Goal: Task Accomplishment & Management: Complete application form

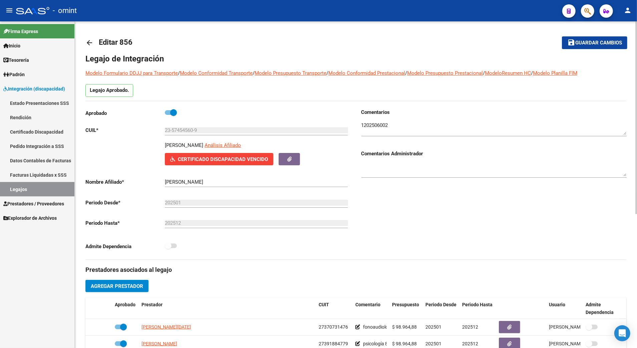
scroll to position [134, 0]
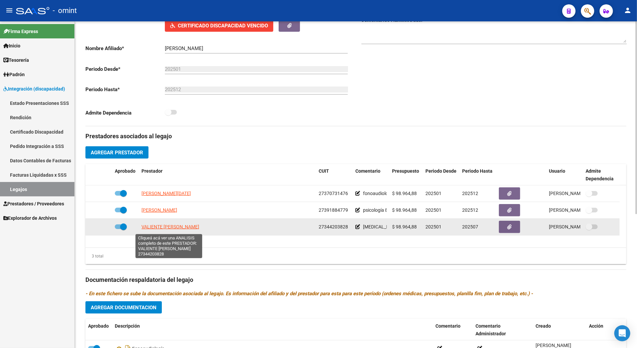
click at [163, 228] on span "VALIENTE [PERSON_NAME]" at bounding box center [171, 226] width 58 height 5
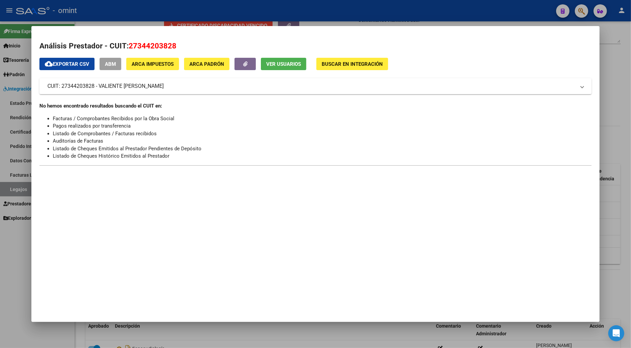
click at [616, 75] on div at bounding box center [315, 174] width 631 height 348
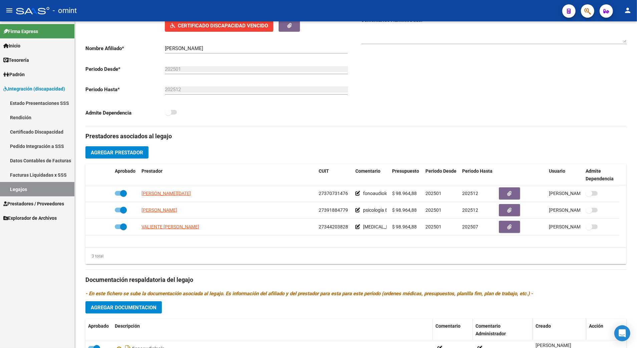
click at [19, 194] on link "Legajos" at bounding box center [37, 189] width 74 height 14
click at [8, 187] on link "Legajos" at bounding box center [37, 189] width 74 height 14
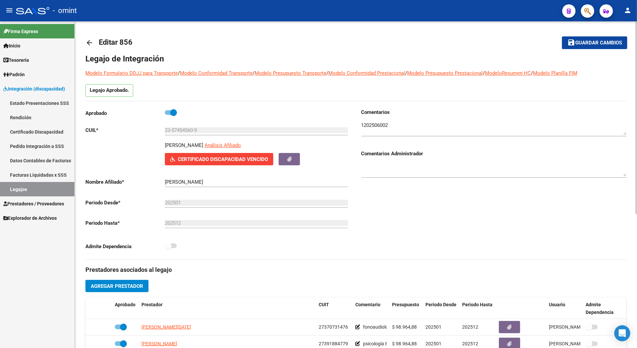
click at [194, 131] on input "23-57454560-9" at bounding box center [256, 130] width 183 height 6
click at [18, 191] on link "Legajos" at bounding box center [37, 189] width 74 height 14
click at [264, 267] on h3 "Prestadores asociados al legajo" at bounding box center [355, 269] width 541 height 9
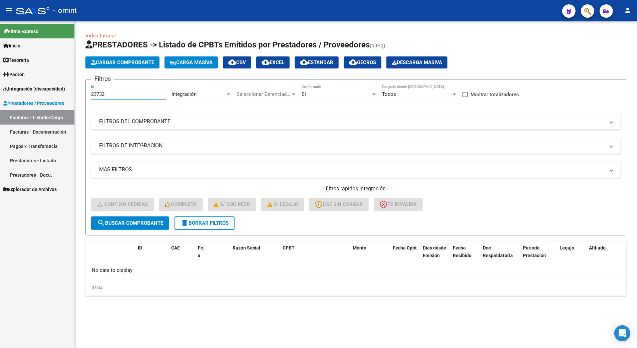
drag, startPoint x: 111, startPoint y: 93, endPoint x: 54, endPoint y: 91, distance: 57.4
click at [54, 91] on mat-sidenav-container "Firma Express Inicio Calendario SSS Instructivos Contacto OS Tesorería Extracto…" at bounding box center [318, 184] width 637 height 326
type input "23627"
click at [197, 223] on span "delete Borrar Filtros" at bounding box center [205, 223] width 48 height 6
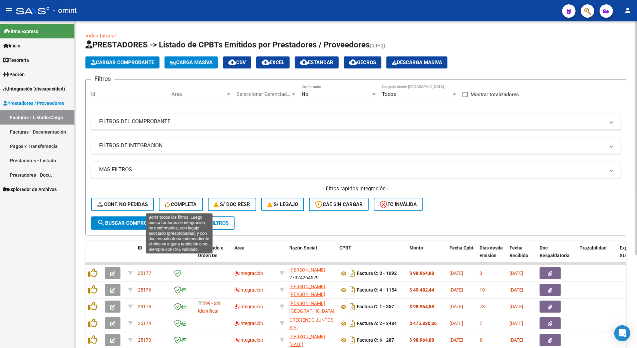
click at [183, 203] on span "Completa" at bounding box center [181, 204] width 32 height 6
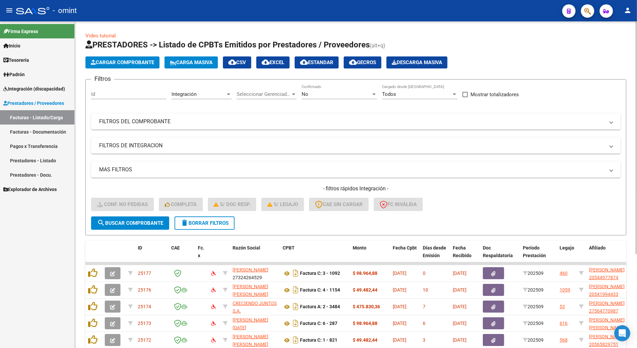
click at [106, 92] on input "Id" at bounding box center [128, 94] width 75 height 6
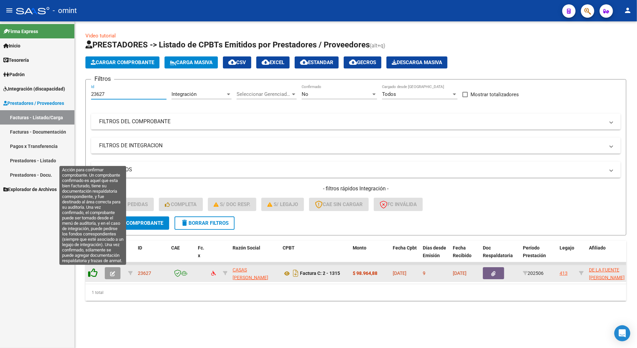
type input "23627"
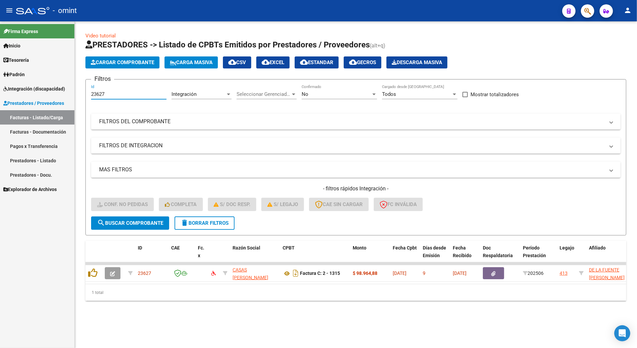
drag, startPoint x: 120, startPoint y: 91, endPoint x: 57, endPoint y: 92, distance: 62.8
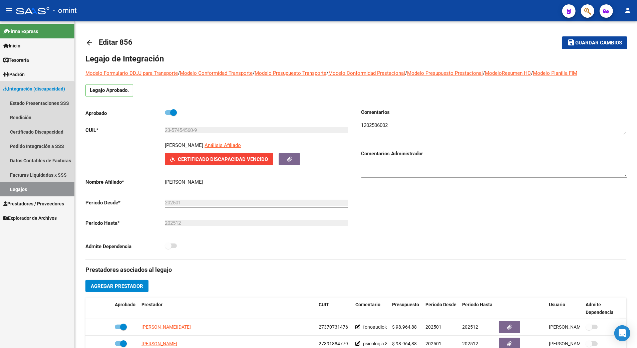
click at [17, 187] on link "Legajos" at bounding box center [37, 189] width 74 height 14
click at [14, 183] on link "Legajos" at bounding box center [37, 189] width 74 height 14
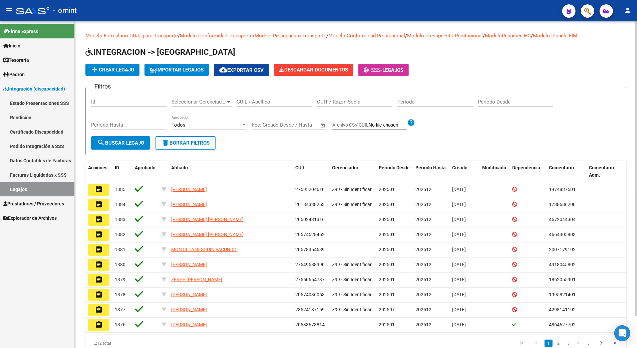
click at [247, 100] on input "CUIL / Apellido" at bounding box center [274, 102] width 75 height 6
paste input "20535529907"
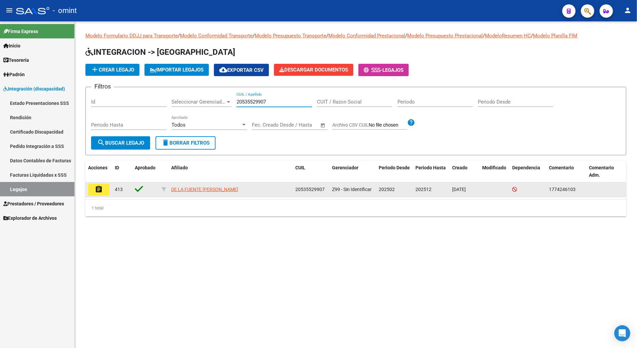
type input "20535529907"
click at [96, 190] on mat-icon "assignment" at bounding box center [99, 189] width 8 height 8
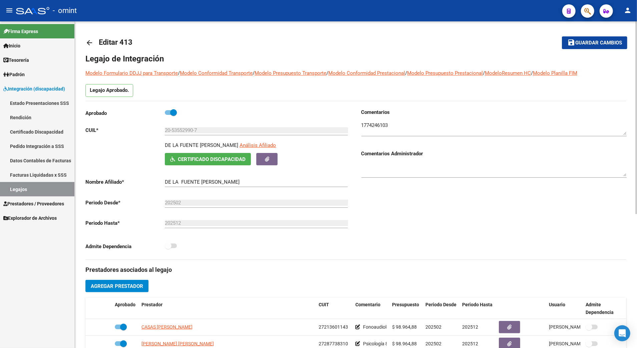
type input "DE LA FUENTE [PERSON_NAME]"
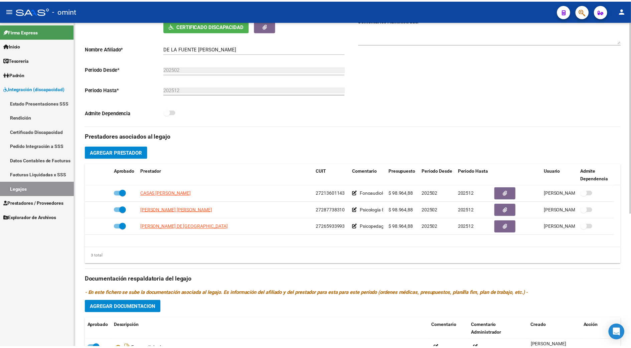
scroll to position [178, 0]
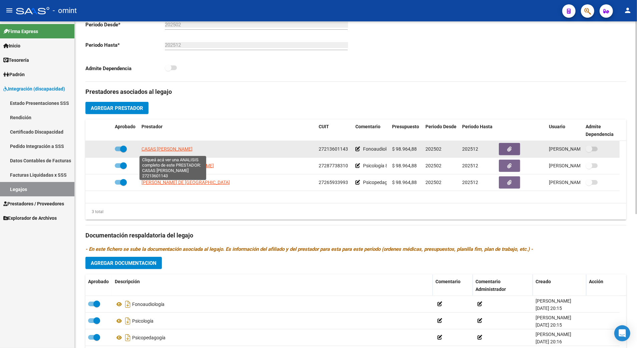
click at [172, 150] on span "CASAS [PERSON_NAME]" at bounding box center [167, 148] width 51 height 5
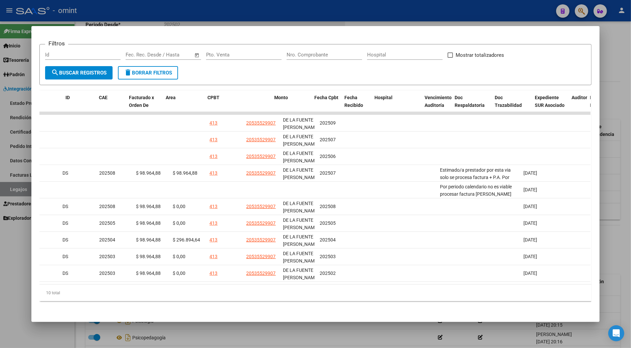
scroll to position [0, 0]
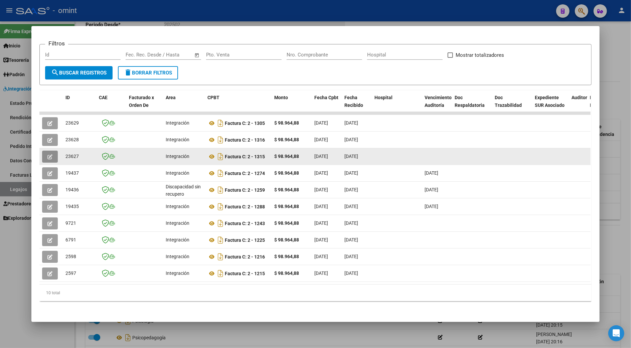
click at [47, 154] on icon "button" at bounding box center [49, 156] width 5 height 5
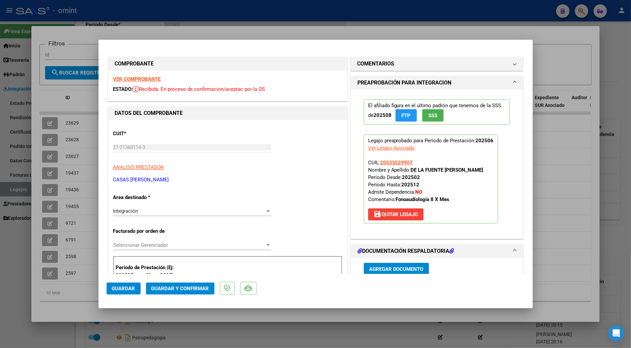
click at [144, 78] on strong "VER COMPROBANTE" at bounding box center [137, 79] width 48 height 6
click at [557, 182] on div at bounding box center [315, 174] width 631 height 348
type input "$ 0,00"
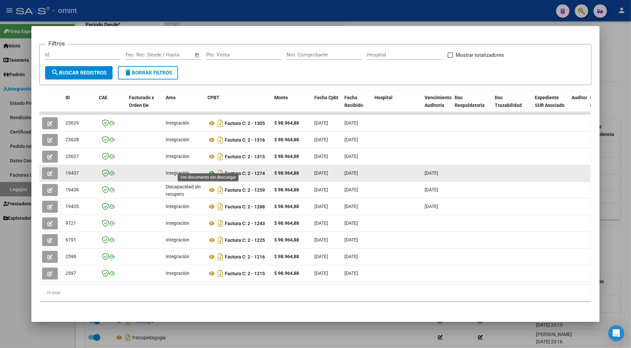
click at [209, 169] on icon at bounding box center [211, 173] width 9 height 8
click at [207, 169] on icon at bounding box center [211, 173] width 9 height 8
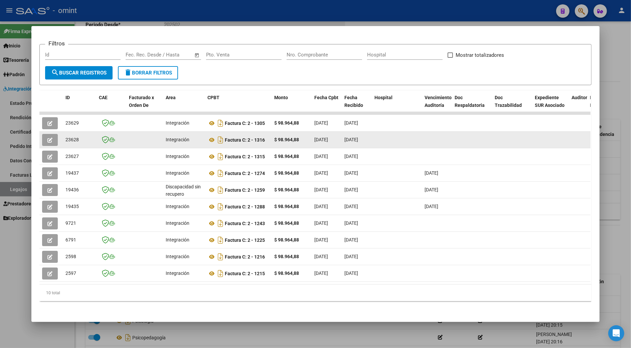
click at [47, 134] on button "button" at bounding box center [50, 140] width 16 height 12
click at [43, 134] on button "button" at bounding box center [50, 140] width 16 height 12
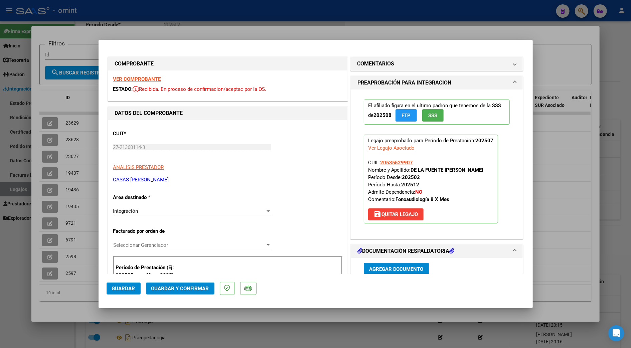
click at [140, 78] on strong "VER COMPROBANTE" at bounding box center [137, 79] width 48 height 6
click at [557, 129] on div at bounding box center [315, 174] width 631 height 348
type input "$ 0,00"
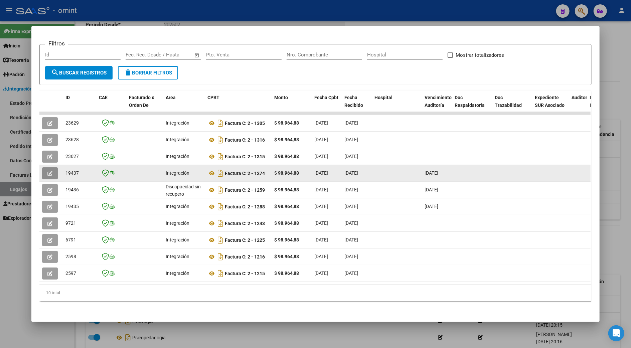
click at [47, 171] on icon "button" at bounding box center [49, 173] width 5 height 5
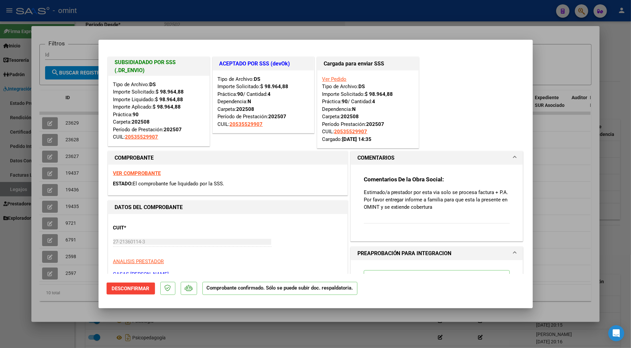
click at [608, 168] on div at bounding box center [315, 174] width 631 height 348
type input "$ 0,00"
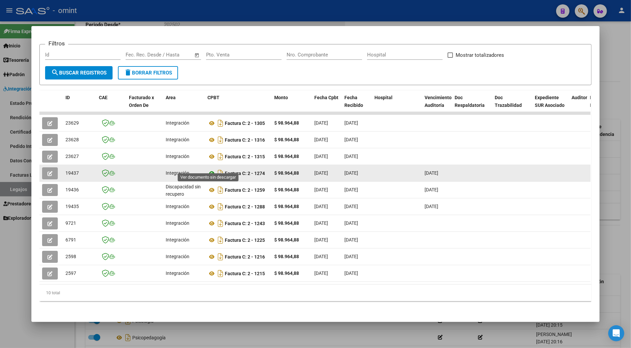
click at [208, 169] on icon at bounding box center [211, 173] width 9 height 8
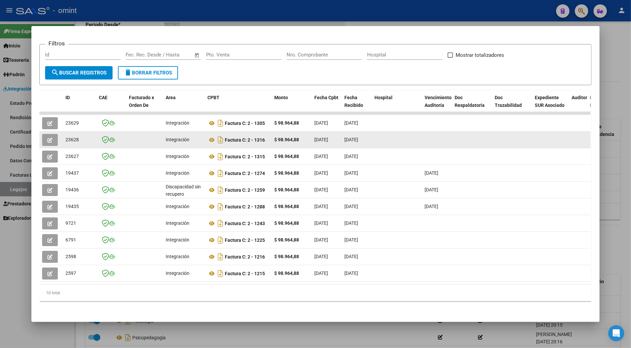
click at [45, 136] on button "button" at bounding box center [50, 140] width 16 height 12
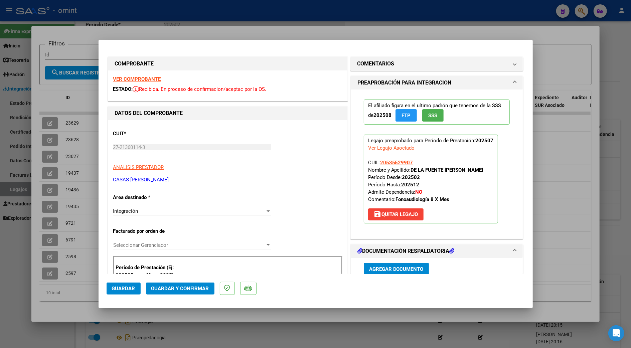
click at [148, 76] on strong "VER COMPROBANTE" at bounding box center [137, 79] width 48 height 6
click at [563, 187] on div at bounding box center [315, 174] width 631 height 348
type input "$ 0,00"
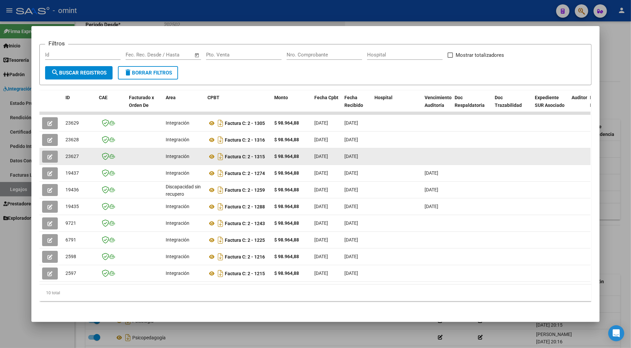
click at [47, 154] on icon "button" at bounding box center [49, 156] width 5 height 5
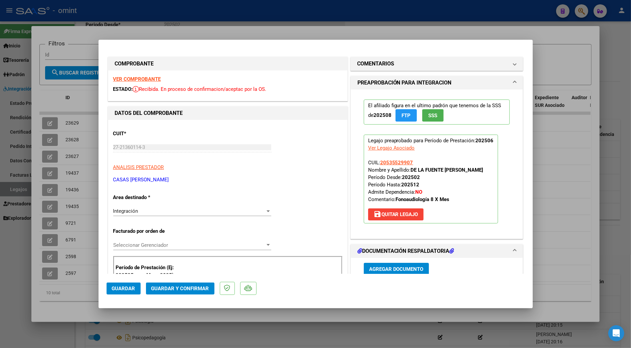
click at [132, 78] on strong "VER COMPROBANTE" at bounding box center [137, 79] width 48 height 6
click at [157, 151] on div "27-21360114-3 Ingresar CUIT" at bounding box center [192, 147] width 158 height 10
click at [162, 206] on div "Integración Seleccionar Area" at bounding box center [192, 211] width 158 height 10
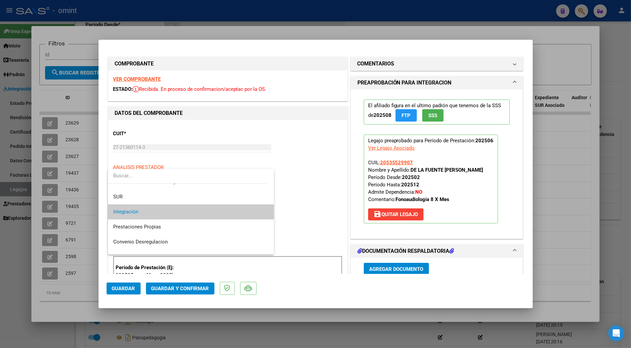
scroll to position [64, 0]
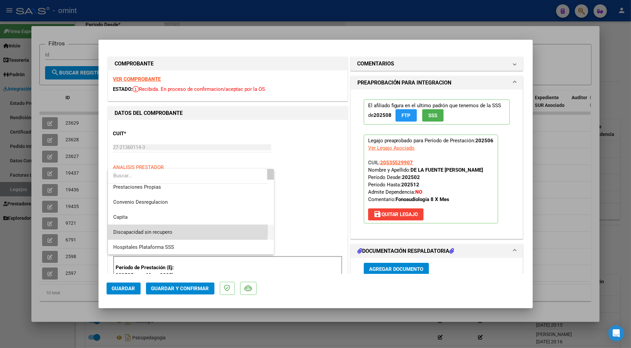
click at [177, 230] on span "Discapacidad sin recupero" at bounding box center [190, 232] width 155 height 15
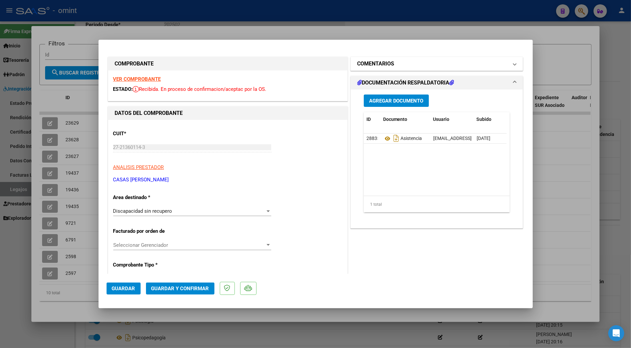
click at [383, 68] on mat-expansion-panel-header "COMENTARIOS" at bounding box center [437, 63] width 172 height 13
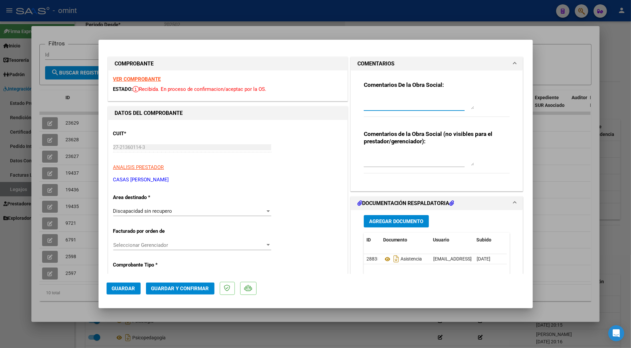
click at [379, 96] on textarea at bounding box center [419, 102] width 110 height 13
type textarea "por periodo calendario no es viable procesar factura de Junio"
click at [177, 288] on span "Guardar y Confirmar" at bounding box center [180, 288] width 58 height 6
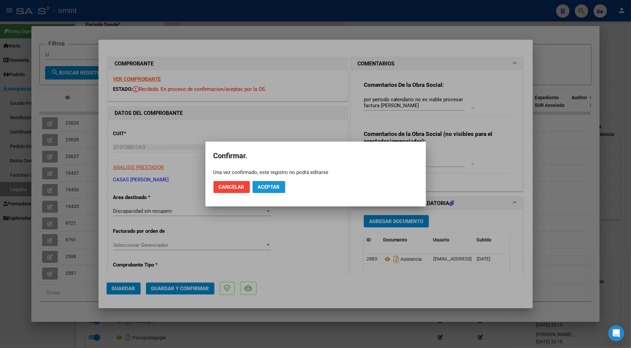
click at [275, 189] on span "Aceptar" at bounding box center [269, 187] width 22 height 6
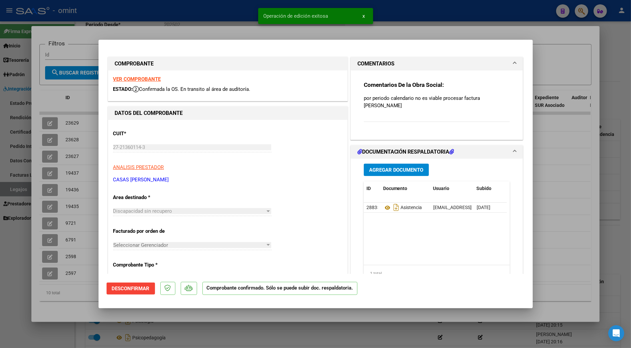
click at [562, 135] on div at bounding box center [315, 174] width 631 height 348
type input "$ 0,00"
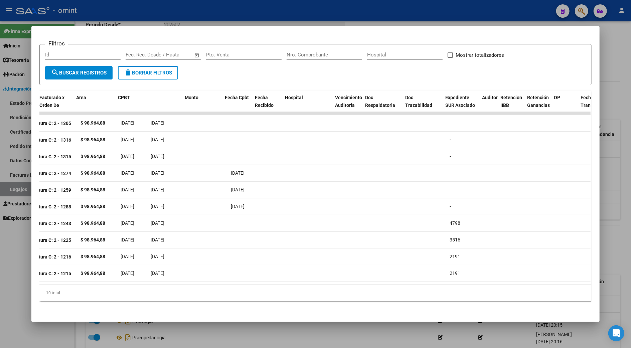
scroll to position [0, 0]
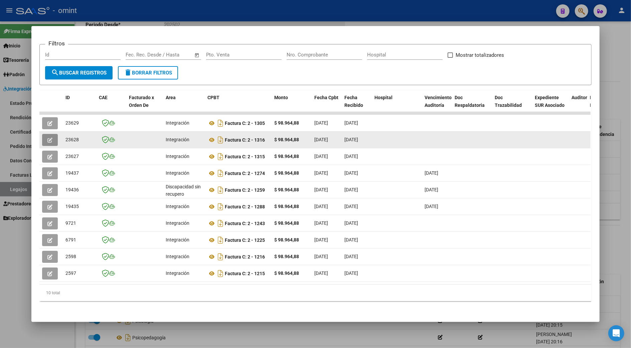
click at [53, 134] on button "button" at bounding box center [50, 140] width 16 height 12
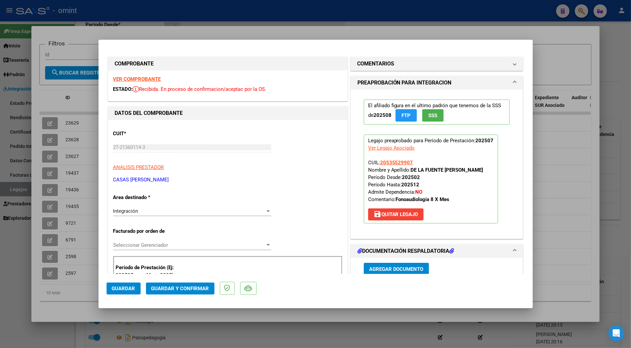
click at [135, 76] on strong "VER COMPROBANTE" at bounding box center [137, 79] width 48 height 6
click at [381, 62] on h1 "COMENTARIOS" at bounding box center [375, 64] width 37 height 8
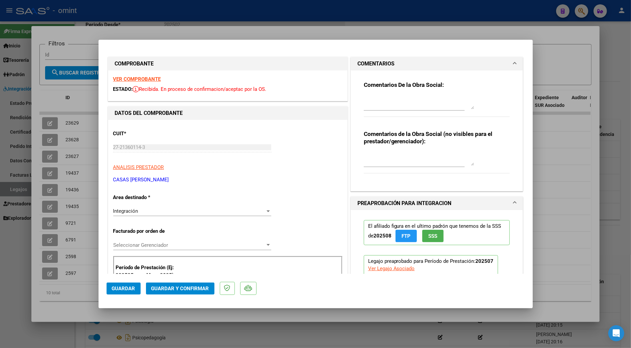
click at [370, 103] on textarea at bounding box center [419, 102] width 110 height 13
type textarea "y"
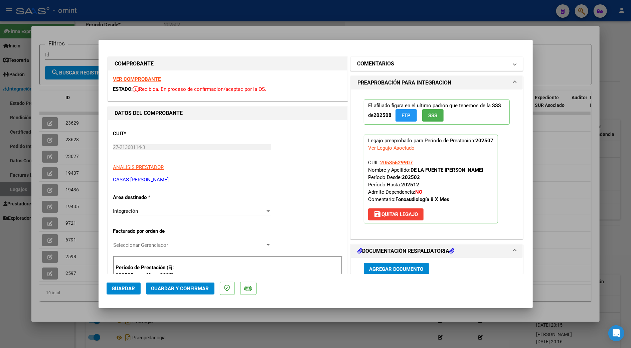
click at [368, 62] on h1 "COMENTARIOS" at bounding box center [375, 64] width 37 height 8
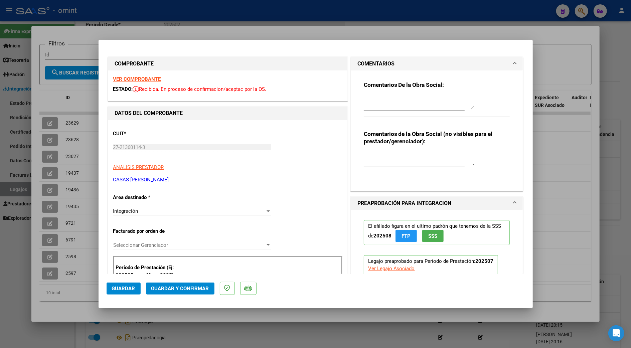
click at [369, 109] on div at bounding box center [419, 102] width 110 height 16
type textarea "se rechaza factura. por el periodo Julio 2025 se proceso factura n° 1274"
click at [176, 211] on div "Integración" at bounding box center [189, 211] width 152 height 6
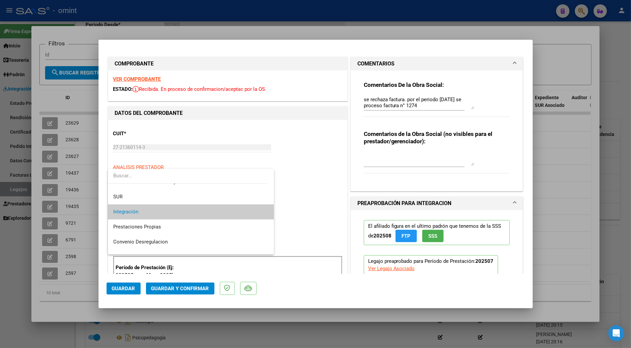
scroll to position [64, 0]
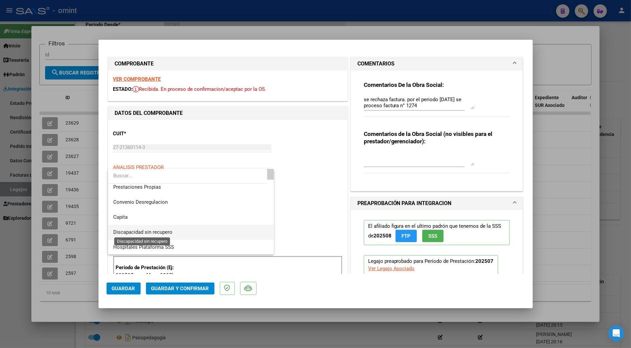
click at [163, 232] on span "Discapacidad sin recupero" at bounding box center [142, 232] width 59 height 6
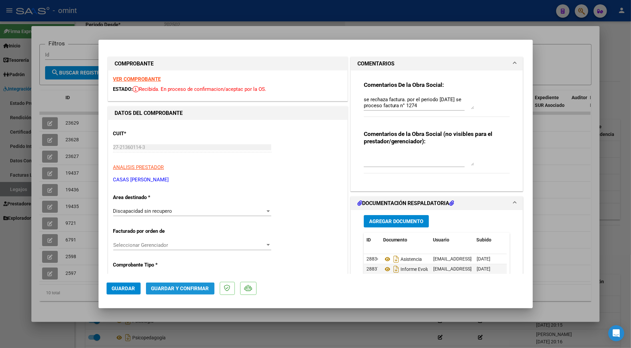
click at [187, 286] on span "Guardar y Confirmar" at bounding box center [180, 288] width 58 height 6
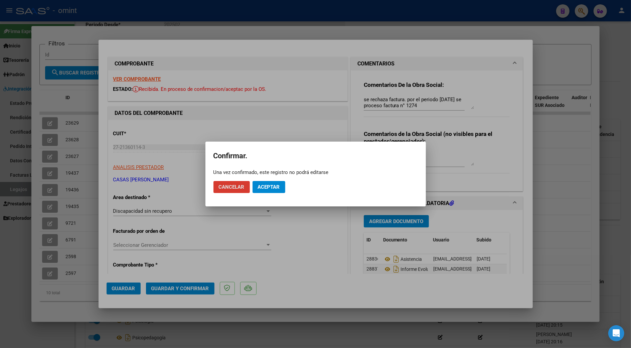
click at [268, 186] on span "Aceptar" at bounding box center [269, 187] width 22 height 6
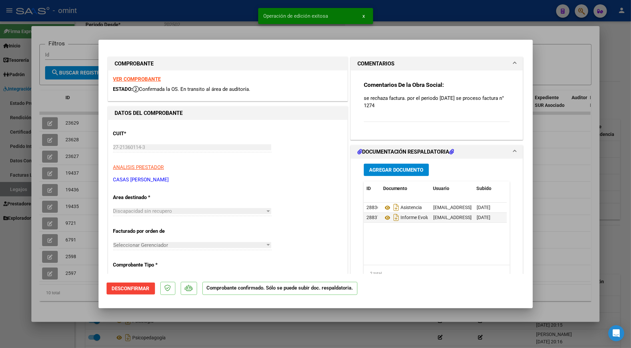
click at [561, 156] on div at bounding box center [315, 174] width 631 height 348
type input "$ 0,00"
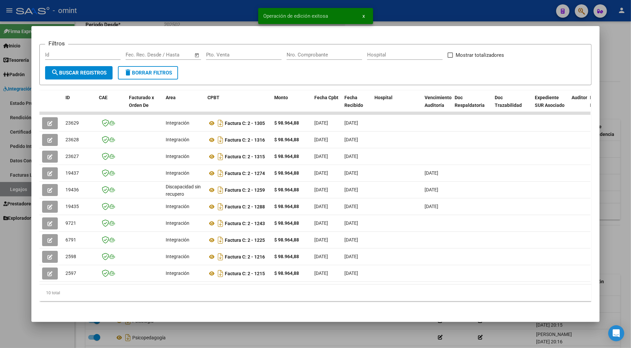
click at [618, 152] on div at bounding box center [315, 174] width 631 height 348
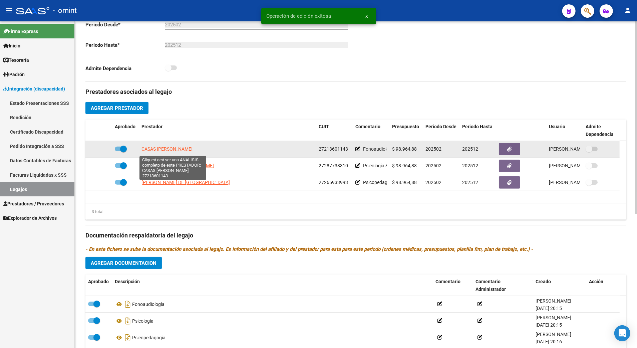
click at [187, 148] on span "CASAS KARINA ALEJANDRA" at bounding box center [167, 148] width 51 height 5
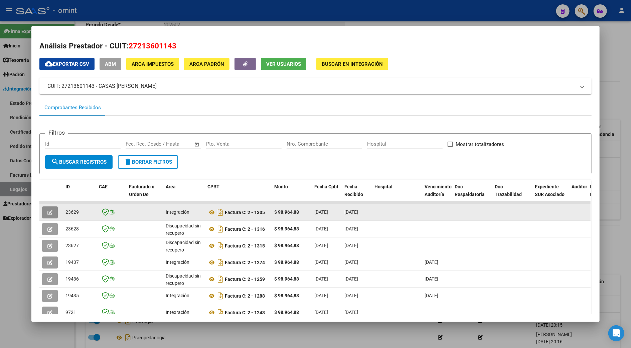
click at [47, 210] on icon "button" at bounding box center [49, 212] width 5 height 5
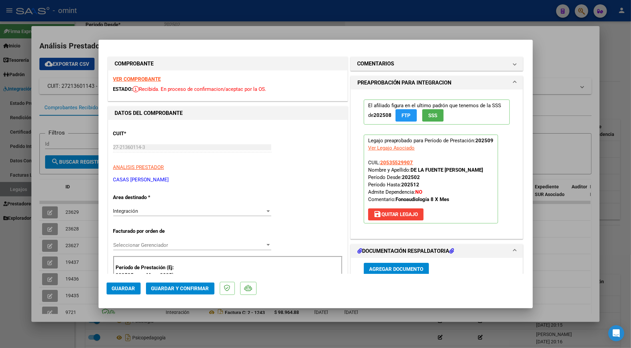
click at [134, 79] on strong "VER COMPROBANTE" at bounding box center [137, 79] width 48 height 6
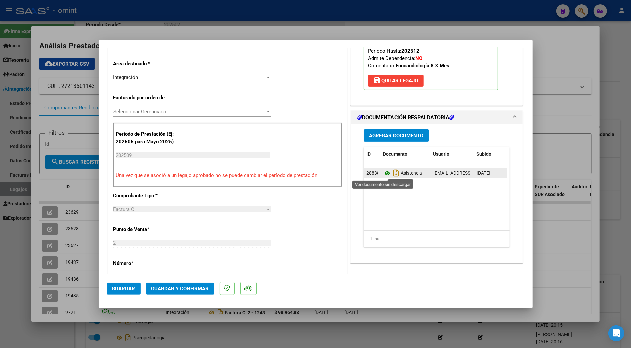
click at [383, 171] on icon at bounding box center [387, 173] width 9 height 8
click at [166, 286] on span "Guardar y Confirmar" at bounding box center [180, 288] width 58 height 6
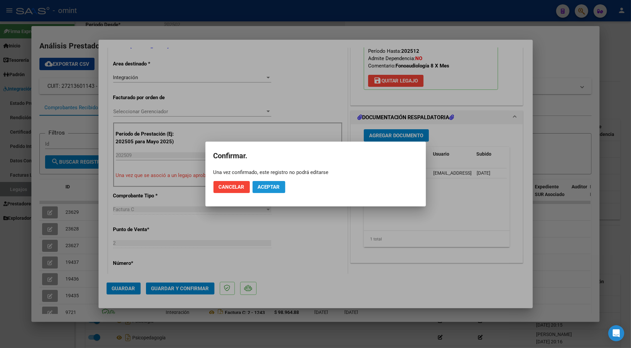
click at [268, 185] on span "Aceptar" at bounding box center [269, 187] width 22 height 6
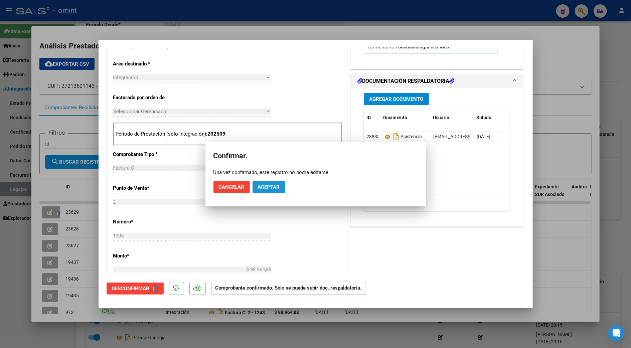
scroll to position [133, 0]
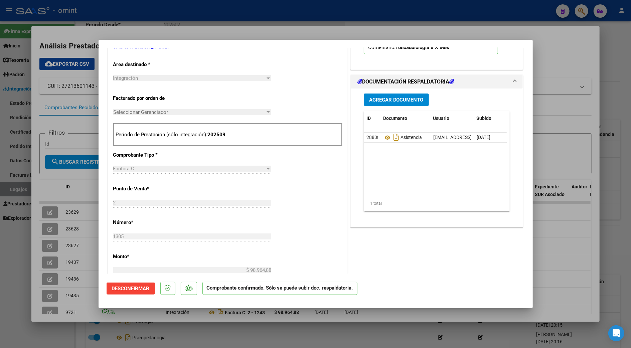
click at [556, 231] on div at bounding box center [315, 174] width 631 height 348
type input "$ 0,00"
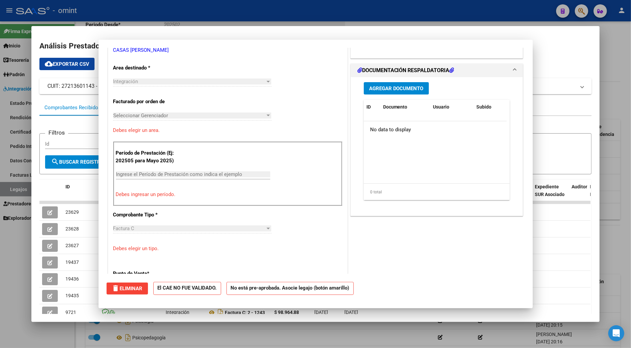
scroll to position [0, 0]
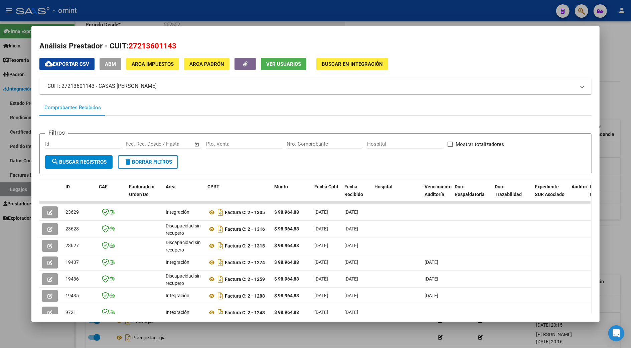
click at [612, 205] on div at bounding box center [315, 174] width 631 height 348
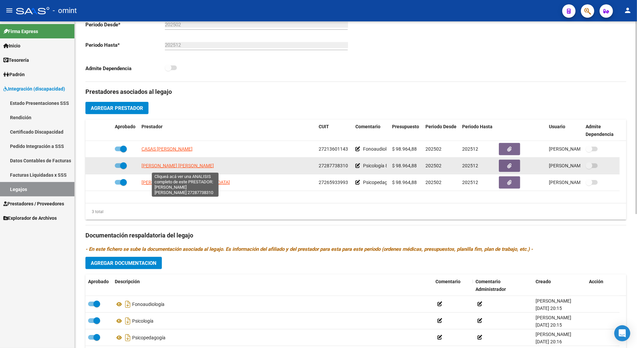
click at [157, 168] on span "QUIROGA MANZANARES MARISA INES" at bounding box center [178, 165] width 72 height 5
type textarea "27287738310"
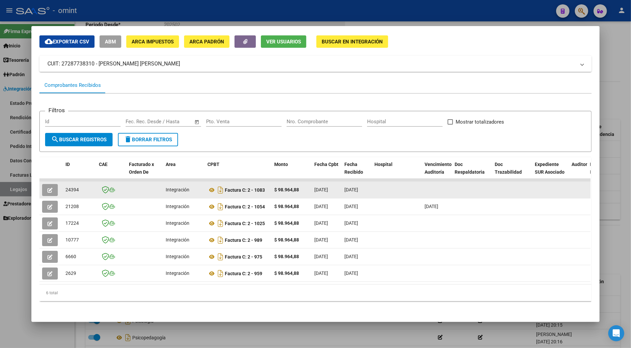
click at [47, 188] on icon "button" at bounding box center [49, 190] width 5 height 5
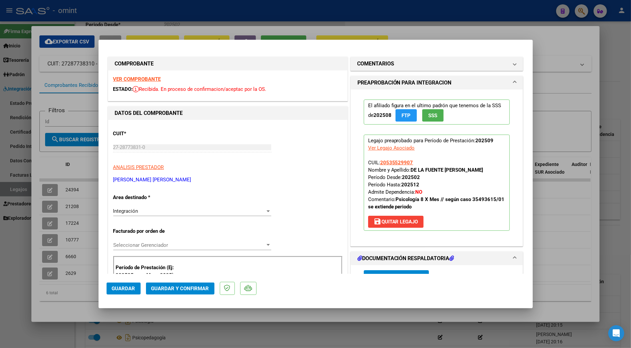
click at [135, 78] on strong "VER COMPROBANTE" at bounding box center [137, 79] width 48 height 6
drag, startPoint x: 184, startPoint y: 287, endPoint x: 516, endPoint y: 209, distance: 341.7
click at [516, 209] on mat-dialog-container "COMPROBANTE VER COMPROBANTE ESTADO: Recibida. En proceso de confirmacion/acepta…" at bounding box center [315, 174] width 434 height 268
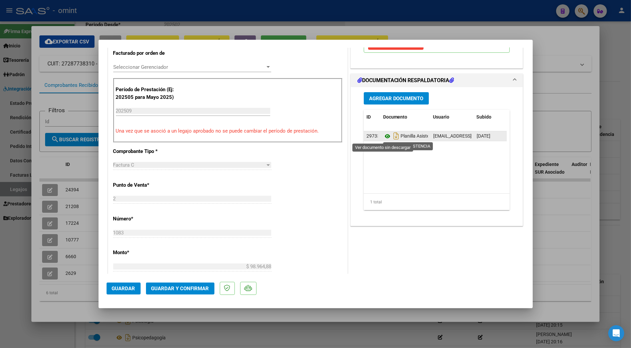
click at [383, 137] on icon at bounding box center [387, 136] width 9 height 8
click at [173, 284] on button "Guardar y Confirmar" at bounding box center [180, 288] width 68 height 12
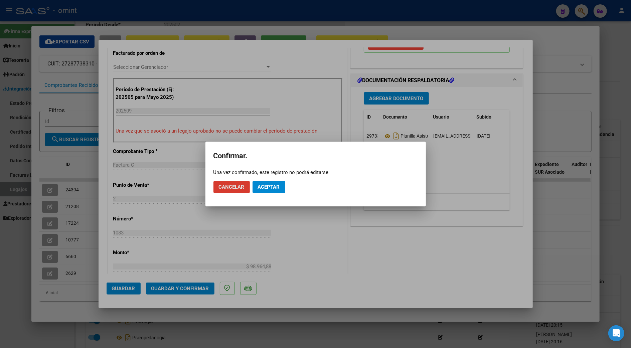
click at [271, 192] on button "Aceptar" at bounding box center [268, 187] width 33 height 12
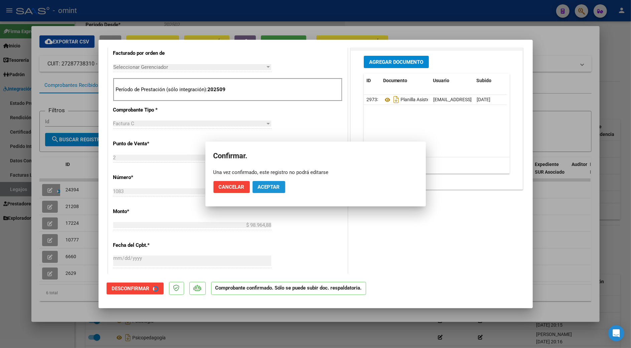
scroll to position [178, 0]
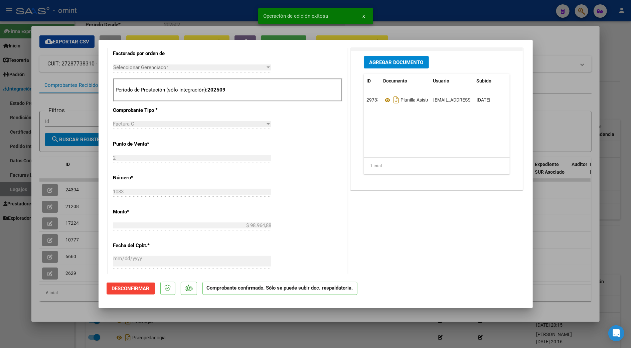
click at [545, 75] on div at bounding box center [315, 174] width 631 height 348
type input "$ 0,00"
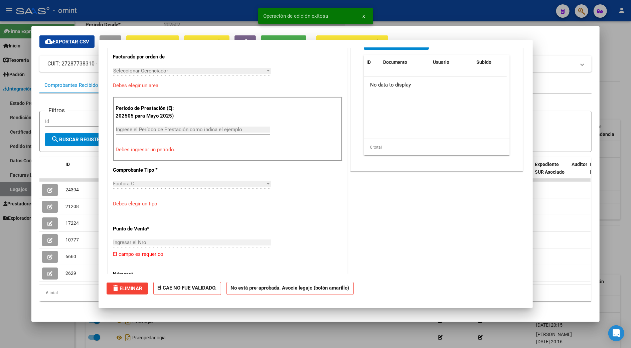
scroll to position [190, 0]
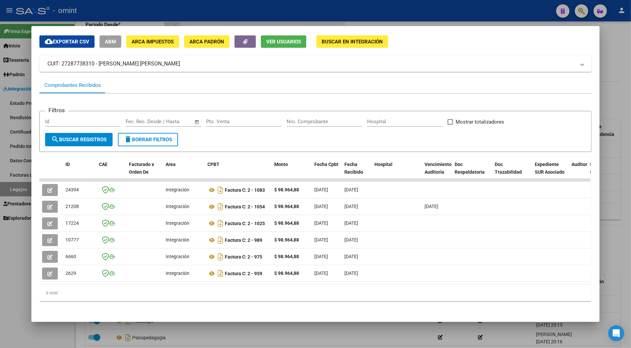
click at [619, 250] on div at bounding box center [315, 174] width 631 height 348
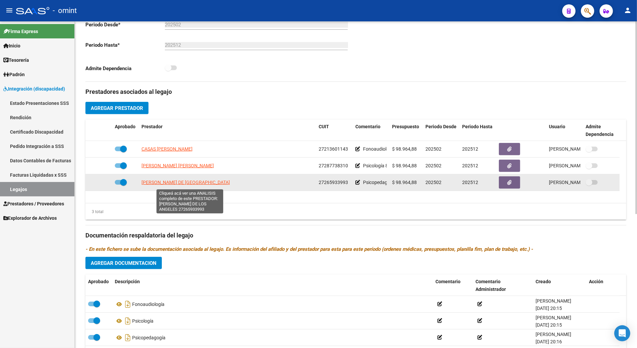
click at [174, 183] on span "ALVAREZ MACIAS MARIA DE LOS ANGELES" at bounding box center [186, 182] width 88 height 5
type textarea "27265933993"
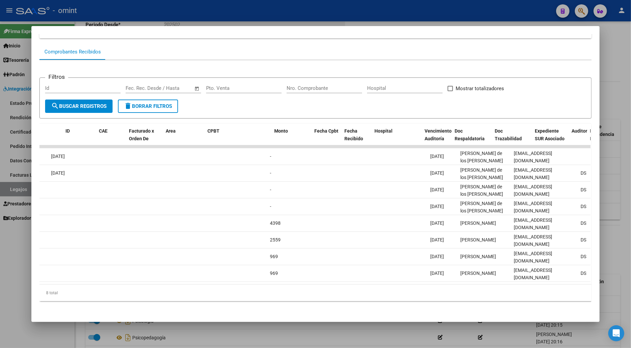
scroll to position [0, 0]
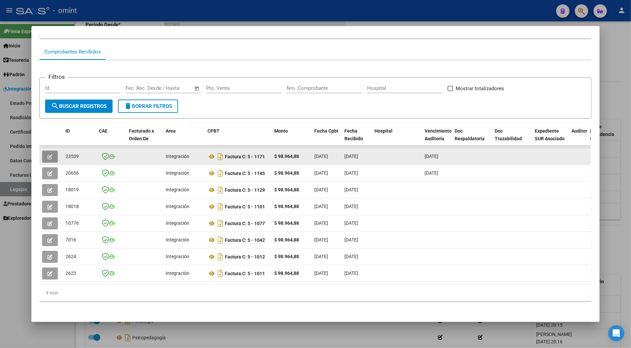
click at [46, 151] on button "button" at bounding box center [50, 157] width 16 height 12
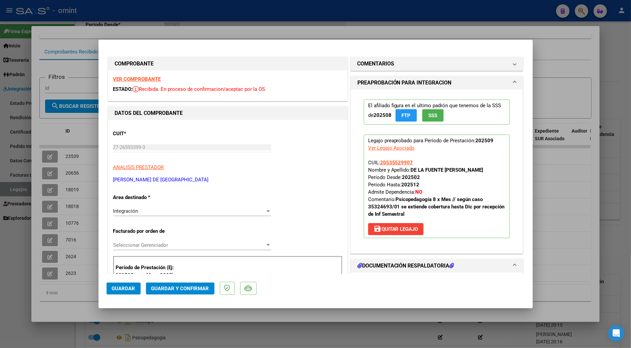
click at [143, 83] on div "VER COMPROBANTE ESTADO: Recibida. En proceso de confirmacion/aceptac por la OS." at bounding box center [227, 85] width 239 height 30
drag, startPoint x: 143, startPoint y: 81, endPoint x: 144, endPoint y: 77, distance: 4.0
click at [144, 77] on strong "VER COMPROBANTE" at bounding box center [137, 79] width 48 height 6
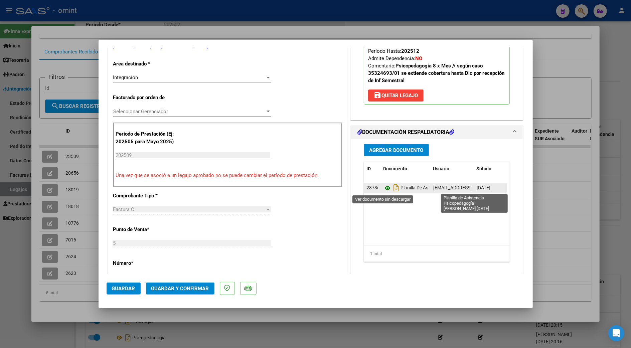
click at [385, 187] on icon at bounding box center [387, 188] width 9 height 8
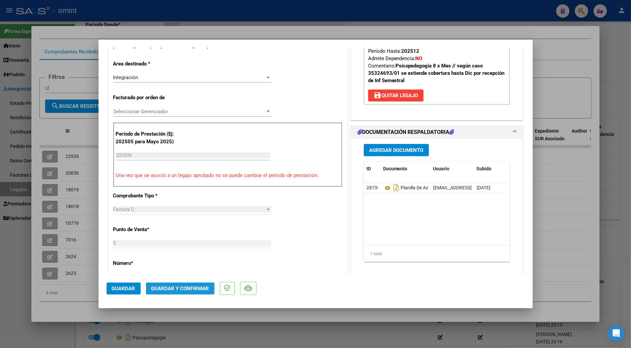
click at [183, 292] on button "Guardar y Confirmar" at bounding box center [180, 288] width 68 height 12
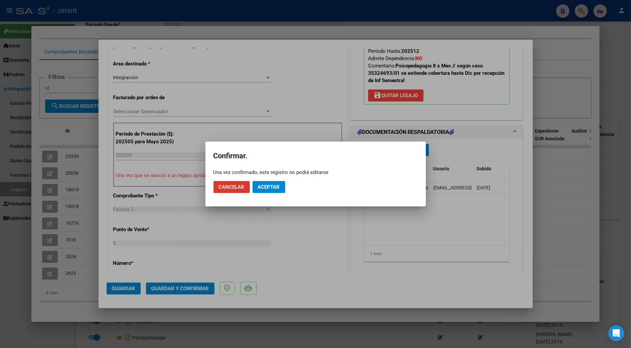
click at [279, 185] on button "Aceptar" at bounding box center [268, 187] width 33 height 12
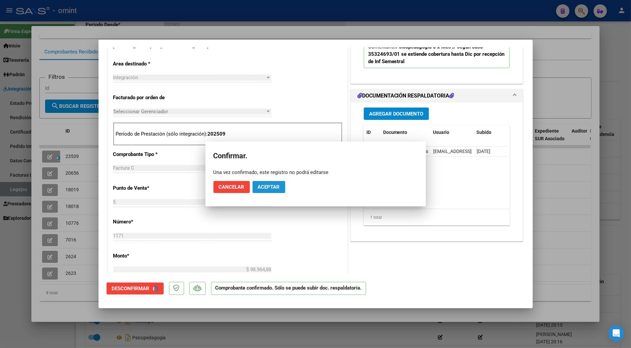
scroll to position [133, 0]
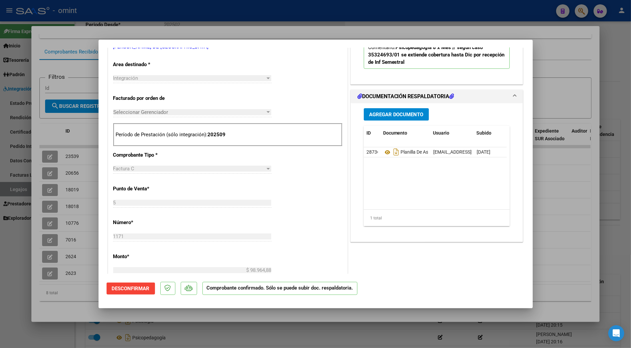
click at [551, 195] on div at bounding box center [315, 174] width 631 height 348
type input "$ 0,00"
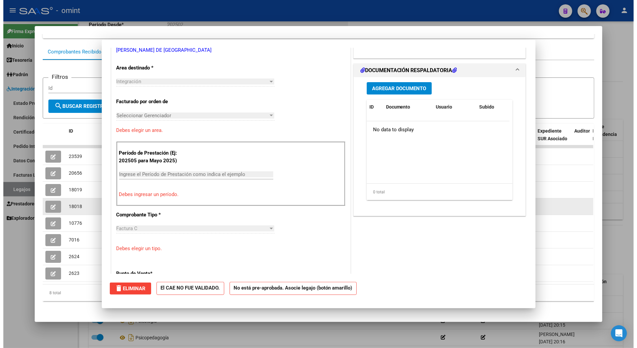
scroll to position [0, 0]
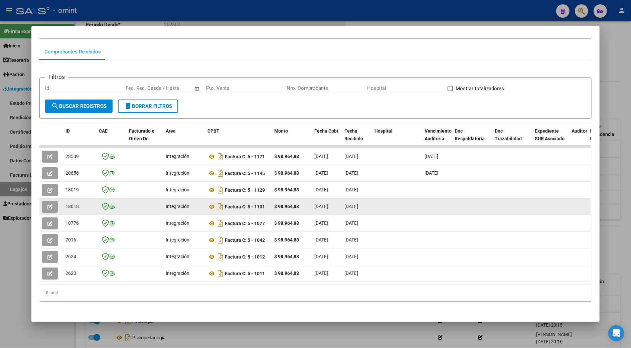
click at [551, 198] on datatable-body-cell at bounding box center [550, 206] width 37 height 16
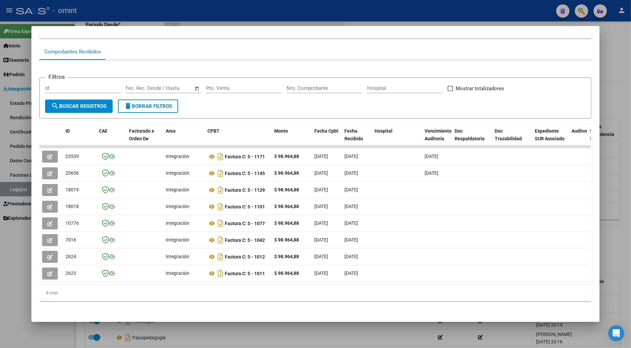
click at [612, 194] on div at bounding box center [315, 174] width 631 height 348
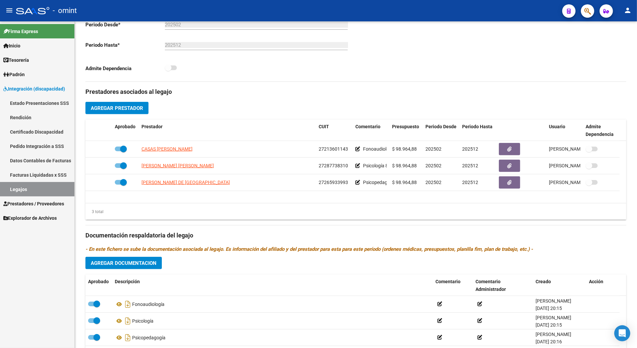
click at [31, 195] on link "Legajos" at bounding box center [37, 189] width 74 height 14
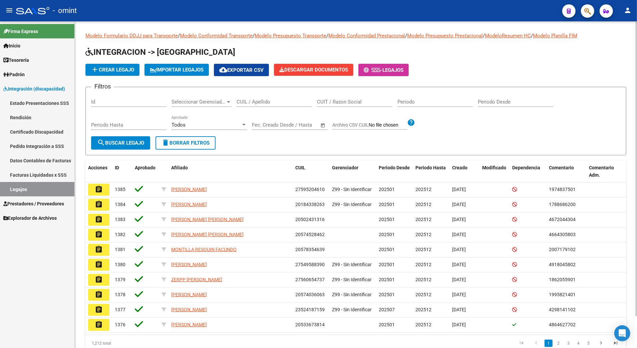
click at [246, 98] on div "CUIL / Apellido" at bounding box center [274, 99] width 75 height 14
paste input "23569267609"
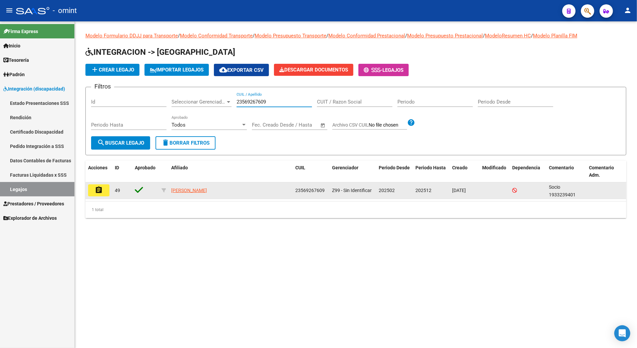
type input "23569267609"
click at [96, 187] on mat-icon "assignment" at bounding box center [99, 190] width 8 height 8
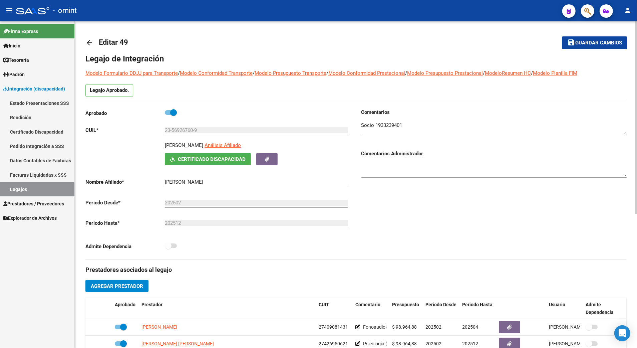
scroll to position [89, 0]
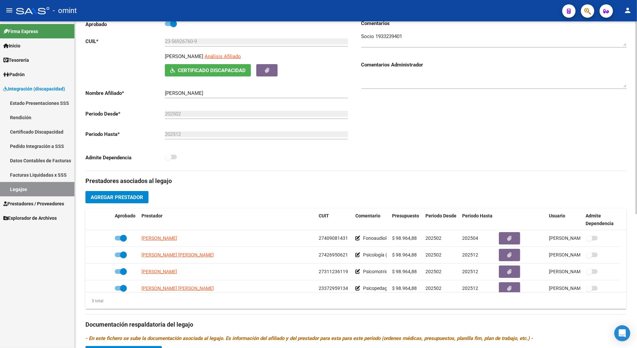
drag, startPoint x: 120, startPoint y: 195, endPoint x: 330, endPoint y: 177, distance: 211.1
click at [330, 177] on div "Prestadores asociados al legajo Agregar Prestador Aprobado Prestador CUIT Comen…" at bounding box center [355, 320] width 541 height 298
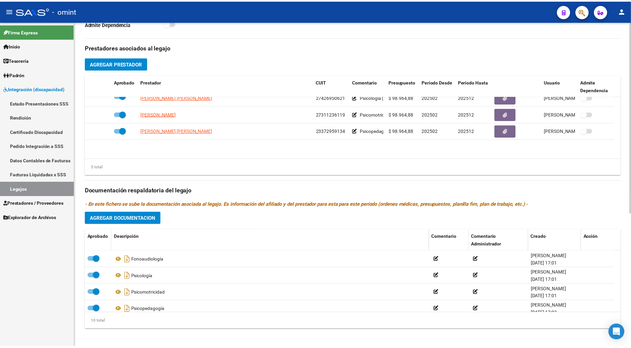
scroll to position [0, 0]
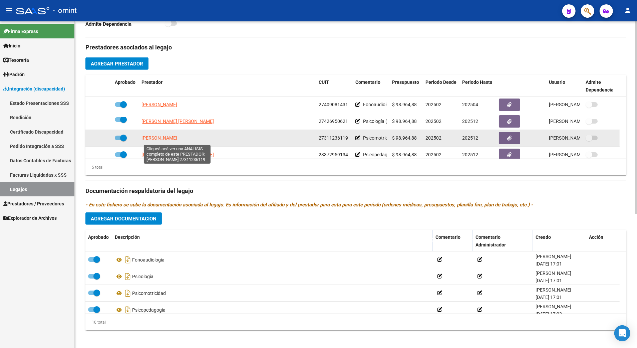
click at [177, 140] on span "[PERSON_NAME]" at bounding box center [160, 137] width 36 height 5
type textarea "27311236119"
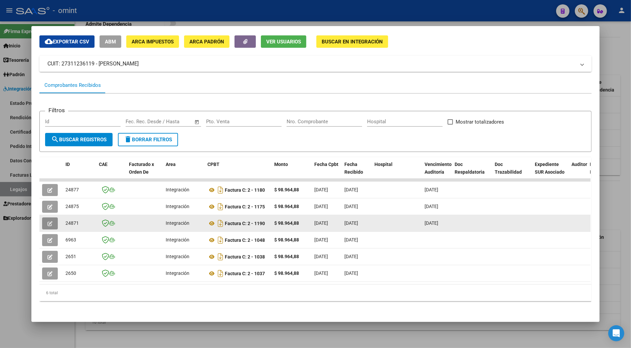
click at [47, 221] on icon "button" at bounding box center [49, 223] width 5 height 5
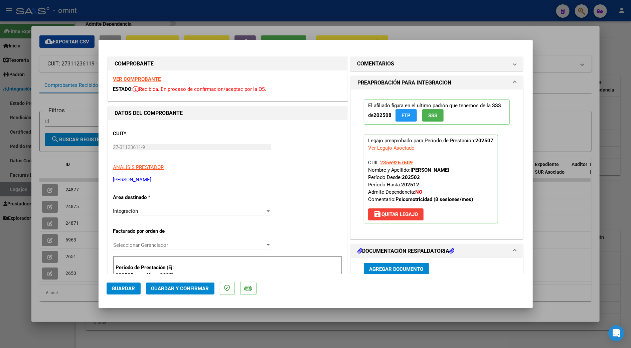
click at [138, 77] on strong "VER COMPROBANTE" at bounding box center [137, 79] width 48 height 6
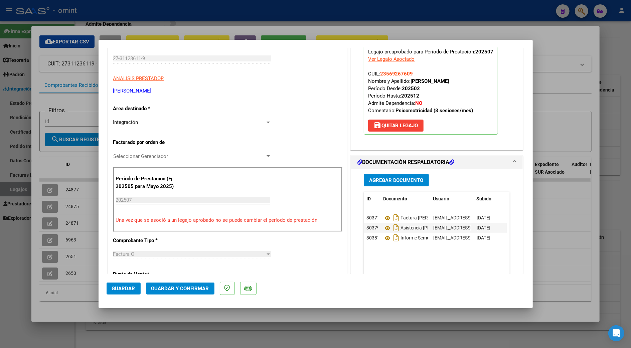
scroll to position [134, 0]
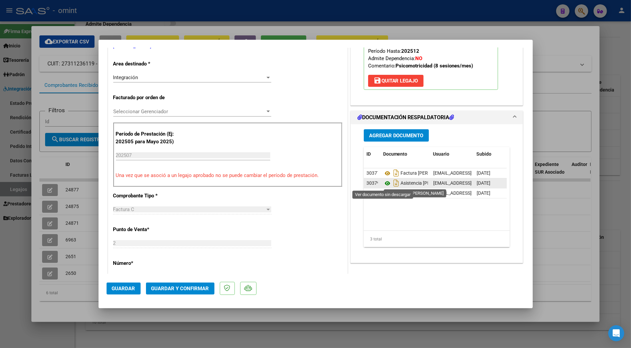
click at [383, 182] on icon at bounding box center [387, 183] width 9 height 8
click at [188, 286] on span "Guardar y Confirmar" at bounding box center [180, 288] width 58 height 6
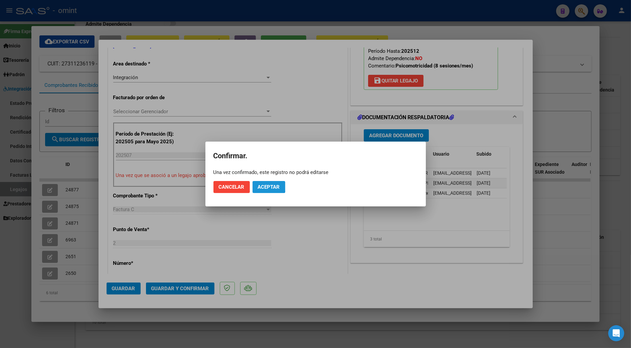
click at [264, 184] on span "Aceptar" at bounding box center [269, 187] width 22 height 6
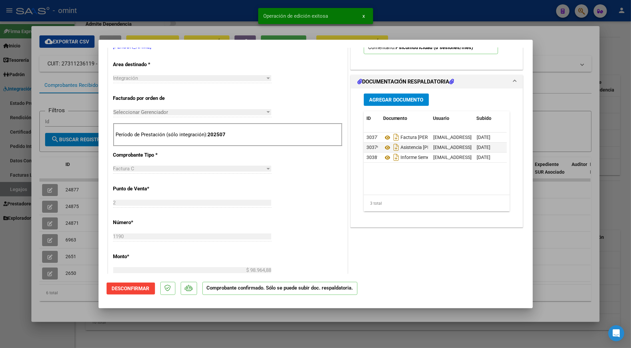
click at [44, 198] on div at bounding box center [315, 174] width 631 height 348
type input "$ 0,00"
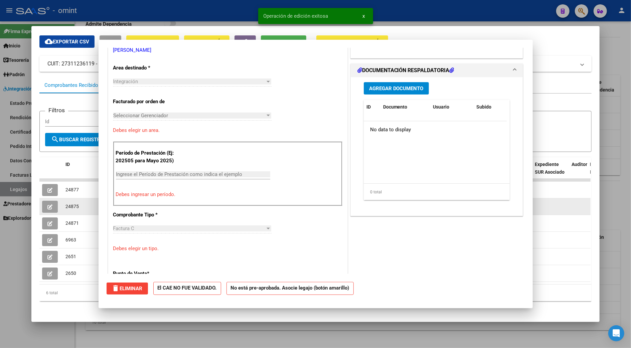
scroll to position [0, 0]
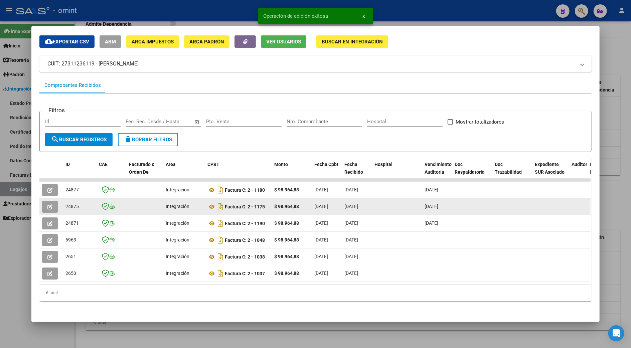
click at [47, 204] on icon "button" at bounding box center [49, 206] width 5 height 5
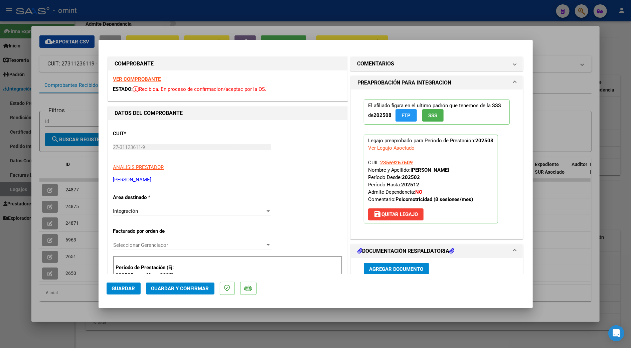
click at [146, 79] on strong "VER COMPROBANTE" at bounding box center [137, 79] width 48 height 6
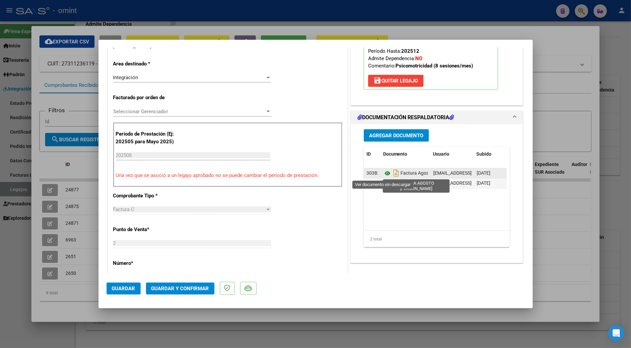
click at [383, 172] on icon at bounding box center [387, 173] width 9 height 8
click at [177, 285] on button "Guardar y Confirmar" at bounding box center [180, 288] width 68 height 12
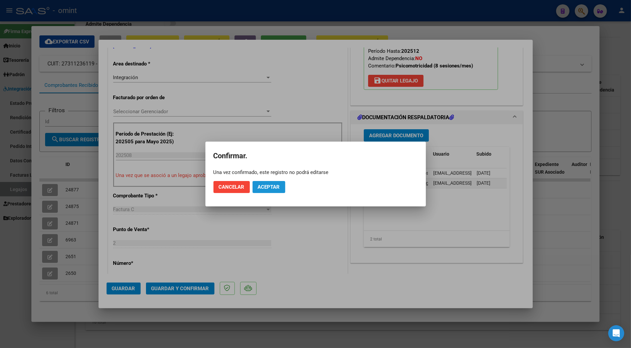
click at [272, 186] on span "Aceptar" at bounding box center [269, 187] width 22 height 6
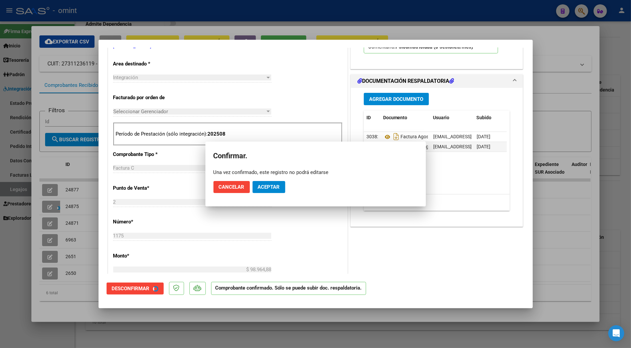
scroll to position [133, 0]
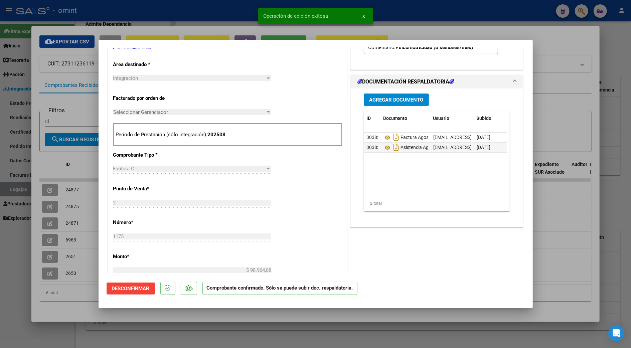
click at [44, 180] on div at bounding box center [315, 174] width 631 height 348
type input "$ 0,00"
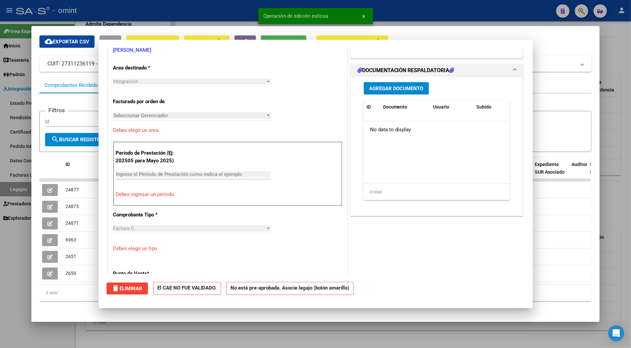
scroll to position [137, 0]
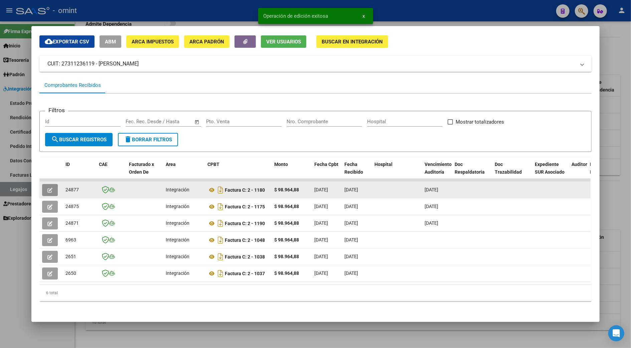
click at [48, 184] on button "button" at bounding box center [50, 190] width 16 height 12
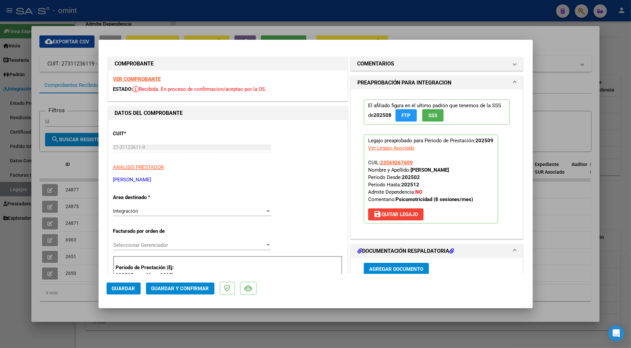
click at [140, 76] on strong "VER COMPROBANTE" at bounding box center [137, 79] width 48 height 6
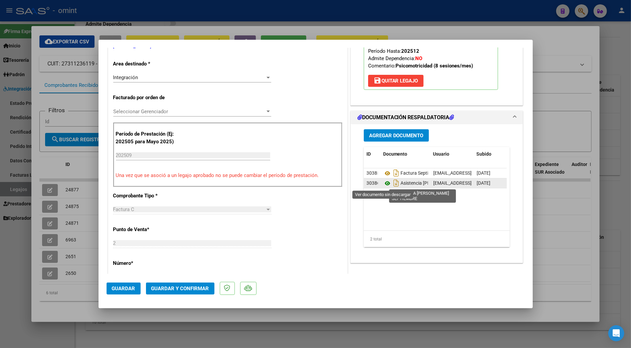
click at [385, 182] on icon at bounding box center [387, 183] width 9 height 8
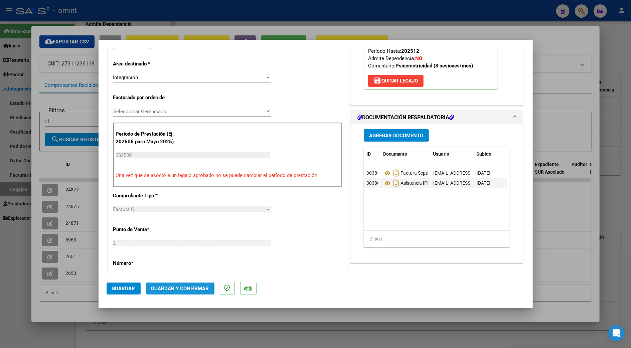
click at [178, 288] on span "Guardar y Confirmar" at bounding box center [180, 288] width 58 height 6
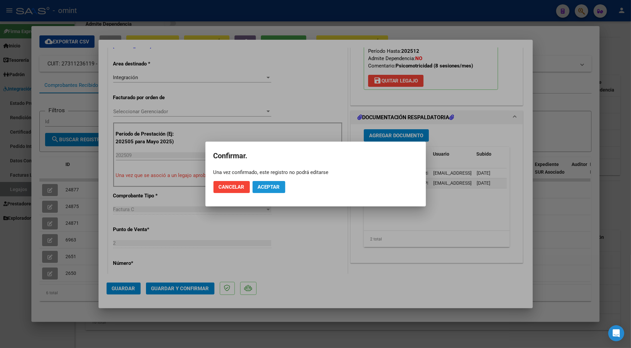
click at [275, 187] on span "Aceptar" at bounding box center [269, 187] width 22 height 6
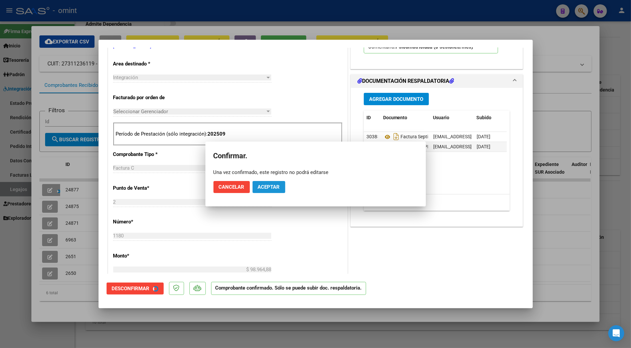
scroll to position [133, 0]
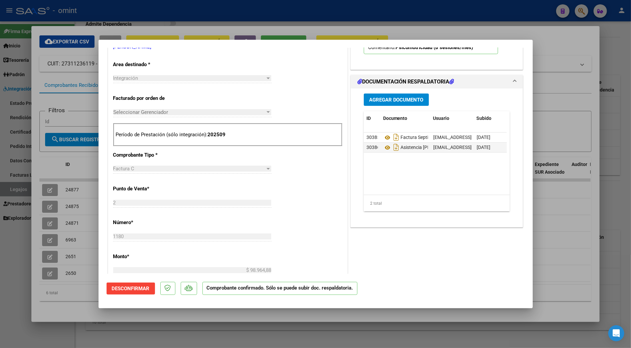
click at [535, 217] on div at bounding box center [315, 174] width 631 height 348
type input "$ 0,00"
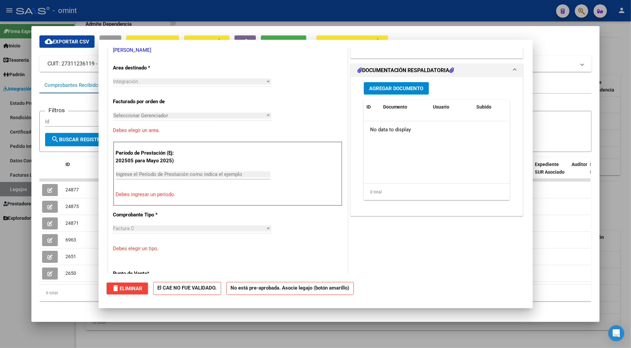
scroll to position [0, 0]
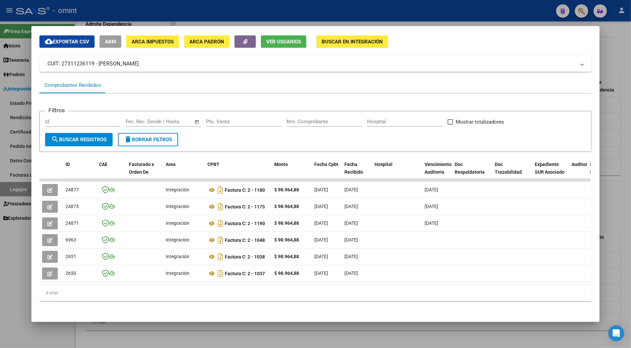
click at [612, 200] on div at bounding box center [315, 174] width 631 height 348
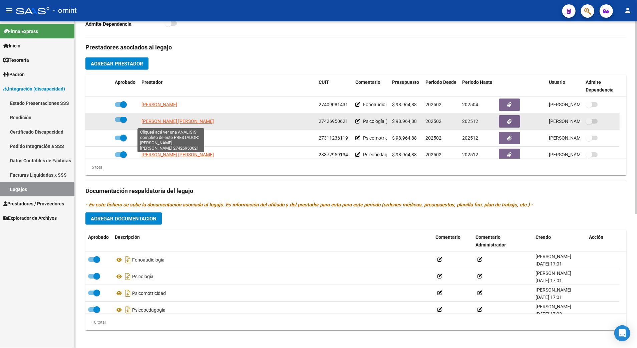
click at [173, 124] on span "[PERSON_NAME]" at bounding box center [178, 121] width 72 height 5
type textarea "27426950621"
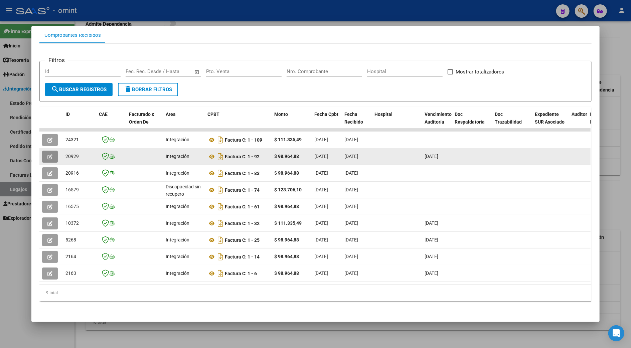
click at [49, 154] on icon "button" at bounding box center [49, 156] width 5 height 5
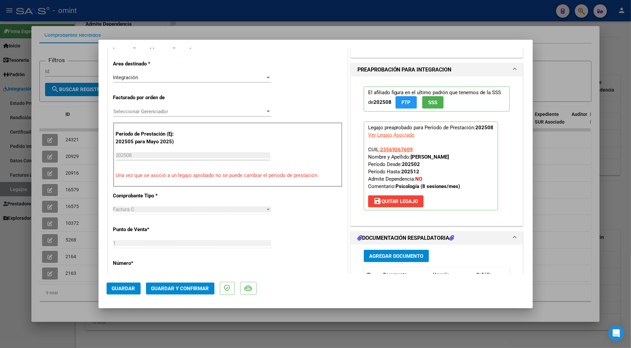
scroll to position [267, 0]
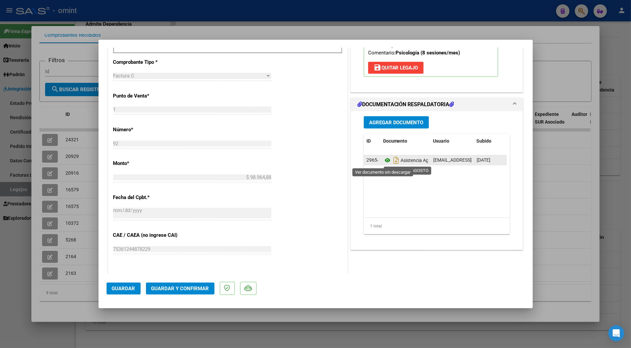
click at [383, 161] on icon at bounding box center [387, 160] width 9 height 8
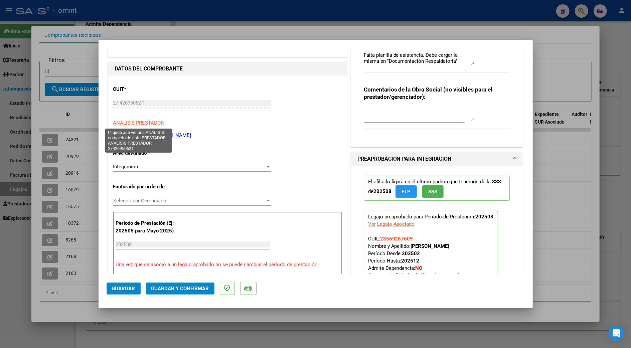
scroll to position [0, 0]
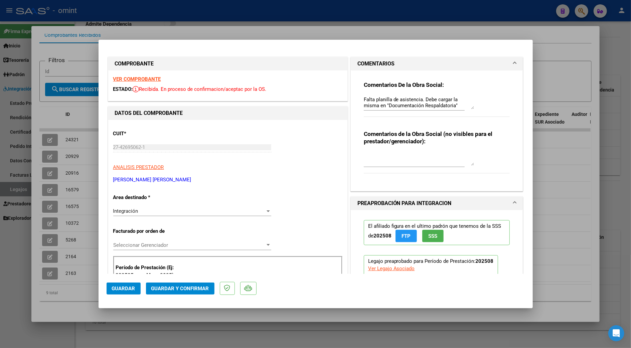
click at [141, 77] on strong "VER COMPROBANTE" at bounding box center [137, 79] width 48 height 6
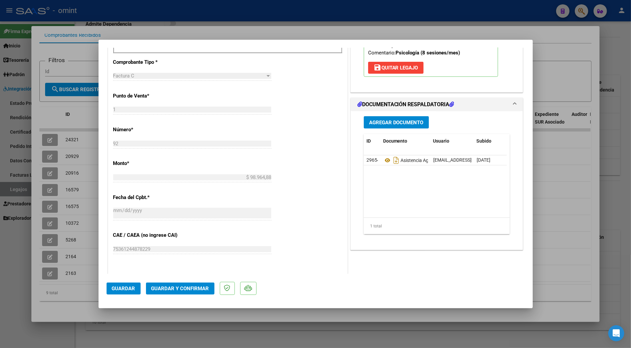
scroll to position [311, 0]
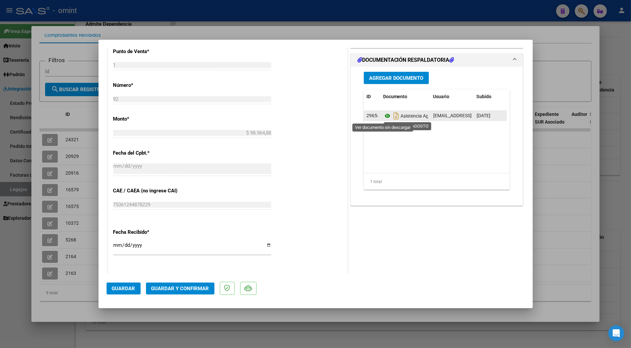
click at [385, 115] on icon at bounding box center [387, 116] width 9 height 8
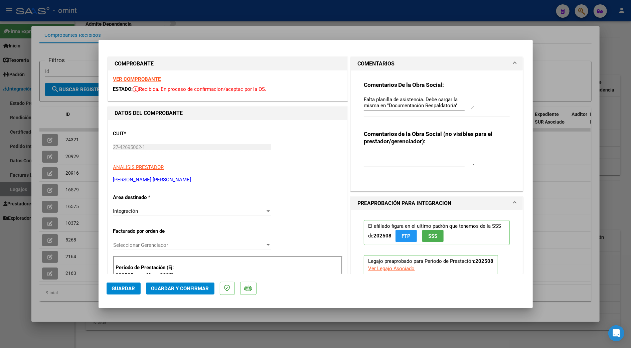
scroll to position [134, 0]
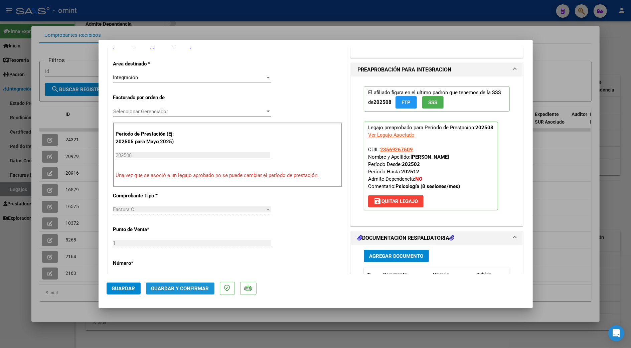
click at [181, 286] on span "Guardar y Confirmar" at bounding box center [180, 288] width 58 height 6
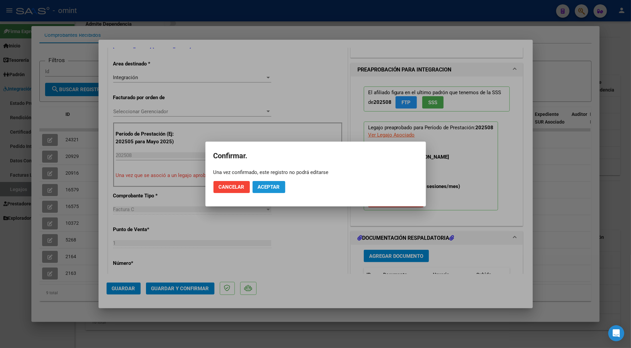
click at [276, 186] on span "Aceptar" at bounding box center [269, 187] width 22 height 6
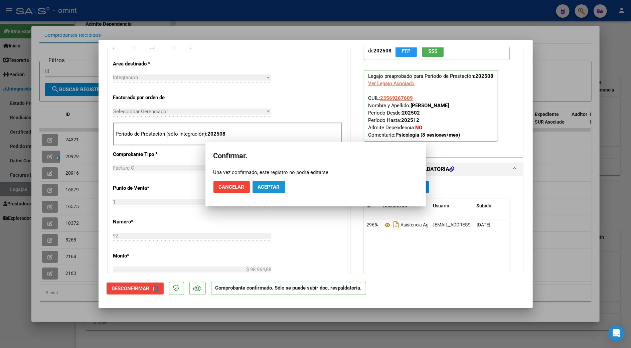
scroll to position [133, 0]
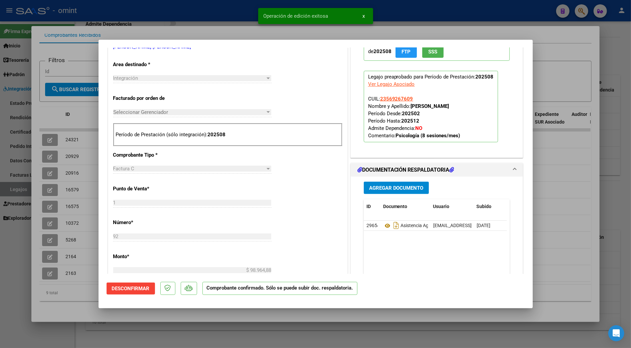
click at [585, 177] on div at bounding box center [315, 174] width 631 height 348
type input "$ 0,00"
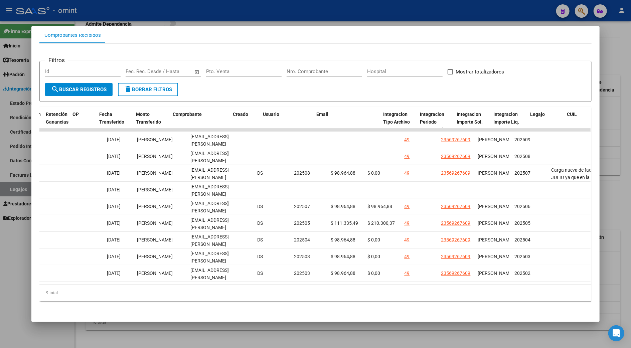
scroll to position [0, 0]
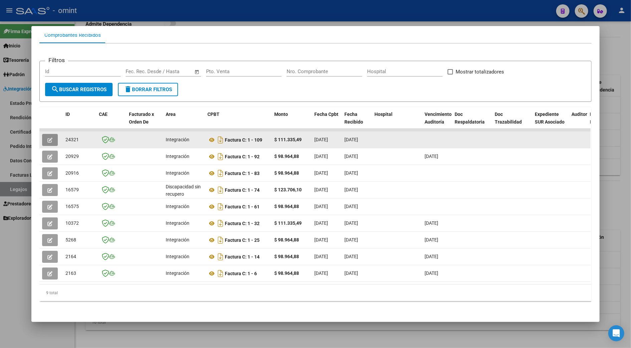
click at [48, 134] on button "button" at bounding box center [50, 140] width 16 height 12
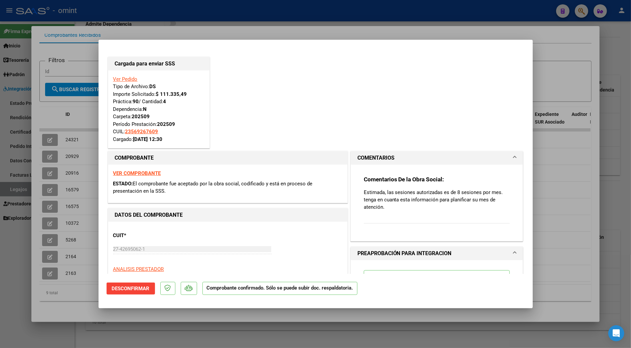
click at [553, 185] on div at bounding box center [315, 174] width 631 height 348
type input "$ 0,00"
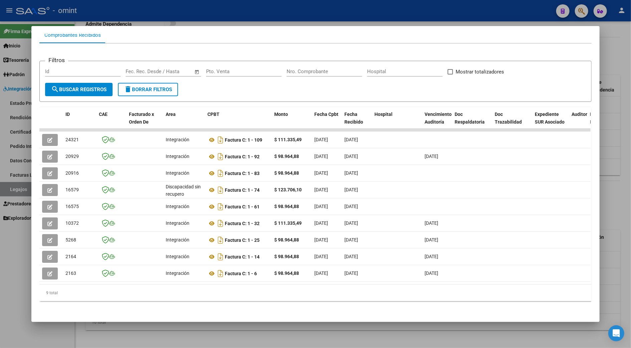
click at [616, 192] on div at bounding box center [315, 174] width 631 height 348
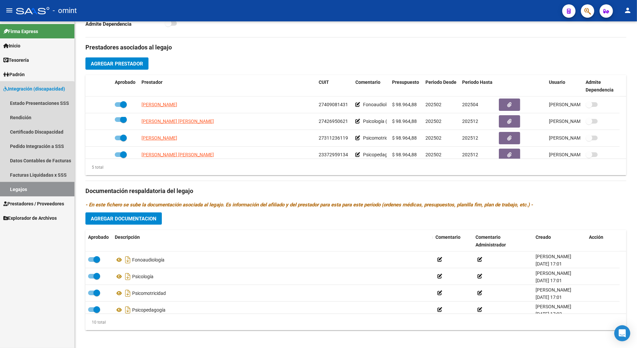
click at [20, 192] on link "Legajos" at bounding box center [37, 189] width 74 height 14
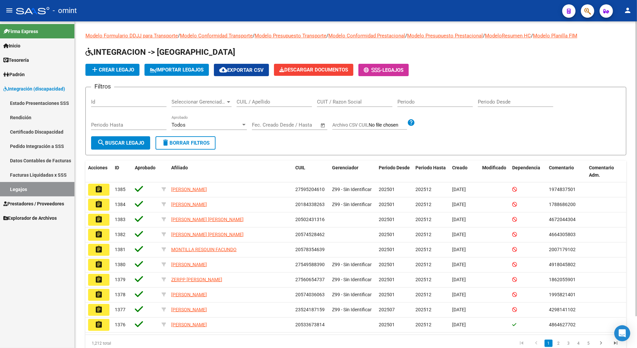
click at [263, 98] on div "CUIL / Apellido" at bounding box center [274, 99] width 75 height 14
paste input "20583886568"
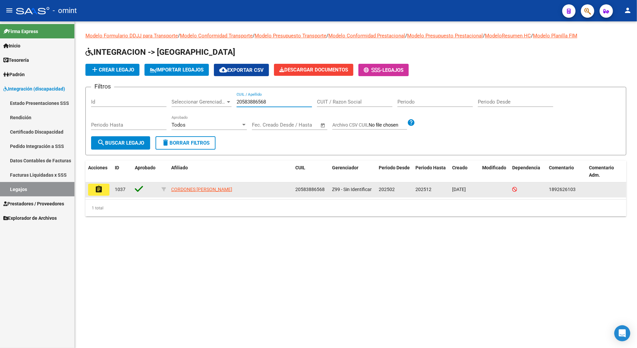
type input "20583886568"
click at [99, 187] on mat-icon "assignment" at bounding box center [99, 189] width 8 height 8
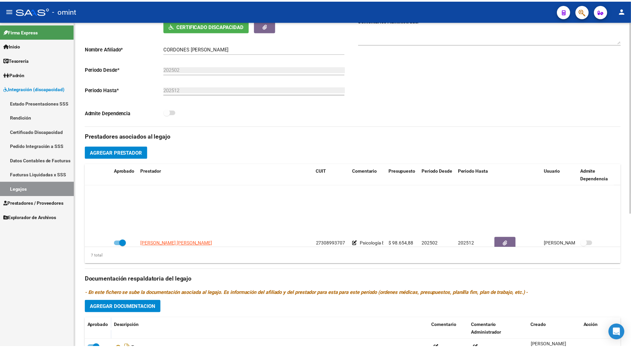
scroll to position [57, 0]
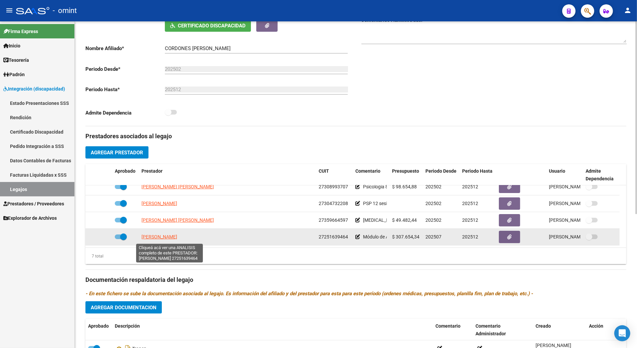
click at [168, 238] on span "[PERSON_NAME]" at bounding box center [160, 236] width 36 height 5
type textarea "27251639464"
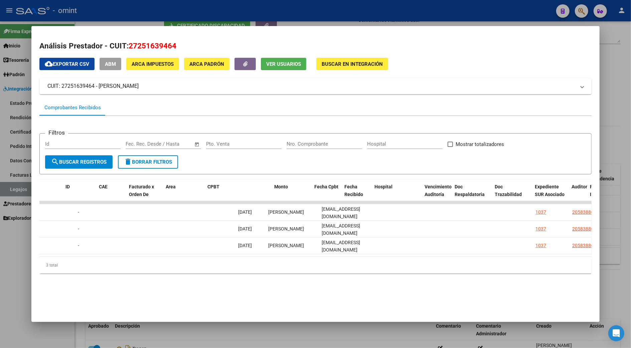
scroll to position [0, 0]
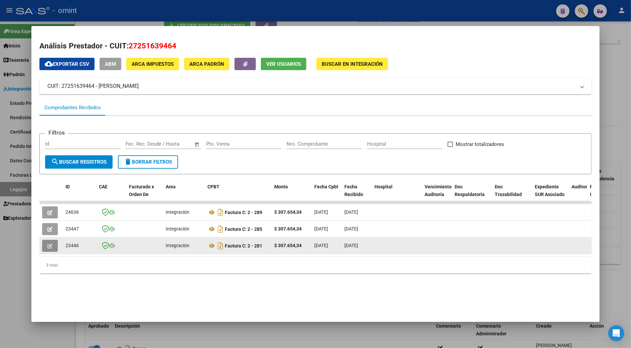
click at [49, 240] on button "button" at bounding box center [50, 246] width 16 height 12
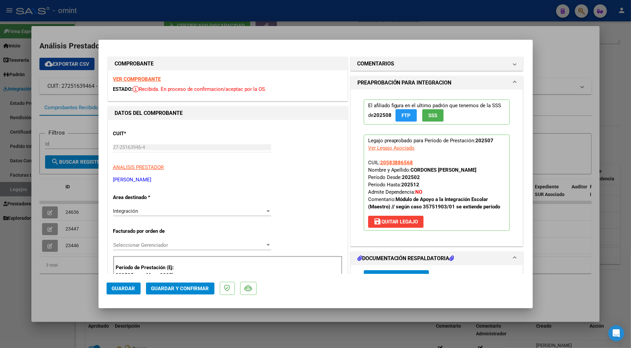
click at [148, 79] on strong "VER COMPROBANTE" at bounding box center [137, 79] width 48 height 6
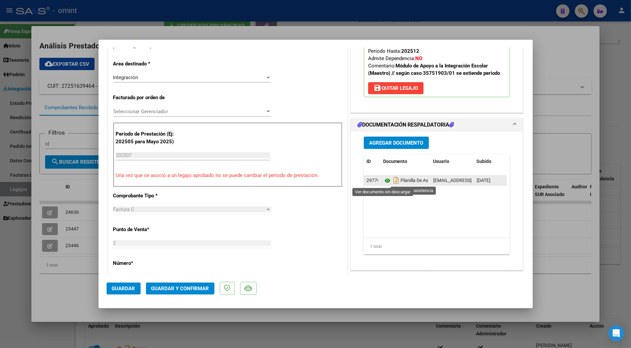
click at [384, 182] on icon at bounding box center [387, 181] width 9 height 8
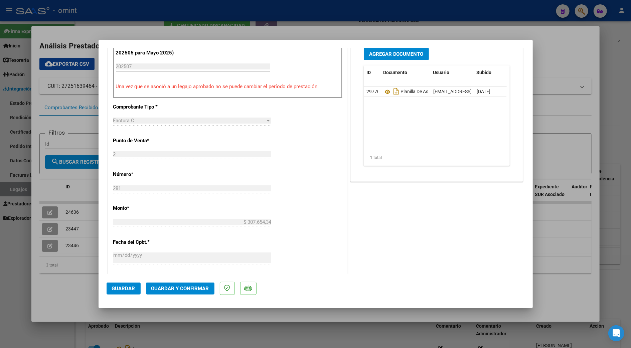
scroll to position [401, 0]
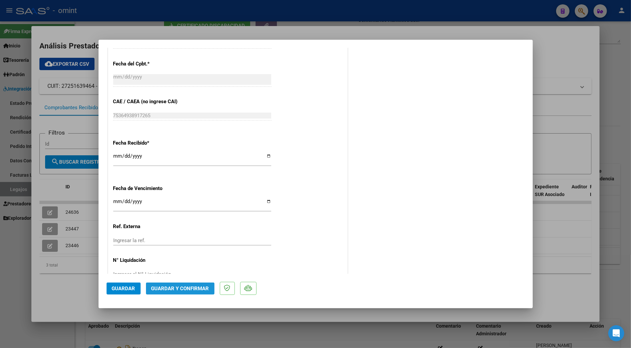
click at [181, 290] on span "Guardar y Confirmar" at bounding box center [180, 288] width 58 height 6
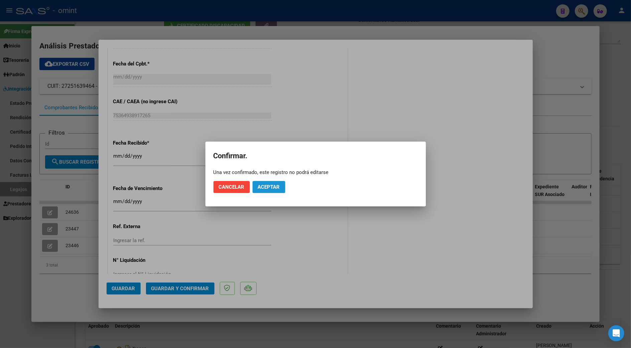
click at [270, 186] on span "Aceptar" at bounding box center [269, 187] width 22 height 6
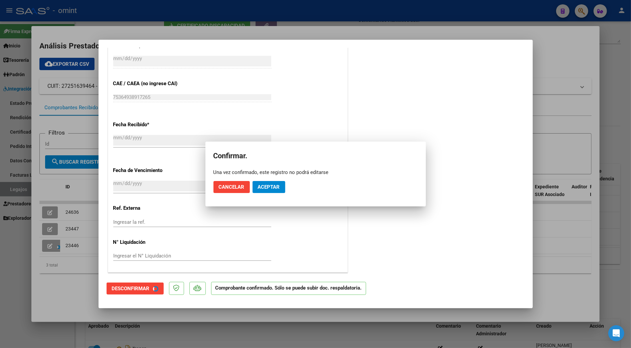
scroll to position [359, 0]
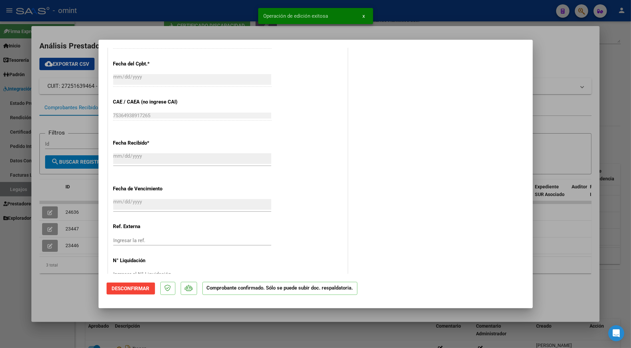
click at [47, 228] on div at bounding box center [315, 174] width 631 height 348
type input "$ 0,00"
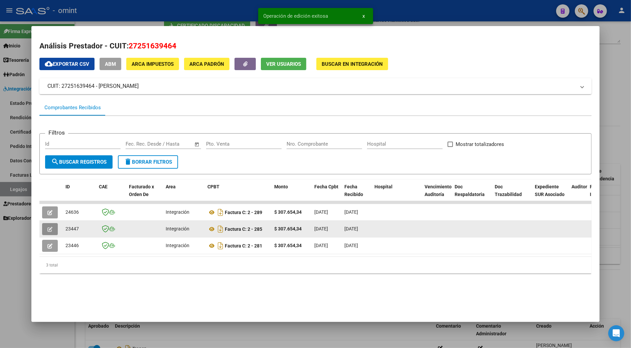
click at [48, 227] on icon "button" at bounding box center [49, 229] width 5 height 5
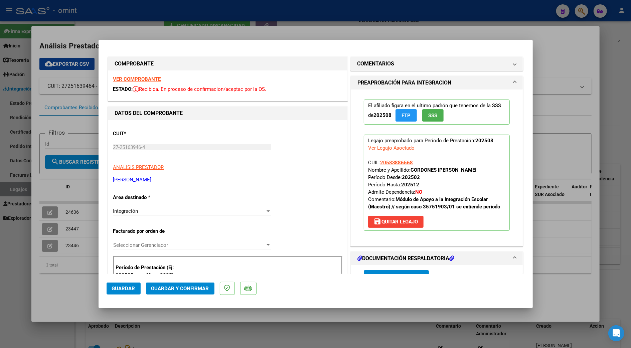
click at [139, 78] on strong "VER COMPROBANTE" at bounding box center [137, 79] width 48 height 6
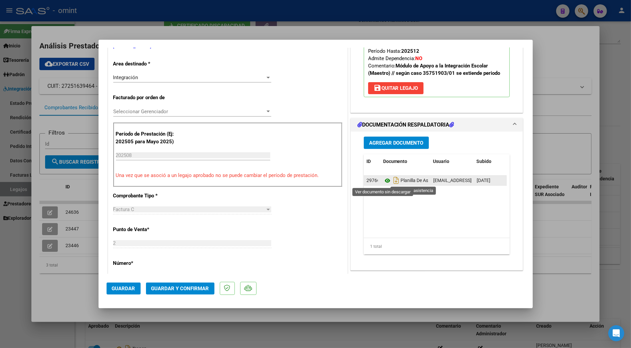
click at [383, 178] on icon at bounding box center [387, 181] width 9 height 8
click at [179, 287] on span "Guardar y Confirmar" at bounding box center [180, 288] width 58 height 6
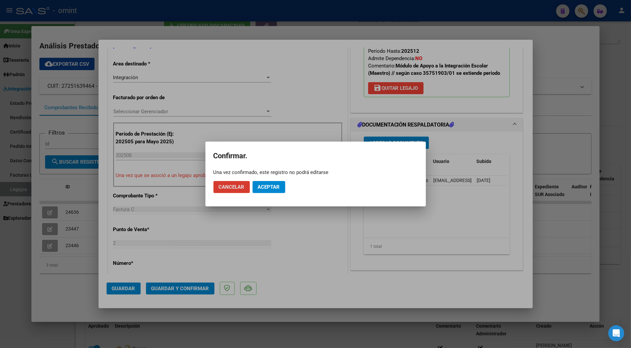
click at [266, 188] on span "Aceptar" at bounding box center [269, 187] width 22 height 6
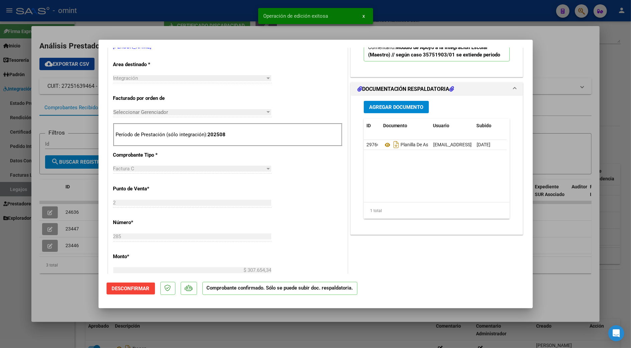
click at [43, 212] on div at bounding box center [315, 174] width 631 height 348
type input "$ 0,00"
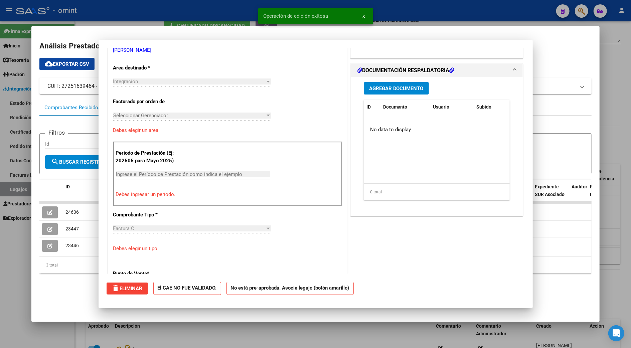
scroll to position [137, 0]
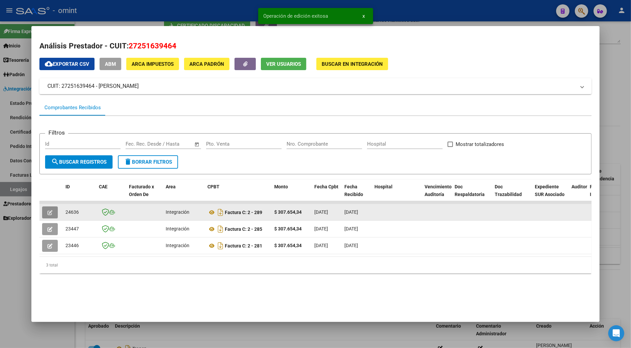
click at [47, 212] on icon "button" at bounding box center [49, 212] width 5 height 5
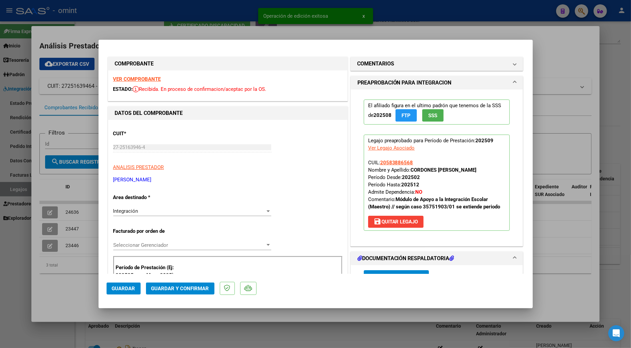
click at [149, 76] on strong "VER COMPROBANTE" at bounding box center [137, 79] width 48 height 6
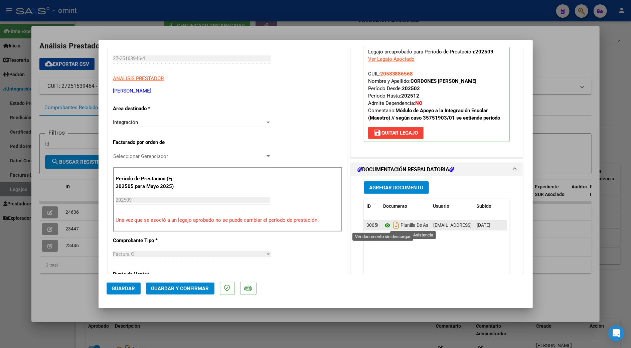
click at [384, 224] on icon at bounding box center [387, 225] width 9 height 8
click at [190, 287] on span "Guardar y Confirmar" at bounding box center [180, 288] width 58 height 6
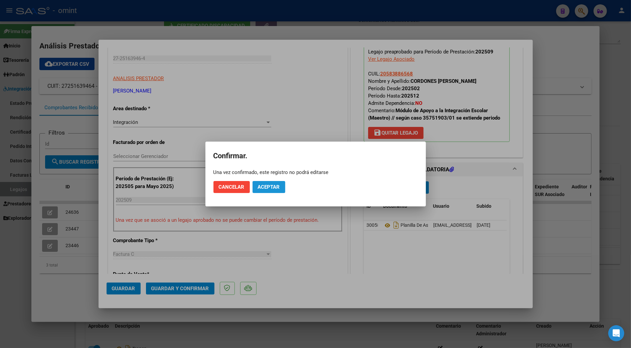
click at [267, 186] on span "Aceptar" at bounding box center [269, 187] width 22 height 6
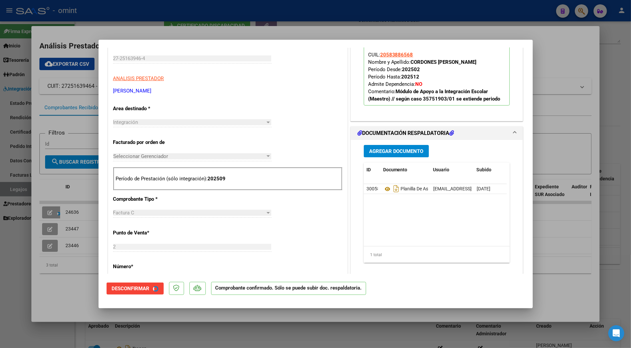
scroll to position [88, 0]
click at [565, 246] on div at bounding box center [315, 174] width 631 height 348
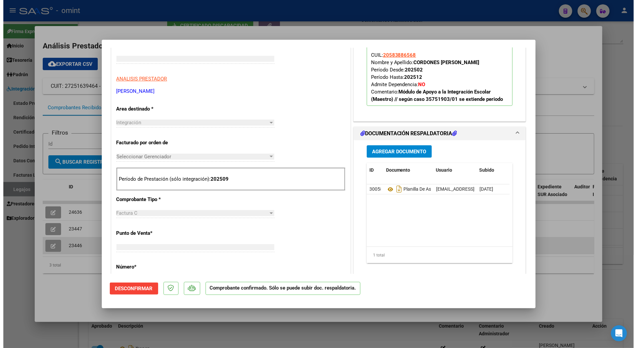
scroll to position [0, 0]
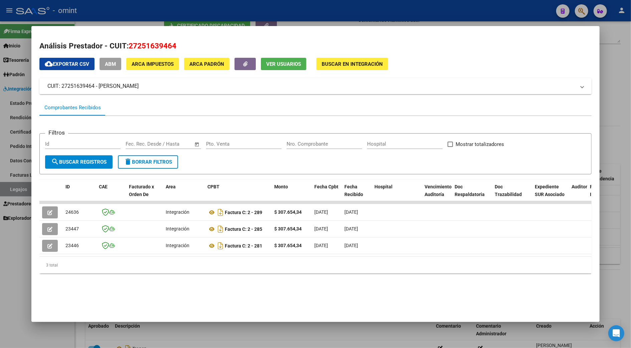
click at [624, 222] on div at bounding box center [315, 174] width 631 height 348
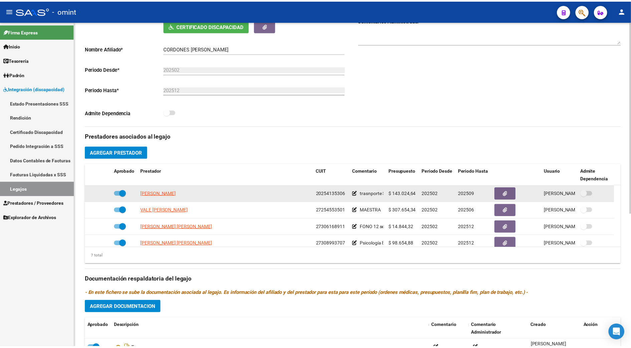
scroll to position [89, 0]
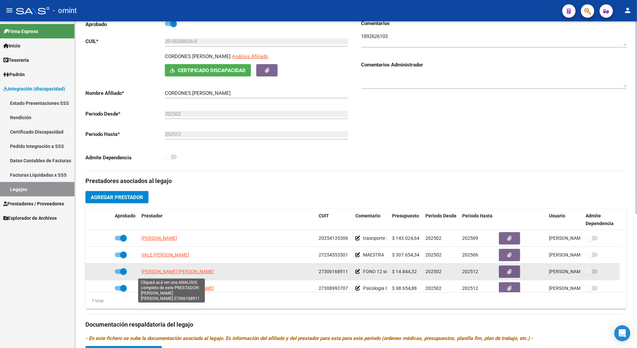
click at [167, 273] on span "DAGATTI CLAUDIA SILVINA" at bounding box center [178, 271] width 72 height 5
type textarea "27306168911"
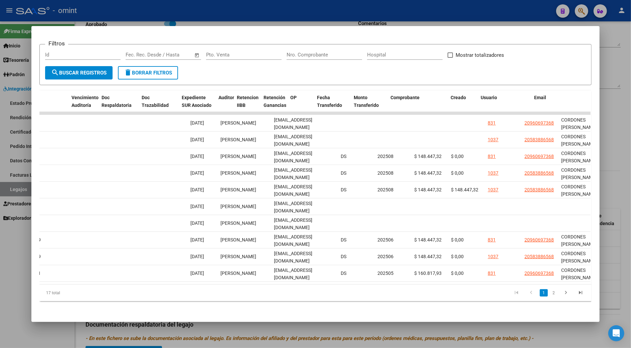
scroll to position [0, 0]
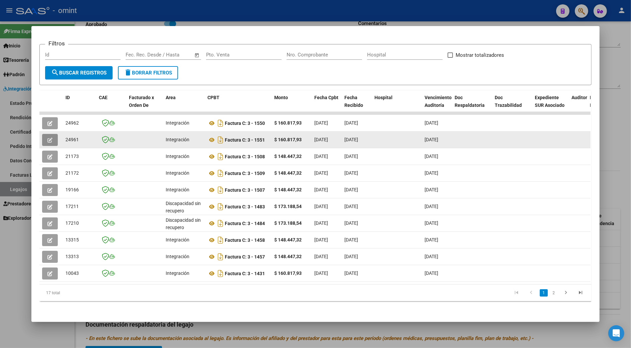
click at [47, 134] on button "button" at bounding box center [50, 140] width 16 height 12
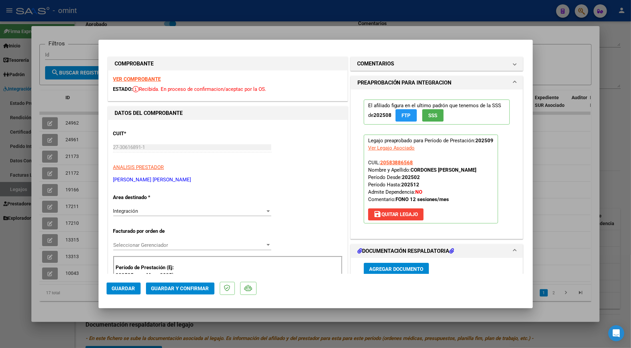
click at [142, 76] on strong "VER COMPROBANTE" at bounding box center [137, 79] width 48 height 6
click at [612, 178] on div at bounding box center [315, 174] width 631 height 348
type input "$ 0,00"
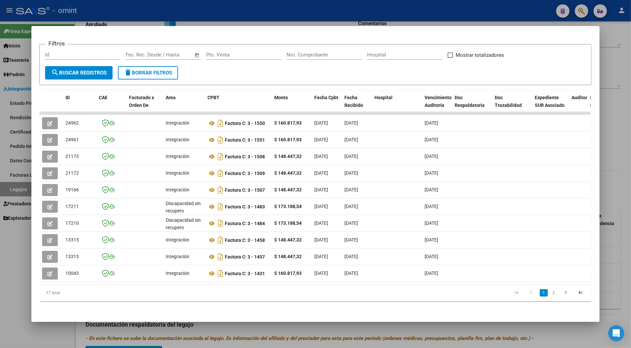
click at [612, 178] on div at bounding box center [315, 174] width 631 height 348
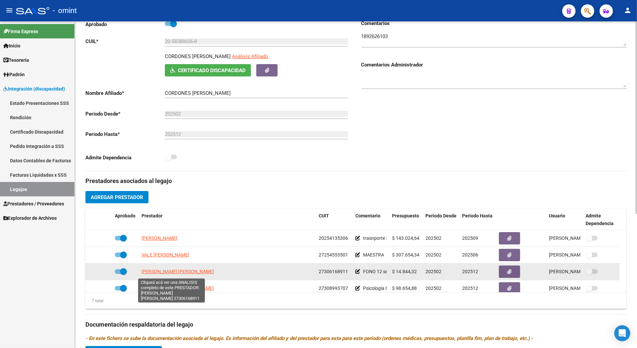
click at [163, 271] on span "DAGATTI CLAUDIA SILVINA" at bounding box center [178, 271] width 72 height 5
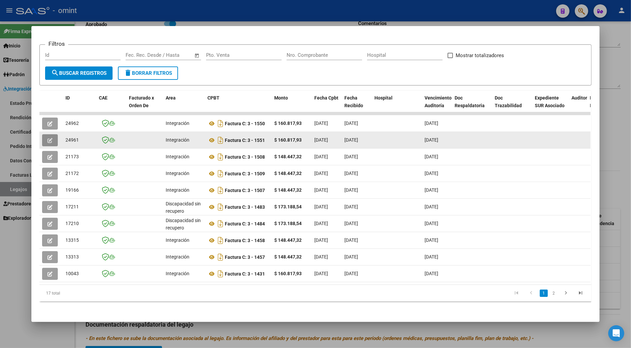
click at [47, 138] on icon "button" at bounding box center [49, 140] width 5 height 5
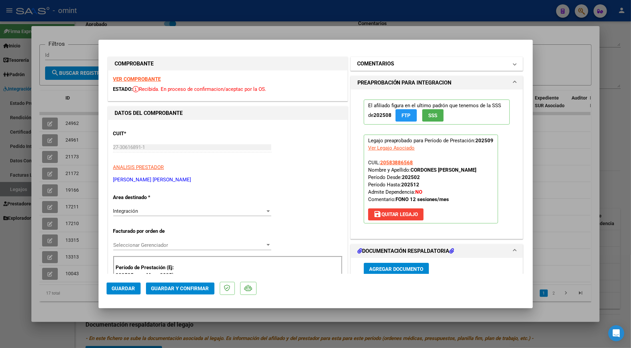
click at [384, 64] on h1 "COMENTARIOS" at bounding box center [375, 64] width 37 height 8
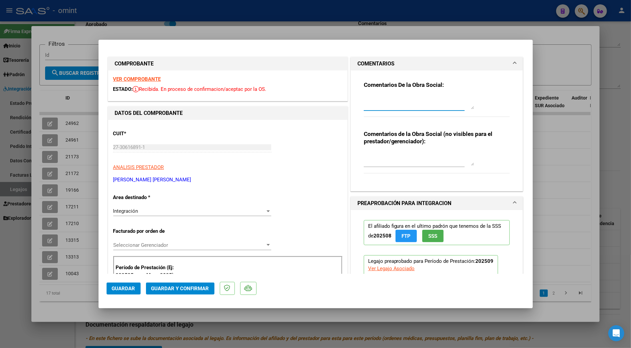
click at [385, 99] on textarea at bounding box center [419, 102] width 110 height 13
type textarea "estimada buenos días. se rechaza factura. las sesiones autorizadas es de 12 por…"
click at [138, 79] on strong "VER COMPROBANTE" at bounding box center [137, 79] width 48 height 6
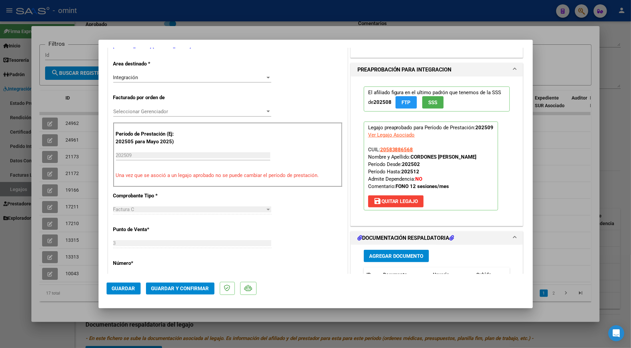
scroll to position [44, 0]
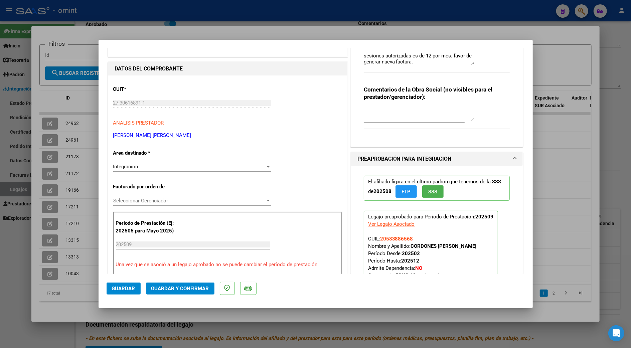
click at [165, 206] on div "Seleccionar Gerenciador Seleccionar Gerenciador" at bounding box center [192, 201] width 158 height 10
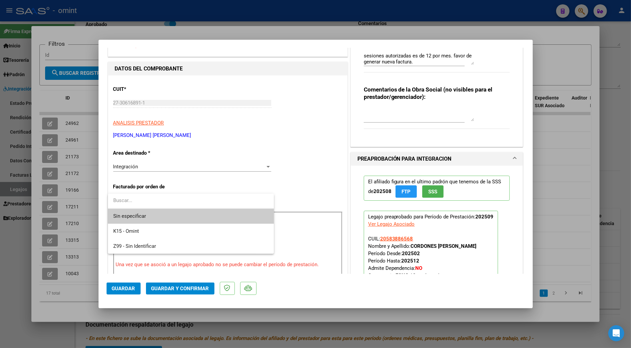
click at [285, 139] on div at bounding box center [315, 174] width 631 height 348
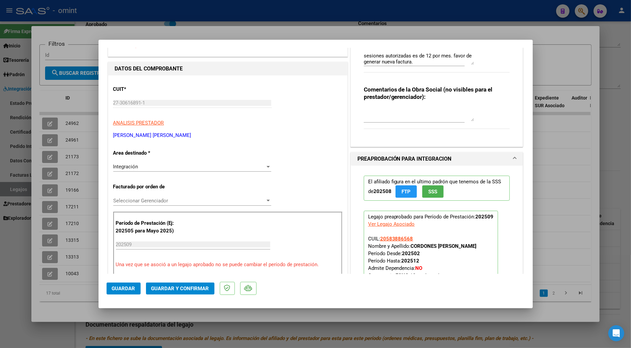
click at [266, 166] on div at bounding box center [267, 167] width 3 height 2
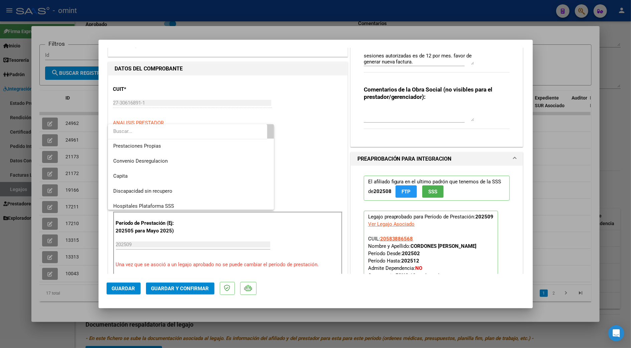
scroll to position [64, 0]
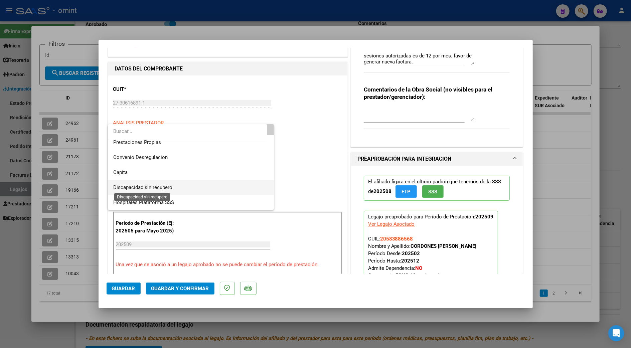
click at [143, 186] on span "Discapacidad sin recupero" at bounding box center [142, 187] width 59 height 6
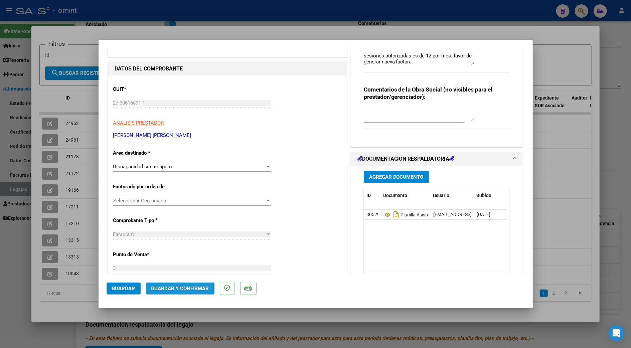
click at [174, 290] on span "Guardar y Confirmar" at bounding box center [180, 288] width 58 height 6
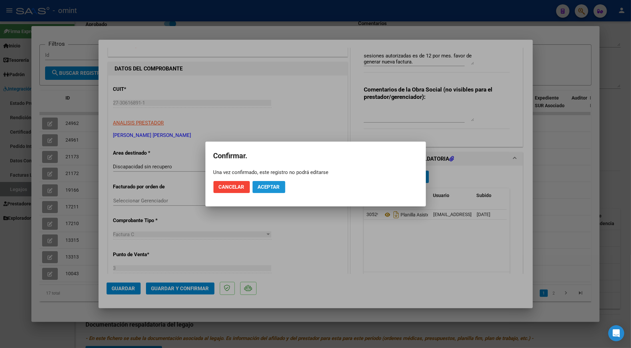
click at [274, 186] on span "Aceptar" at bounding box center [269, 187] width 22 height 6
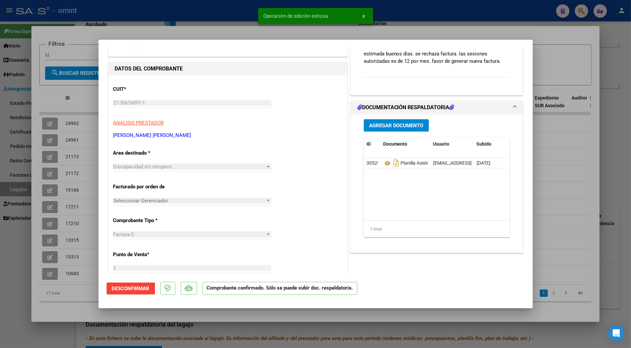
click at [624, 144] on div at bounding box center [315, 174] width 631 height 348
type input "$ 0,00"
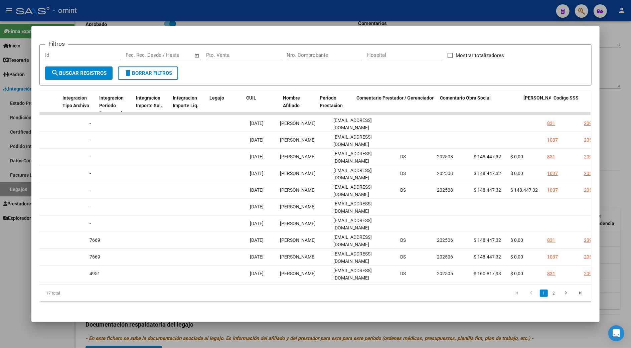
scroll to position [0, 891]
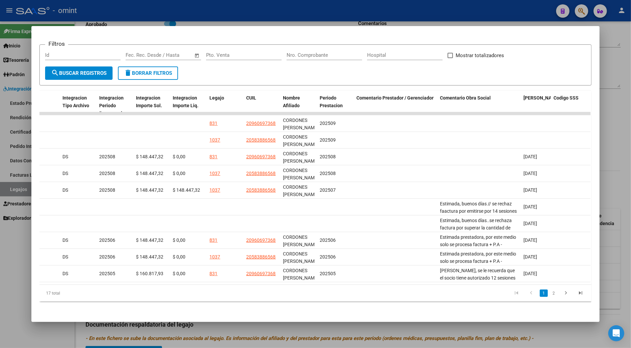
click at [608, 192] on div at bounding box center [315, 174] width 631 height 348
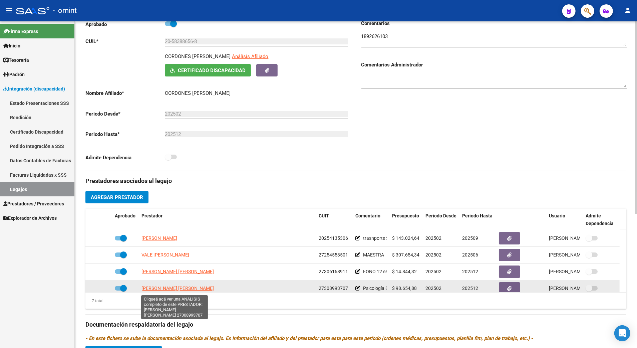
click at [178, 290] on span "SALGUERO [PERSON_NAME]" at bounding box center [178, 287] width 72 height 5
type textarea "27308993707"
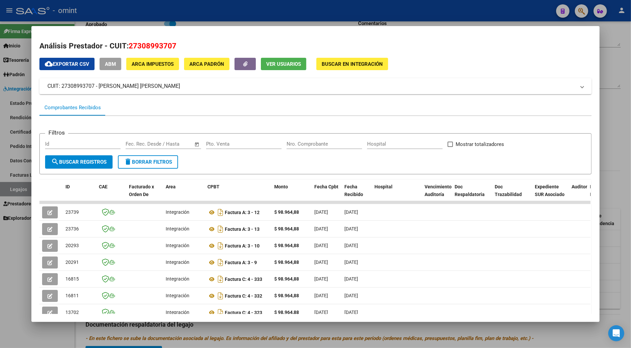
click at [610, 186] on div at bounding box center [315, 174] width 631 height 348
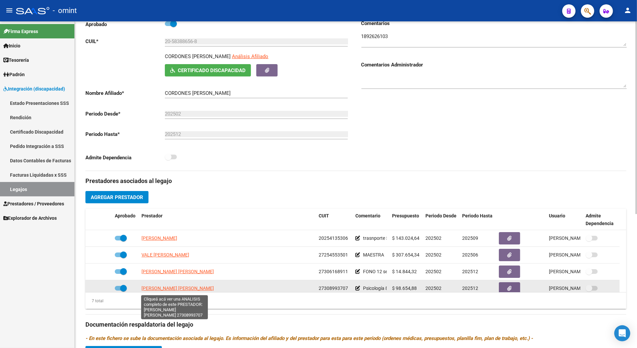
click at [172, 289] on span "SALGUERO [PERSON_NAME]" at bounding box center [178, 287] width 72 height 5
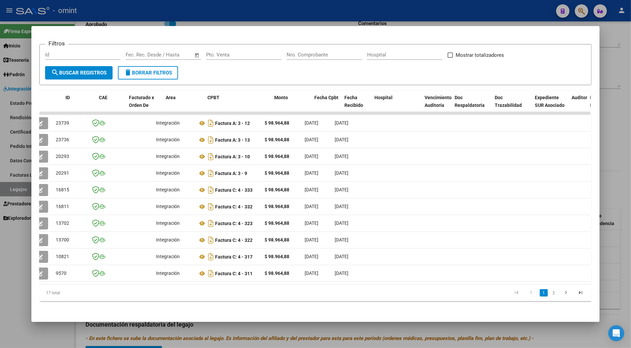
scroll to position [0, 0]
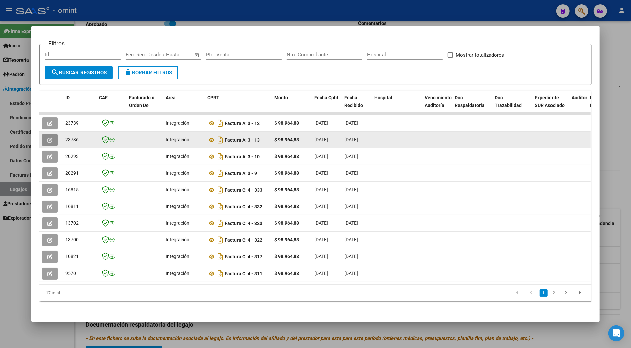
click at [47, 138] on icon "button" at bounding box center [49, 140] width 5 height 5
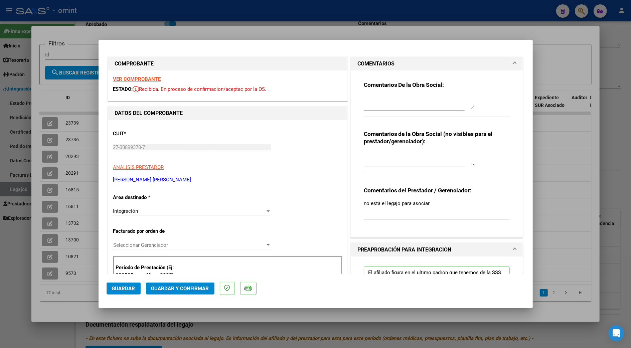
click at [133, 76] on strong "VER COMPROBANTE" at bounding box center [137, 79] width 48 height 6
click at [608, 138] on div at bounding box center [315, 174] width 631 height 348
type input "$ 0,00"
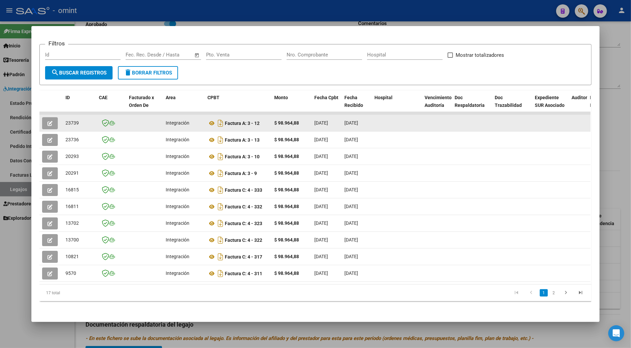
click at [47, 121] on icon "button" at bounding box center [49, 123] width 5 height 5
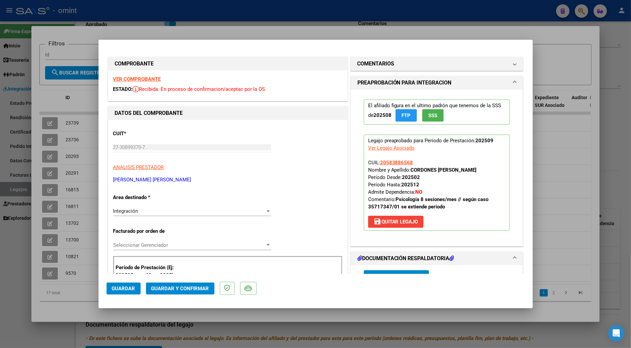
click at [129, 78] on strong "VER COMPROBANTE" at bounding box center [137, 79] width 48 height 6
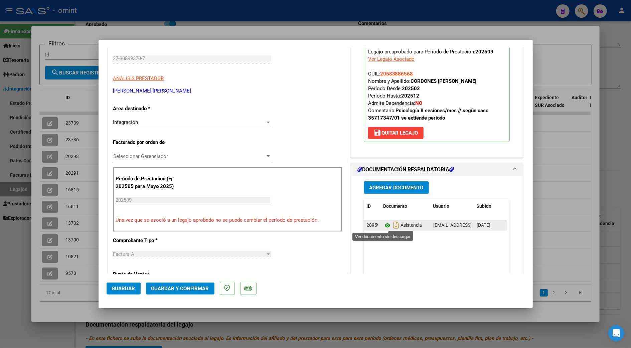
click at [385, 224] on icon at bounding box center [387, 225] width 9 height 8
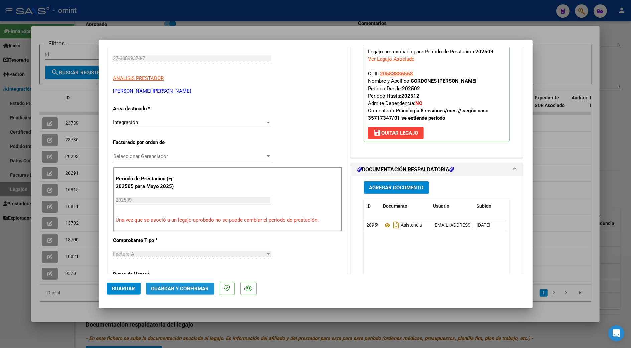
click at [190, 286] on span "Guardar y Confirmar" at bounding box center [180, 288] width 58 height 6
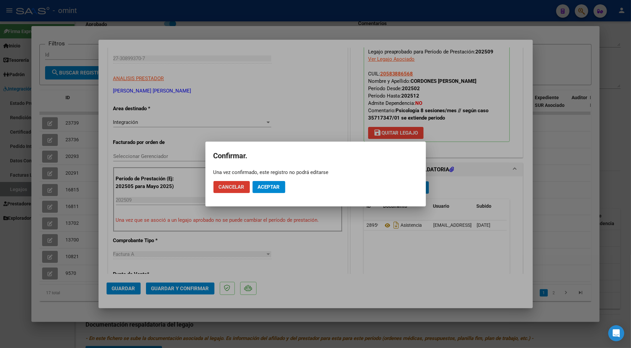
click at [267, 190] on span "Aceptar" at bounding box center [269, 187] width 22 height 6
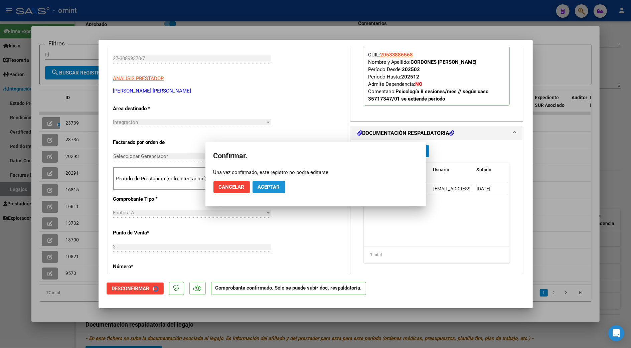
scroll to position [88, 0]
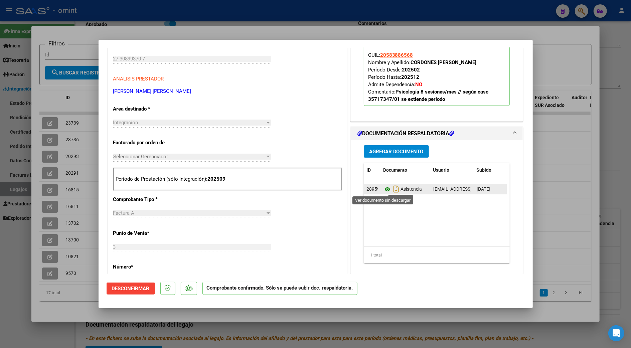
click at [384, 188] on icon at bounding box center [387, 189] width 9 height 8
click at [598, 184] on div at bounding box center [315, 174] width 631 height 348
type input "$ 0,00"
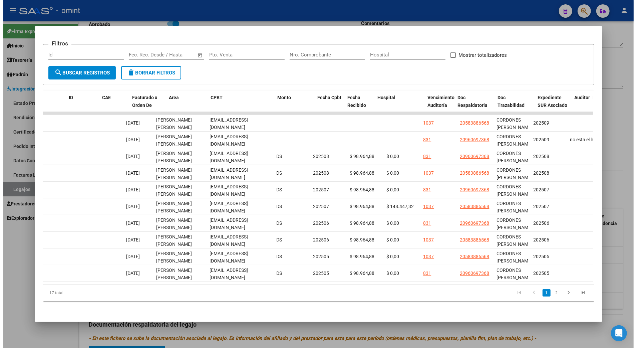
scroll to position [0, 0]
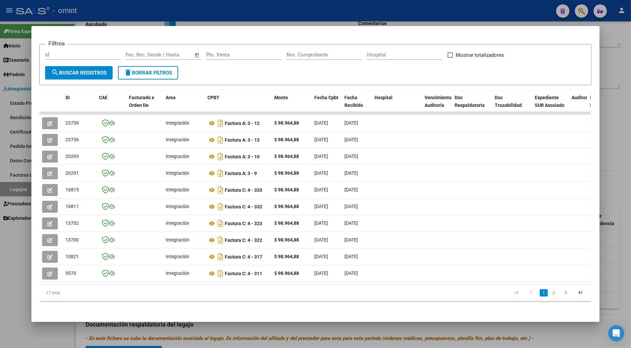
click at [614, 178] on div at bounding box center [315, 174] width 631 height 348
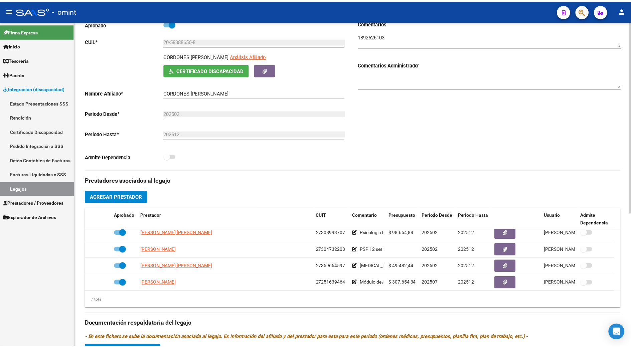
scroll to position [57, 0]
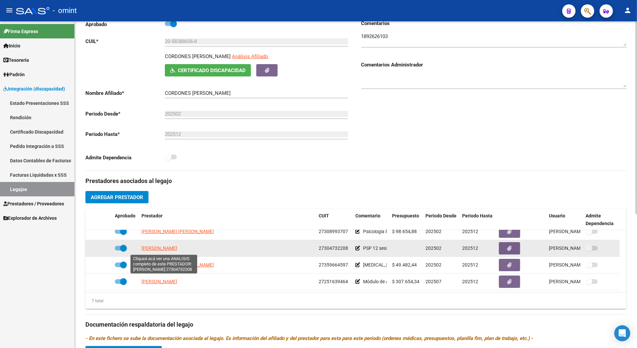
click at [169, 249] on span "[PERSON_NAME]" at bounding box center [160, 247] width 36 height 5
type textarea "27304732208"
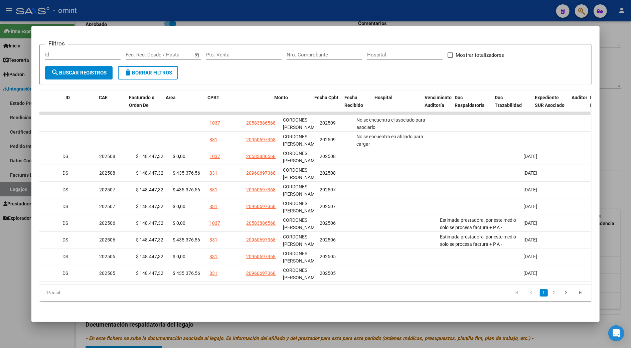
scroll to position [0, 0]
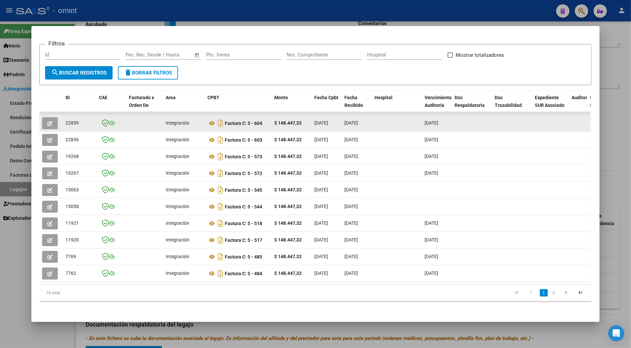
click at [47, 121] on icon "button" at bounding box center [49, 123] width 5 height 5
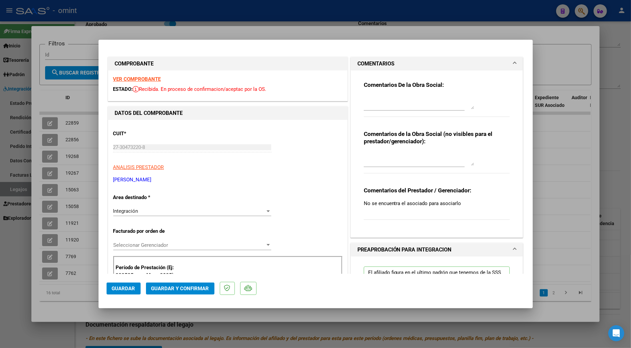
click at [143, 81] on strong "VER COMPROBANTE" at bounding box center [137, 79] width 48 height 6
click at [140, 78] on strong "VER COMPROBANTE" at bounding box center [137, 79] width 48 height 6
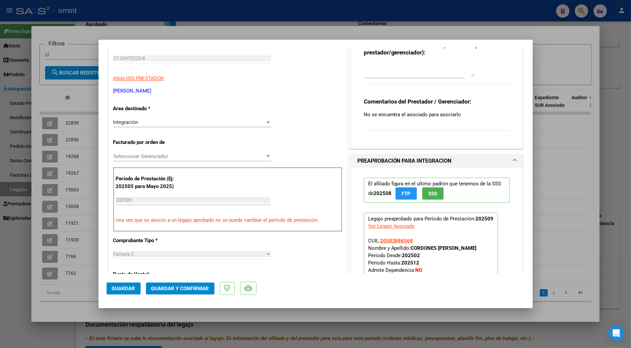
scroll to position [267, 0]
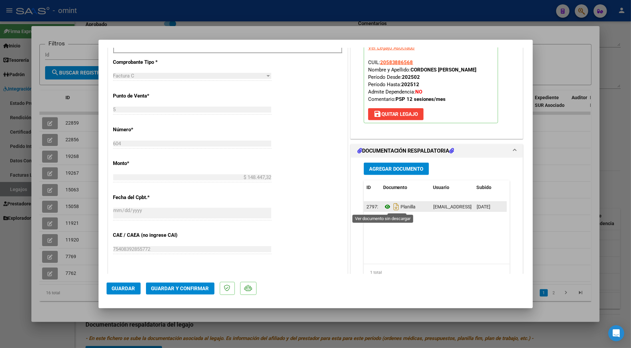
click at [384, 206] on icon at bounding box center [387, 207] width 9 height 8
click at [190, 287] on span "Guardar y Confirmar" at bounding box center [180, 288] width 58 height 6
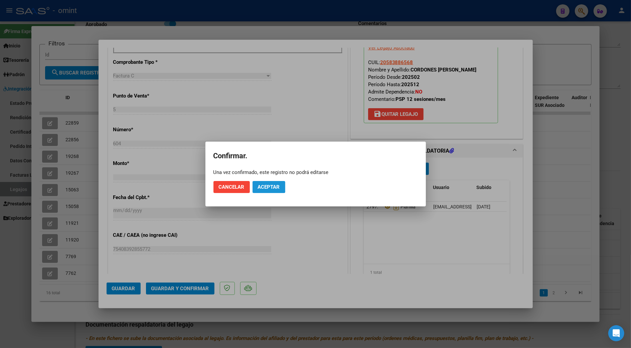
click at [262, 182] on button "Aceptar" at bounding box center [268, 187] width 33 height 12
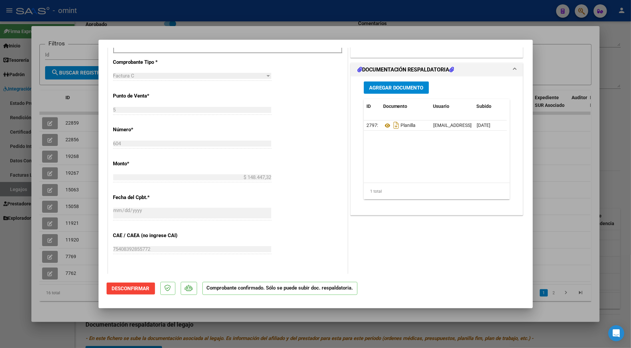
click at [615, 254] on div at bounding box center [315, 174] width 631 height 348
type input "$ 0,00"
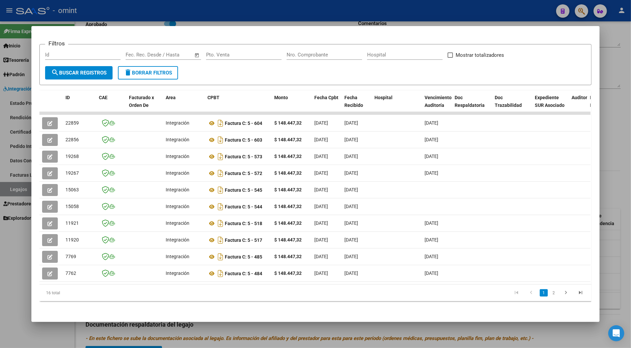
click at [618, 174] on div at bounding box center [315, 174] width 631 height 348
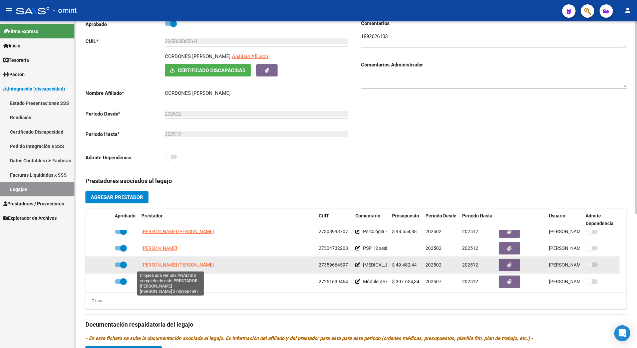
click at [171, 266] on span "TROBBIANI [PERSON_NAME]" at bounding box center [178, 264] width 72 height 5
type textarea "27359664597"
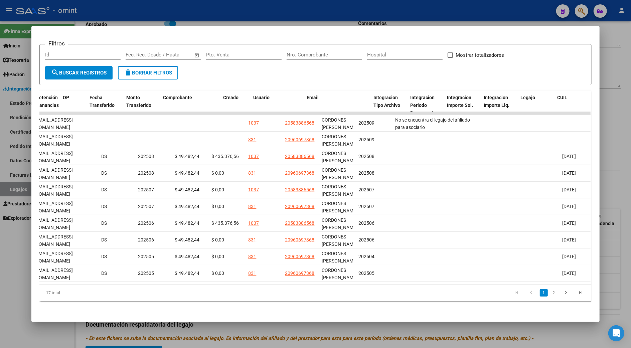
scroll to position [0, 0]
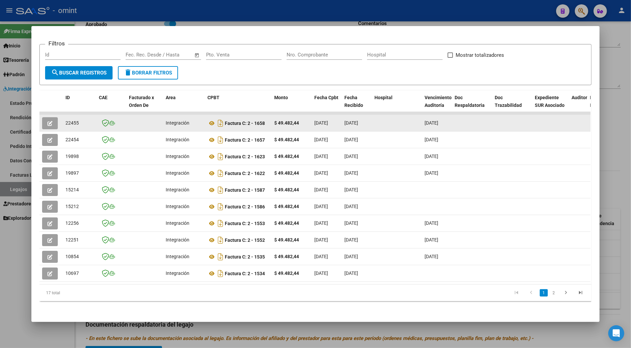
click at [47, 121] on icon "button" at bounding box center [49, 123] width 5 height 5
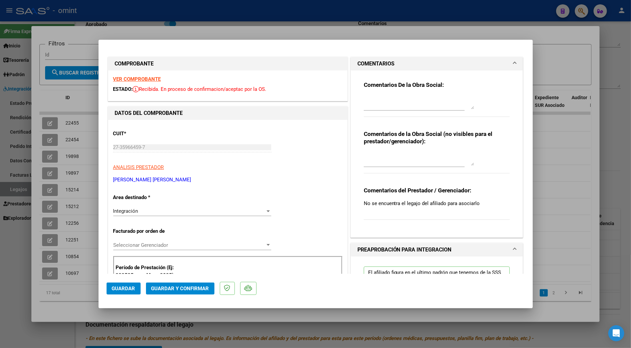
click at [142, 77] on strong "VER COMPROBANTE" at bounding box center [137, 79] width 48 height 6
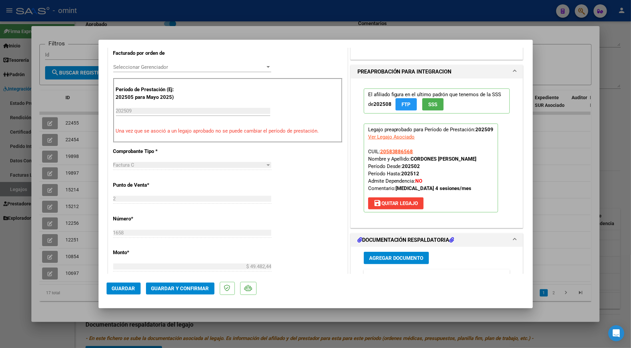
scroll to position [311, 0]
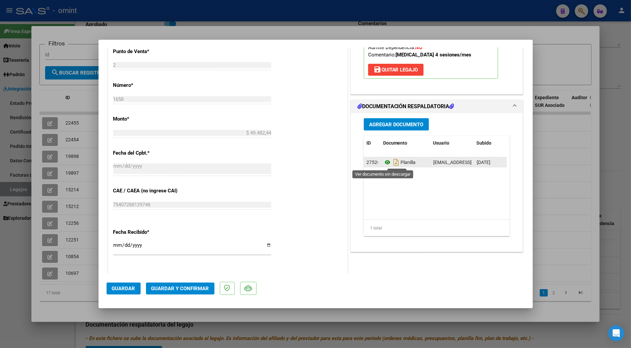
click at [383, 163] on icon at bounding box center [387, 162] width 9 height 8
click at [189, 287] on span "Guardar y Confirmar" at bounding box center [180, 288] width 58 height 6
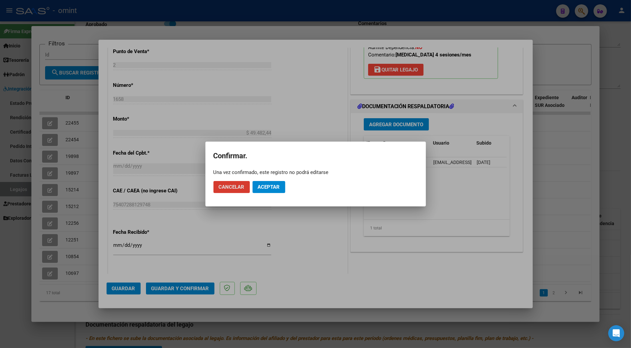
click at [272, 187] on span "Aceptar" at bounding box center [269, 187] width 22 height 6
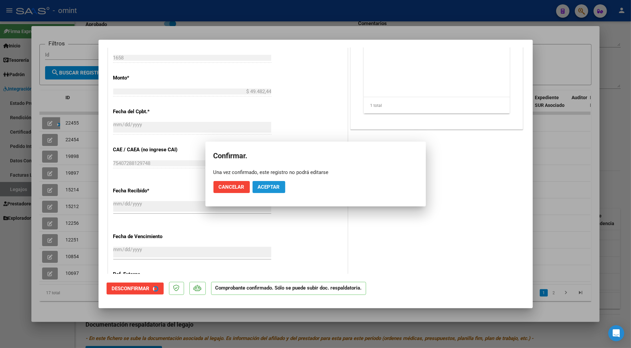
scroll to position [270, 0]
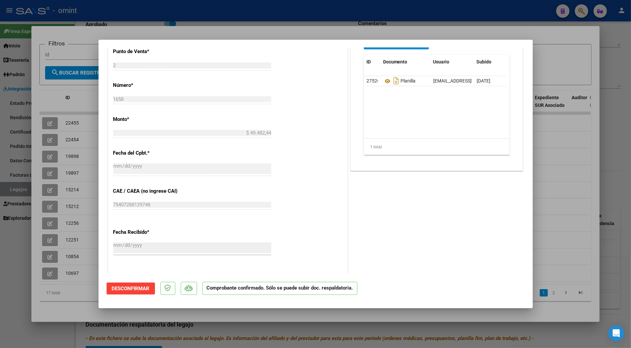
click at [569, 206] on div at bounding box center [315, 174] width 631 height 348
type input "$ 0,00"
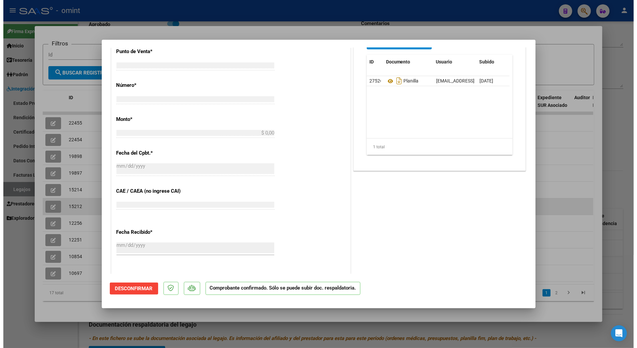
scroll to position [394, 0]
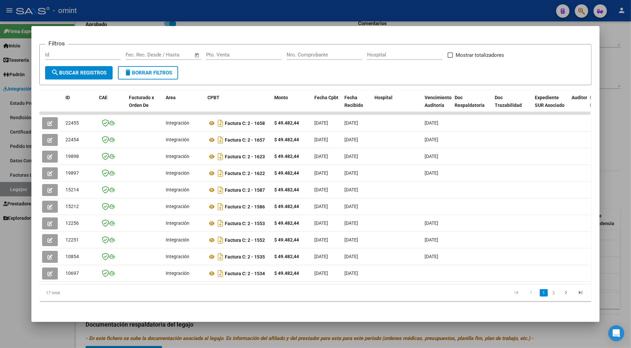
click at [612, 191] on div at bounding box center [315, 174] width 631 height 348
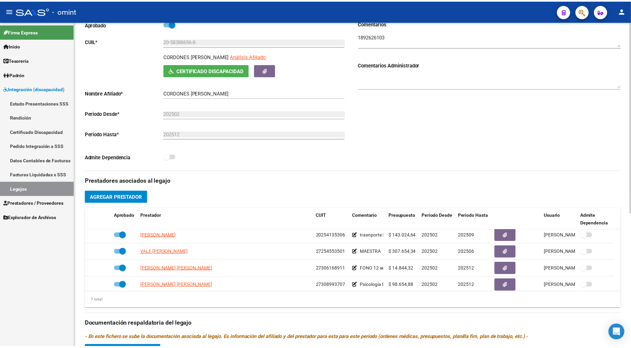
scroll to position [0, 0]
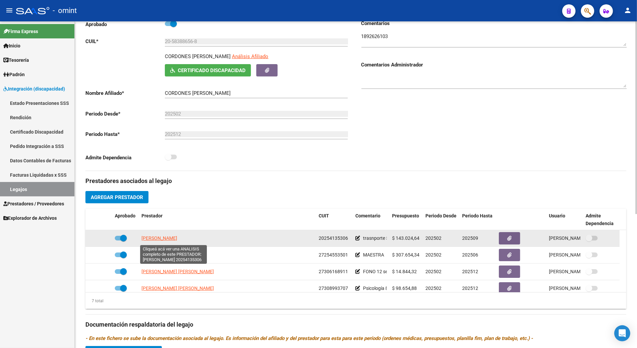
click at [169, 238] on span "[PERSON_NAME]" at bounding box center [160, 237] width 36 height 5
type textarea "20254135306"
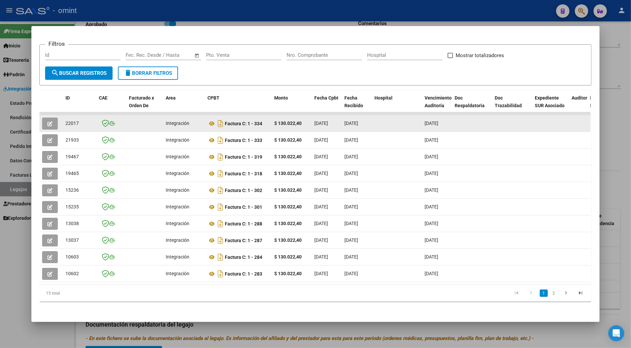
click at [42, 123] on button "button" at bounding box center [50, 124] width 16 height 12
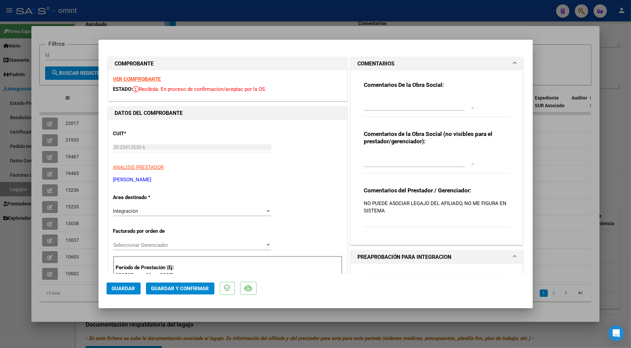
click at [136, 79] on strong "VER COMPROBANTE" at bounding box center [137, 79] width 48 height 6
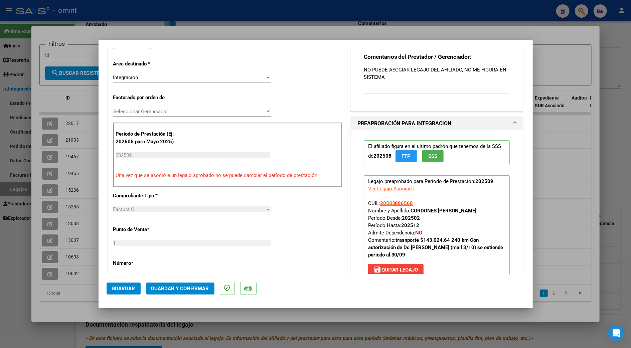
scroll to position [267, 0]
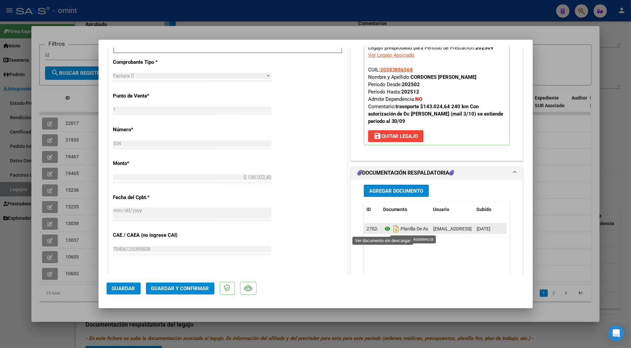
click at [383, 229] on icon at bounding box center [387, 229] width 9 height 8
click at [175, 284] on button "Guardar y Confirmar" at bounding box center [180, 288] width 68 height 12
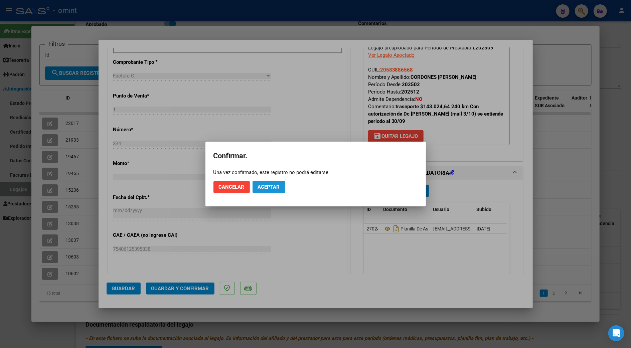
click at [270, 190] on button "Aceptar" at bounding box center [268, 187] width 33 height 12
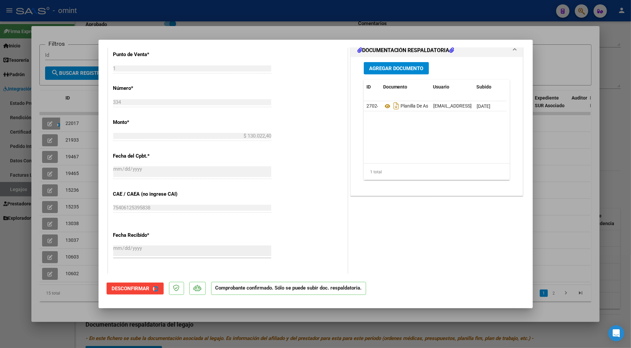
scroll to position [226, 0]
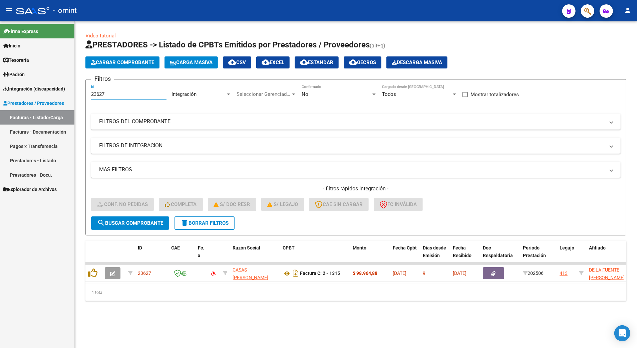
click at [108, 93] on input "23627" at bounding box center [128, 94] width 75 height 6
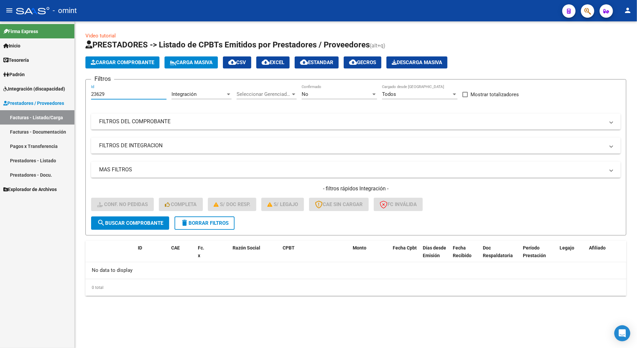
type input "23629"
click at [205, 217] on button "delete Borrar Filtros" at bounding box center [205, 222] width 60 height 13
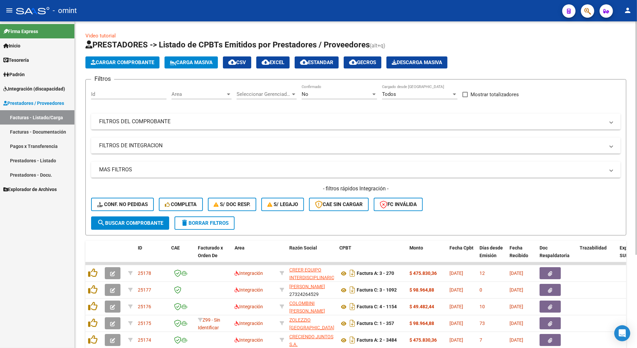
click at [126, 197] on div "- filtros rápidos Integración - Conf. no pedidas Completa S/ Doc Resp. S/ legaj…" at bounding box center [356, 200] width 530 height 31
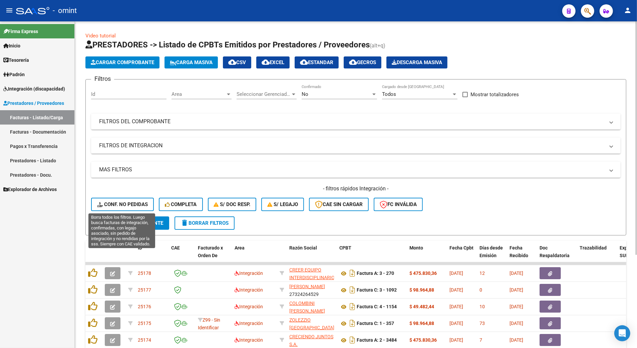
click at [125, 202] on span "Conf. no pedidas" at bounding box center [122, 204] width 51 height 6
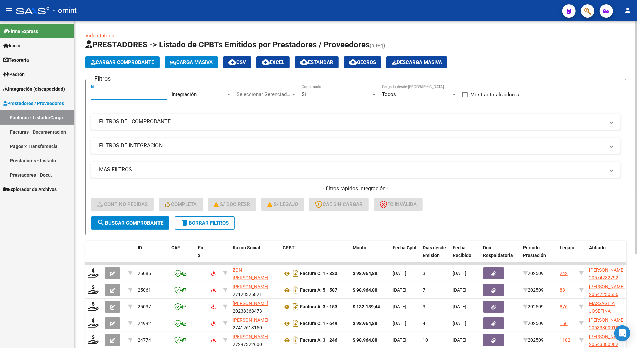
click at [110, 93] on input "Id" at bounding box center [128, 94] width 75 height 6
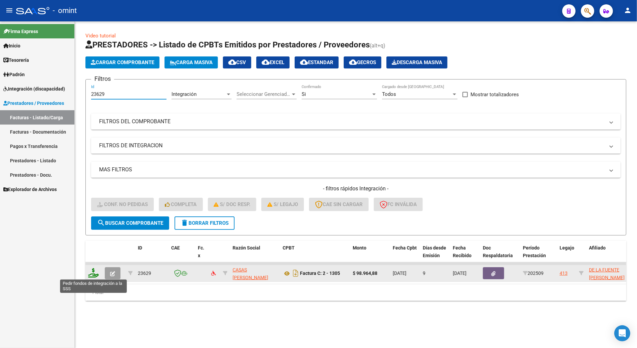
type input "23629"
click at [95, 268] on icon at bounding box center [93, 272] width 11 height 9
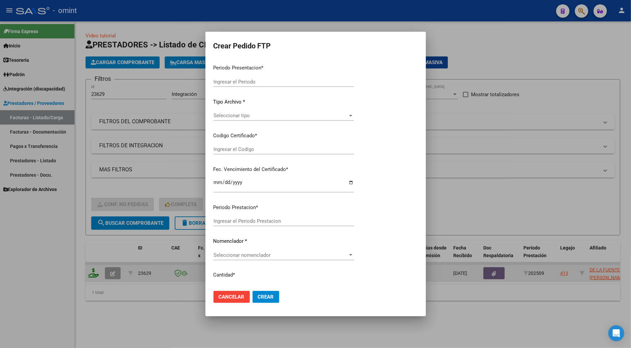
type input "202509"
type input "$ 98.964,88"
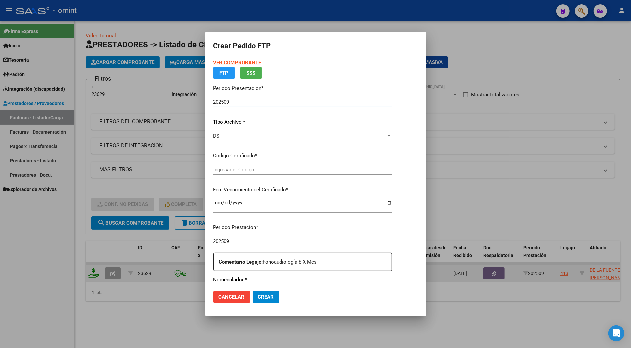
type input "4807337290"
type input "2030-03-31"
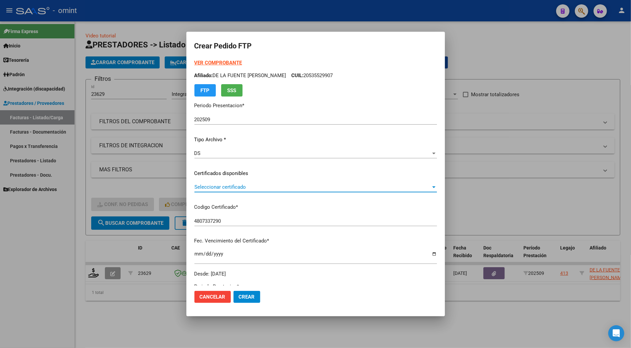
click at [217, 186] on span "Seleccionar certificado" at bounding box center [312, 187] width 236 height 6
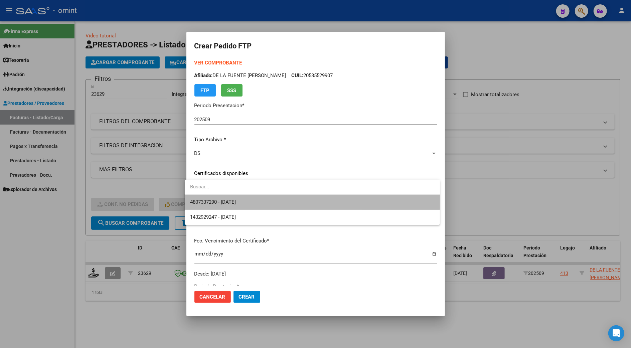
click at [231, 198] on span "4807337290 - 2030-03-31" at bounding box center [312, 202] width 244 height 15
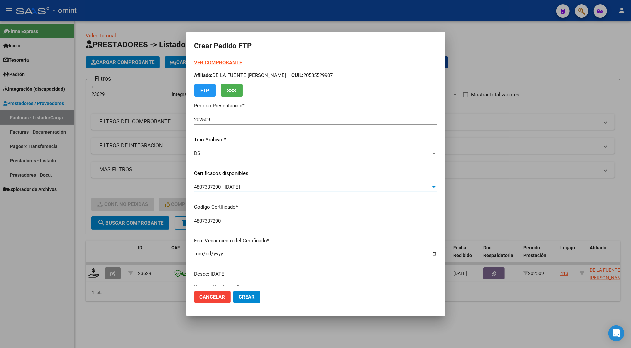
scroll to position [134, 0]
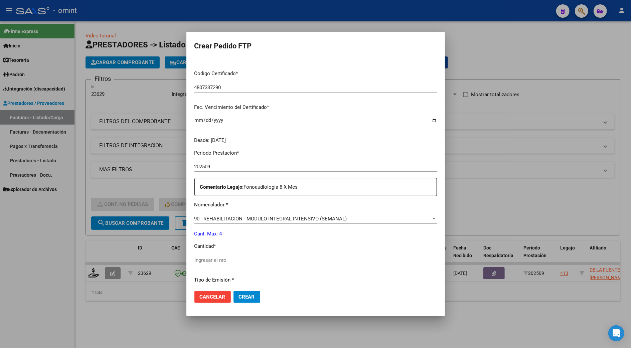
click at [214, 262] on input "Ingresar el nro" at bounding box center [315, 260] width 242 height 6
type input "4"
click at [240, 294] on span "Crear" at bounding box center [247, 297] width 16 height 6
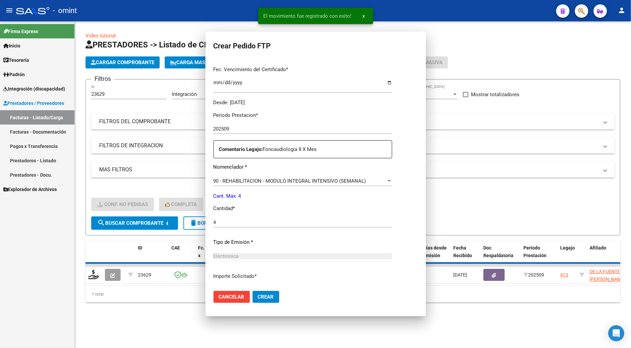
scroll to position [0, 0]
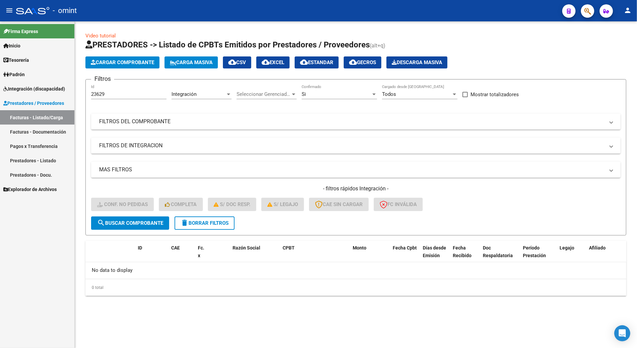
drag, startPoint x: 120, startPoint y: 90, endPoint x: 109, endPoint y: 94, distance: 12.0
click at [109, 94] on div "23629 Id" at bounding box center [128, 92] width 75 height 14
drag, startPoint x: 109, startPoint y: 94, endPoint x: 76, endPoint y: 94, distance: 32.4
click at [76, 94] on div "Video tutorial PRESTADORES -> Listado de CPBTs Emitidos por Prestadores / Prove…" at bounding box center [356, 169] width 562 height 296
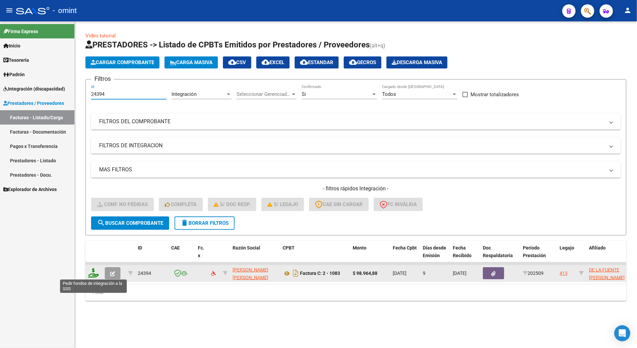
type input "24394"
click at [95, 272] on icon at bounding box center [93, 272] width 11 height 9
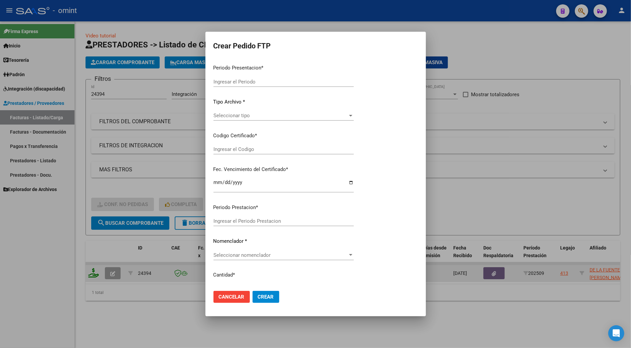
type input "202509"
type input "$ 98.964,88"
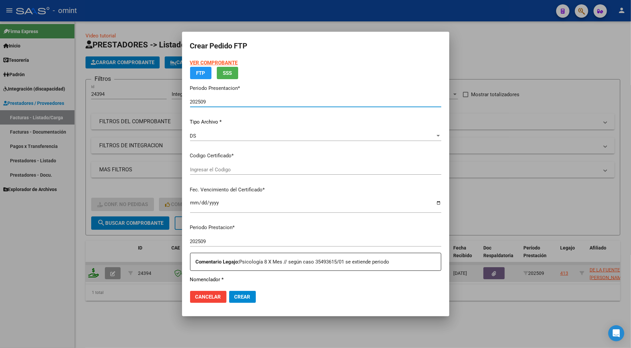
type input "4807337290"
type input "2030-03-31"
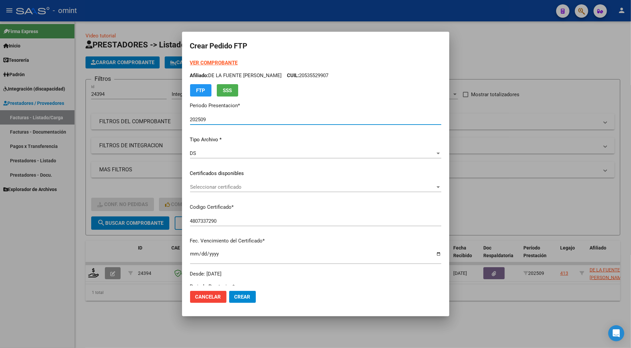
click at [219, 187] on span "Seleccionar certificado" at bounding box center [312, 187] width 245 height 6
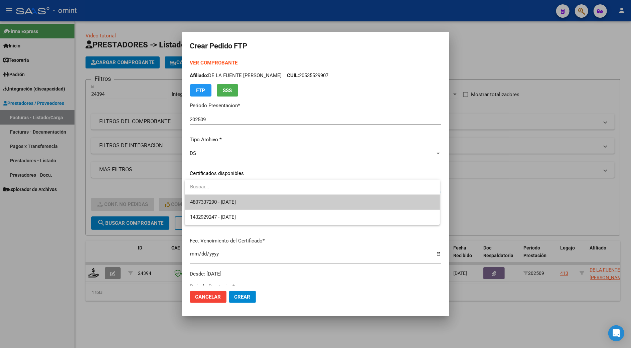
click at [228, 201] on span "4807337290 - 2030-03-31" at bounding box center [213, 202] width 46 height 6
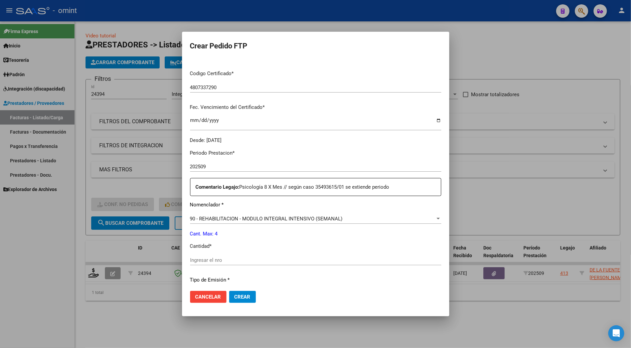
scroll to position [178, 0]
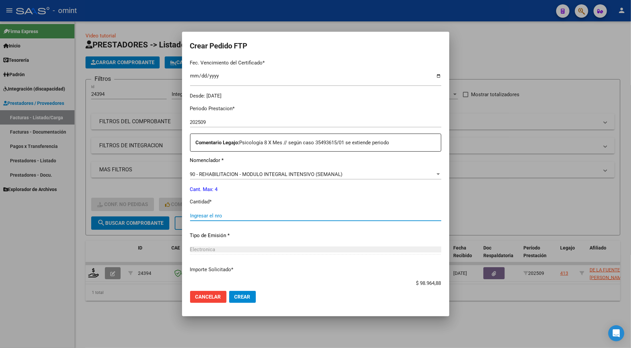
click at [218, 217] on input "Ingresar el nro" at bounding box center [315, 216] width 251 height 6
type input "4"
click at [244, 297] on span "Crear" at bounding box center [242, 297] width 16 height 6
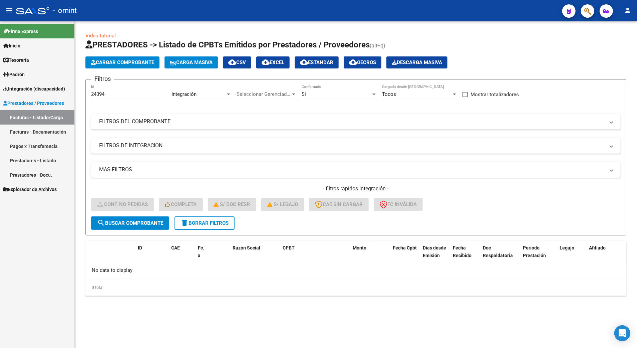
drag, startPoint x: 113, startPoint y: 90, endPoint x: 67, endPoint y: 92, distance: 46.8
click at [67, 92] on mat-sidenav-container "Firma Express Inicio Calendario SSS Instructivos Contacto OS Tesorería Extracto…" at bounding box center [318, 184] width 637 height 326
drag, startPoint x: 67, startPoint y: 92, endPoint x: 108, endPoint y: 92, distance: 41.4
click at [108, 92] on input "24394" at bounding box center [128, 94] width 75 height 6
drag, startPoint x: 109, startPoint y: 96, endPoint x: 87, endPoint y: 93, distance: 22.2
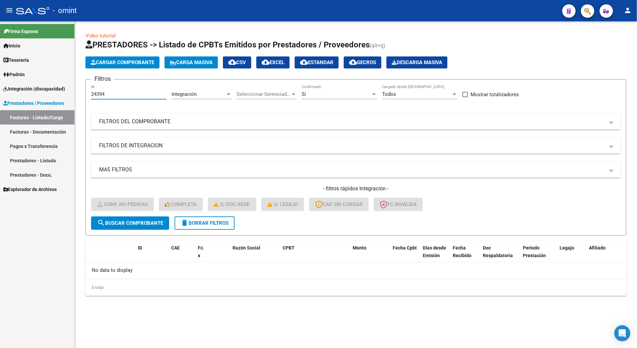
click at [88, 94] on form "Filtros 24394 Id Integración Area Seleccionar Gerenciador Seleccionar Gerenciad…" at bounding box center [355, 157] width 541 height 156
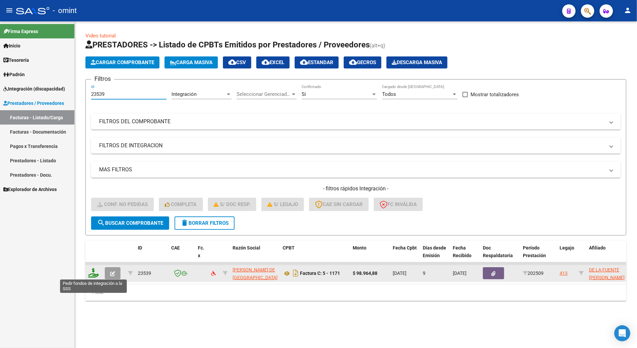
type input "23539"
click at [95, 274] on icon at bounding box center [93, 272] width 11 height 9
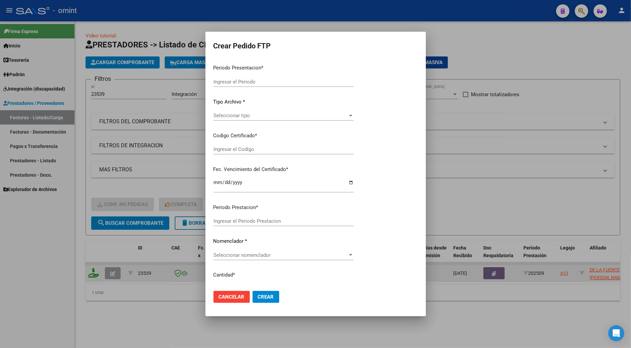
type input "202509"
type input "$ 98.964,88"
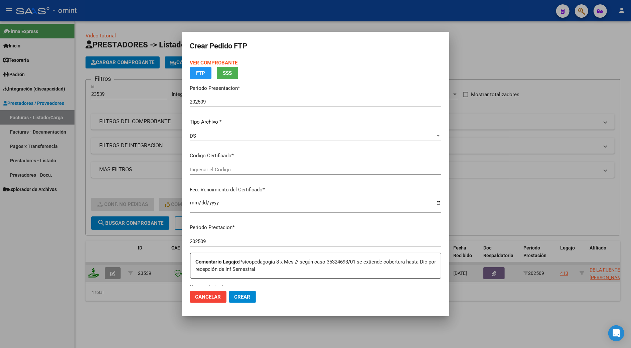
type input "4807337290"
type input "2030-03-31"
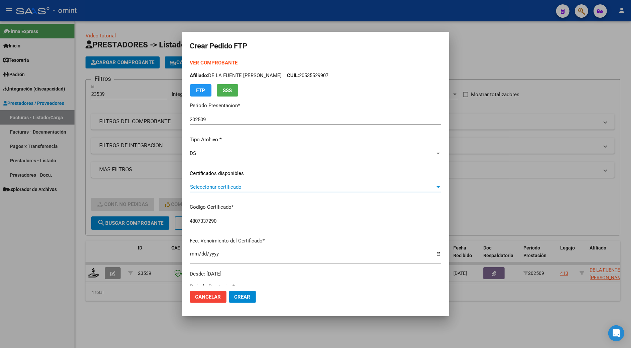
click at [241, 184] on span "Seleccionar certificado" at bounding box center [312, 187] width 245 height 6
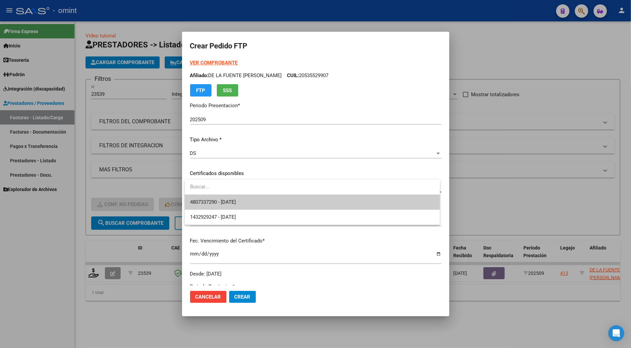
click at [226, 200] on span "4807337290 - 2030-03-31" at bounding box center [213, 202] width 46 height 6
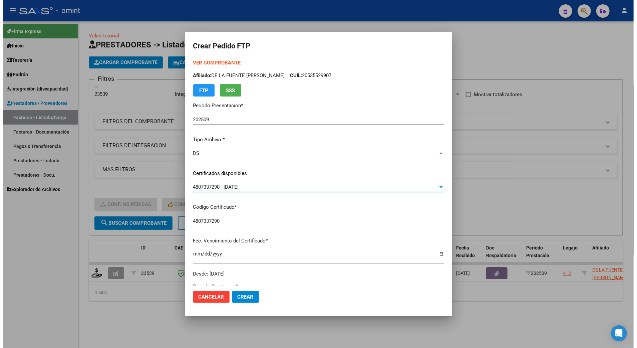
scroll to position [134, 0]
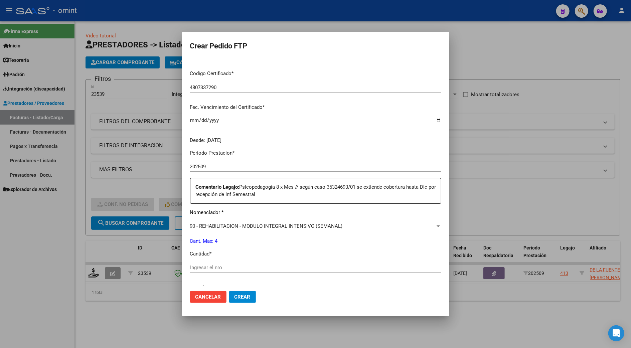
click at [203, 264] on div "Ingresar el nro" at bounding box center [315, 267] width 251 height 10
type input "4"
click at [242, 294] on span "Crear" at bounding box center [242, 297] width 16 height 6
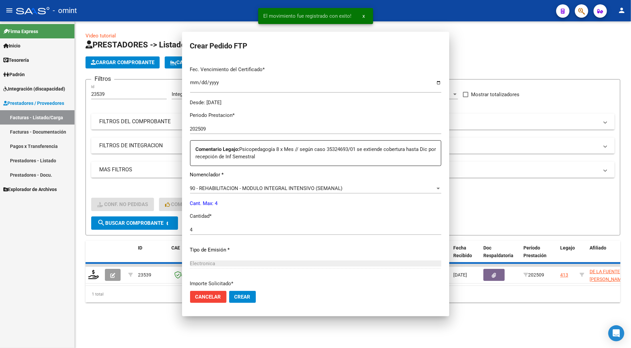
scroll to position [0, 0]
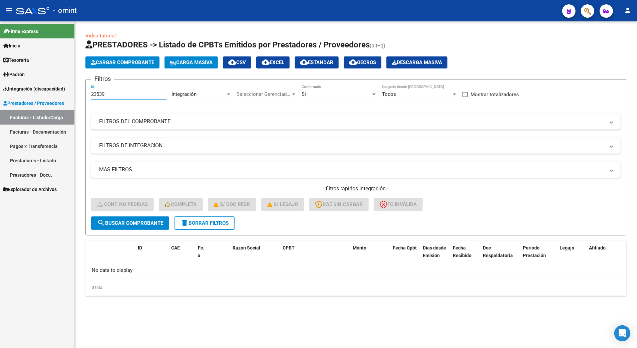
drag, startPoint x: 116, startPoint y: 95, endPoint x: 67, endPoint y: 93, distance: 49.4
click at [67, 93] on mat-sidenav-container "Firma Express Inicio Calendario SSS Instructivos Contacto OS Tesorería Extracto…" at bounding box center [318, 184] width 637 height 326
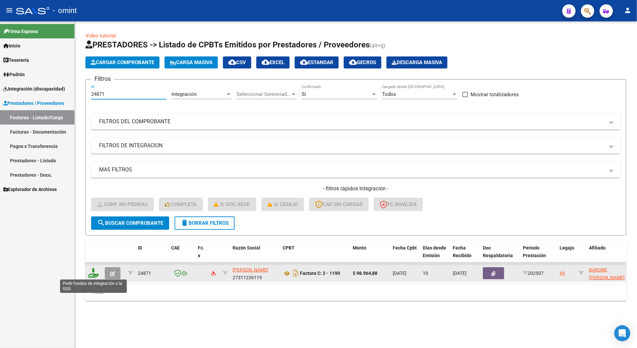
type input "24871"
click at [96, 271] on icon at bounding box center [93, 272] width 11 height 9
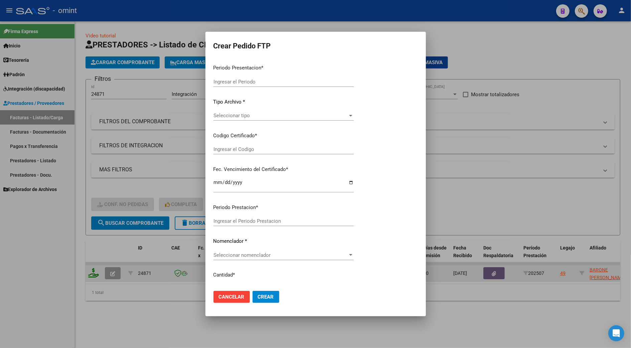
type input "202509"
type input "202507"
type input "$ 98.964,88"
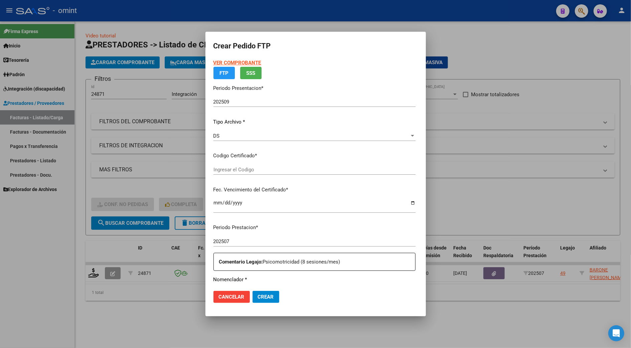
type input "2921007957"
type input "[DATE]"
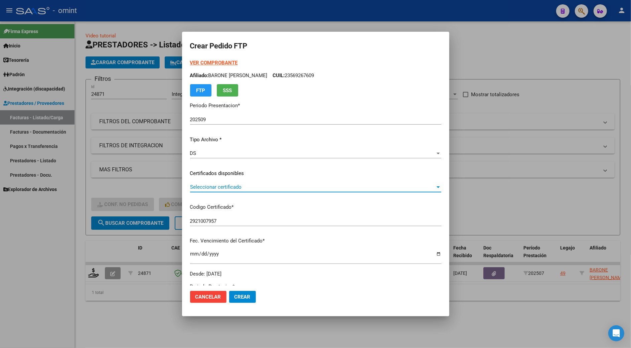
click at [227, 189] on span "Seleccionar certificado" at bounding box center [312, 187] width 245 height 6
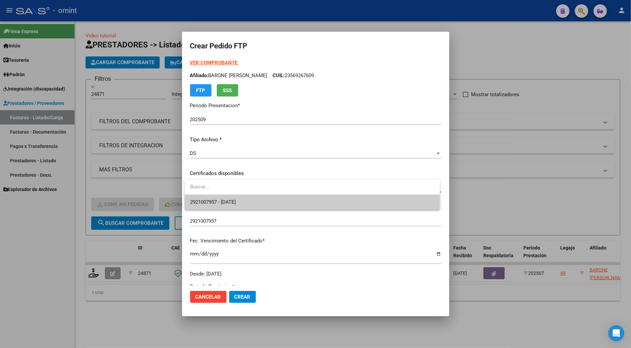
click at [246, 199] on span "2921007957 - [DATE]" at bounding box center [312, 202] width 244 height 15
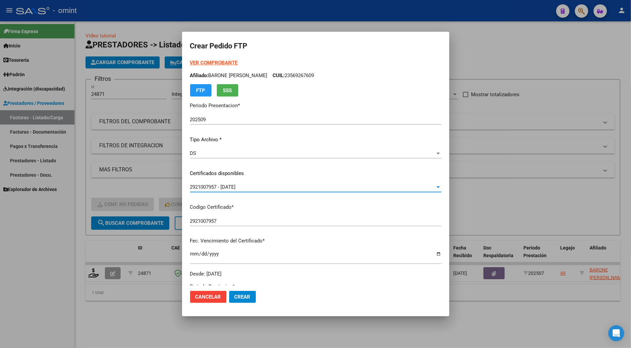
scroll to position [134, 0]
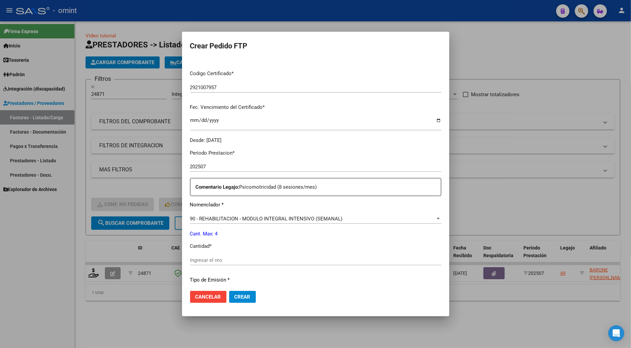
click at [212, 262] on input "Ingresar el nro" at bounding box center [315, 260] width 251 height 6
type input "4"
click at [237, 292] on button "Crear" at bounding box center [242, 297] width 27 height 12
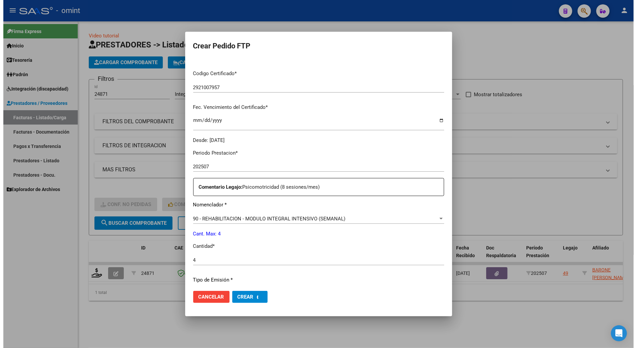
scroll to position [0, 0]
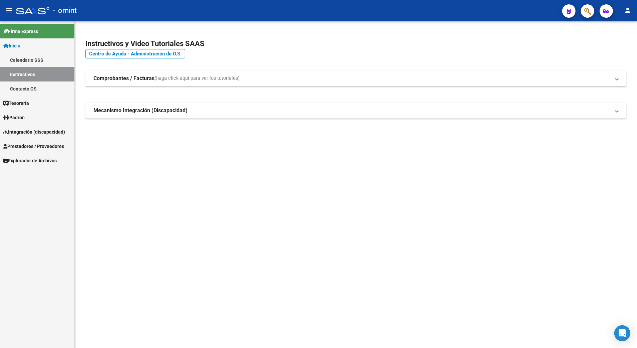
click at [36, 141] on link "Prestadores / Proveedores" at bounding box center [37, 146] width 74 height 14
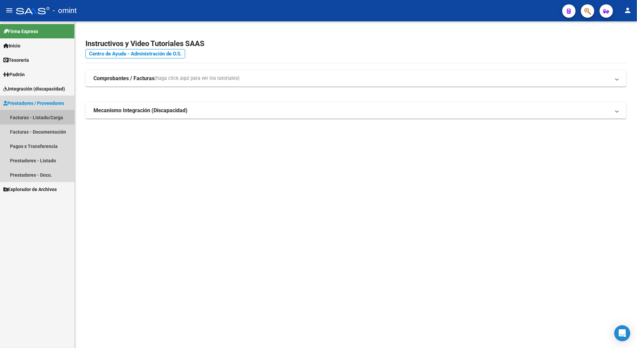
click at [39, 117] on link "Facturas - Listado/Carga" at bounding box center [37, 117] width 74 height 14
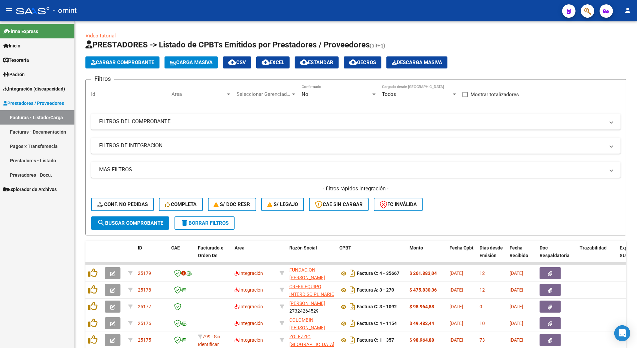
click at [215, 221] on span "delete Borrar Filtros" at bounding box center [205, 223] width 48 height 6
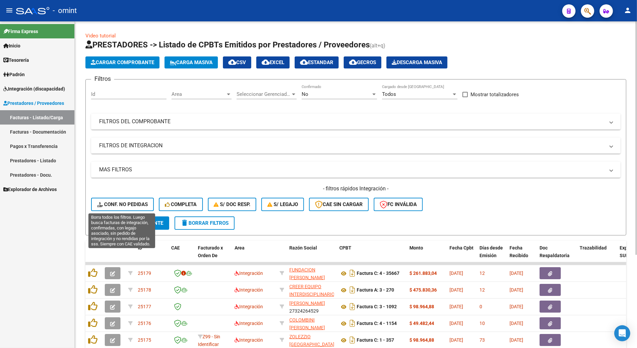
click at [140, 203] on span "Conf. no pedidas" at bounding box center [122, 204] width 51 height 6
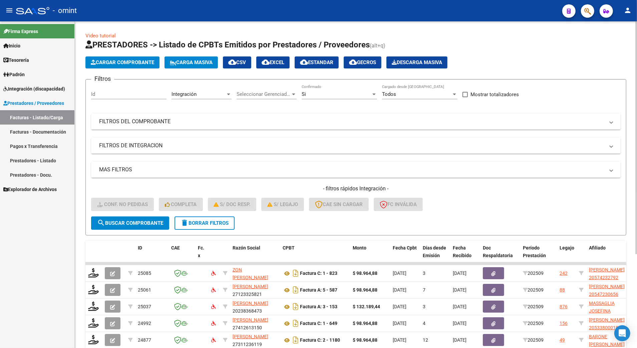
click at [106, 94] on input "Id" at bounding box center [128, 94] width 75 height 6
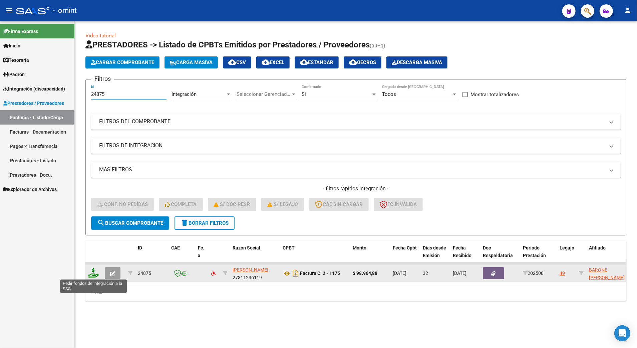
type input "24875"
click at [94, 275] on icon at bounding box center [93, 272] width 11 height 9
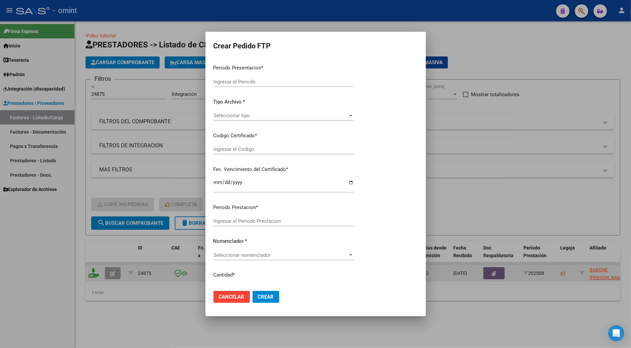
type input "202509"
type input "202508"
type input "$ 98.964,88"
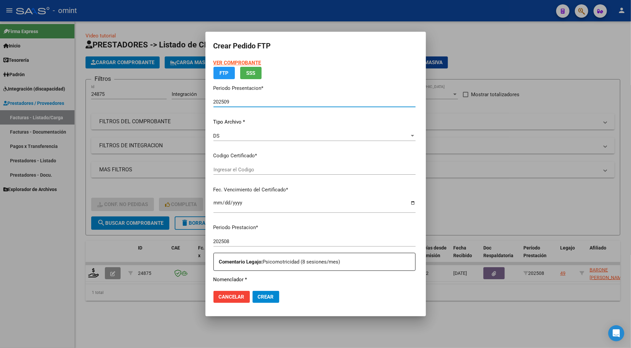
type input "2921007957"
type input "[DATE]"
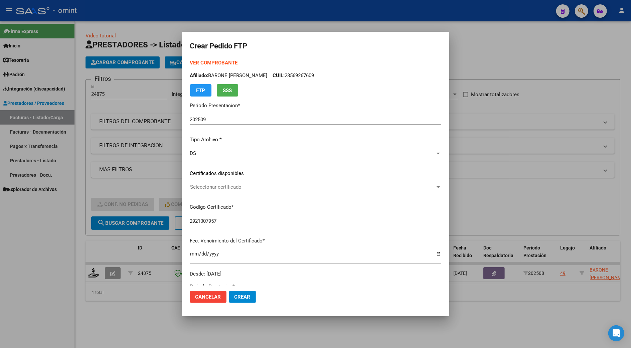
click at [221, 183] on div "Seleccionar certificado Seleccionar certificado" at bounding box center [315, 187] width 251 height 10
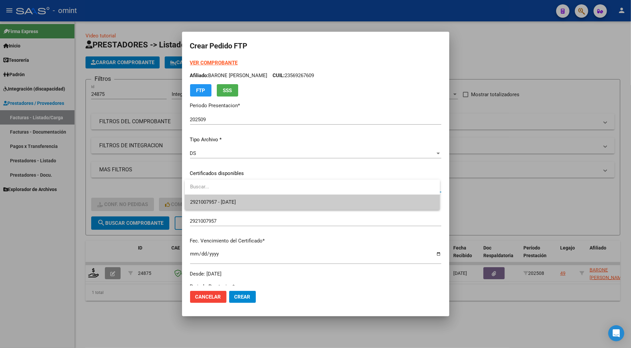
click at [225, 207] on span "2921007957 - [DATE]" at bounding box center [312, 202] width 244 height 15
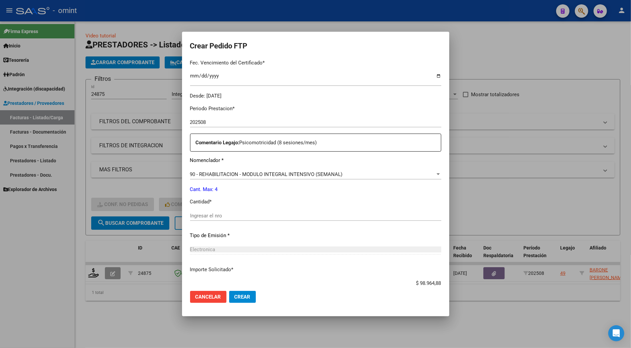
scroll to position [221, 0]
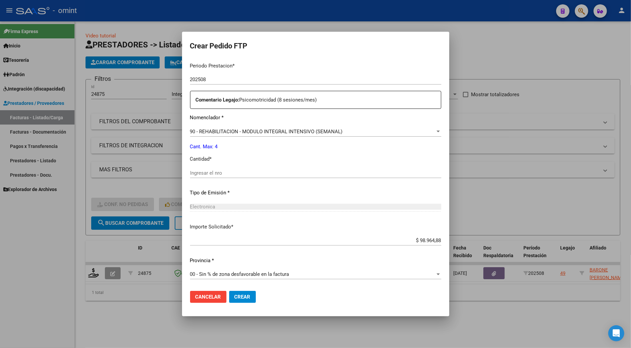
click at [208, 174] on input "Ingresar el nro" at bounding box center [315, 173] width 251 height 6
type input "4"
click at [247, 292] on button "Crear" at bounding box center [242, 297] width 27 height 12
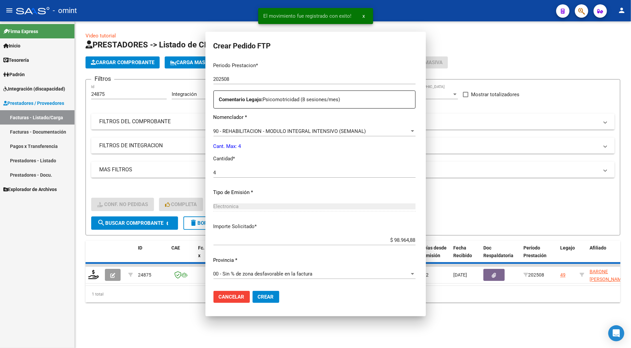
scroll to position [0, 0]
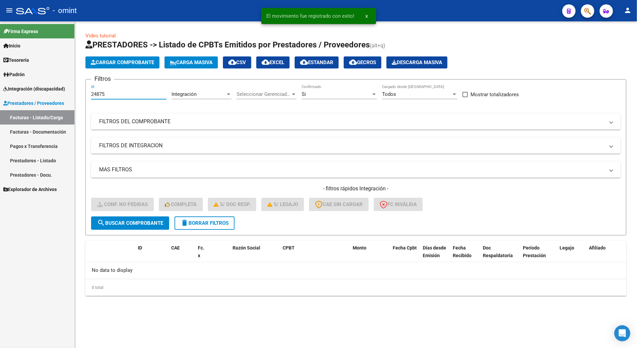
click at [107, 95] on input "24875" at bounding box center [128, 94] width 75 height 6
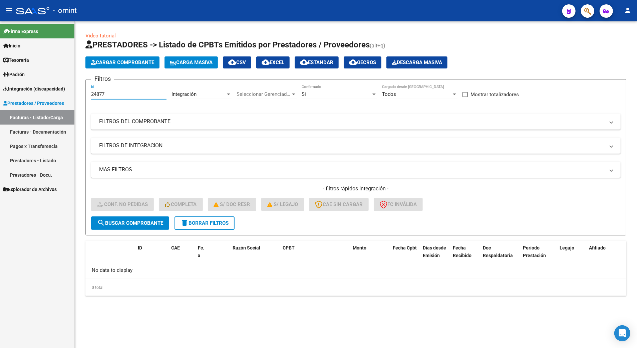
type input "24877"
click at [140, 219] on button "search Buscar Comprobante" at bounding box center [130, 222] width 78 height 13
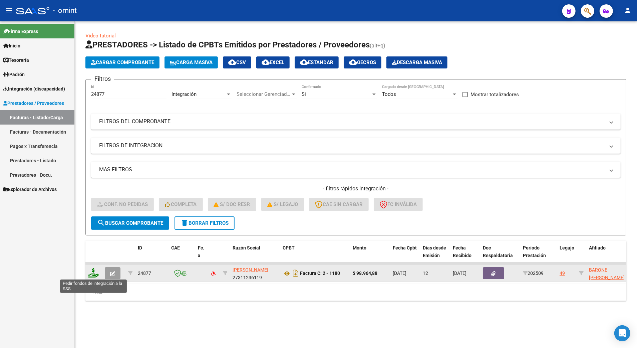
click at [91, 275] on icon at bounding box center [93, 272] width 11 height 9
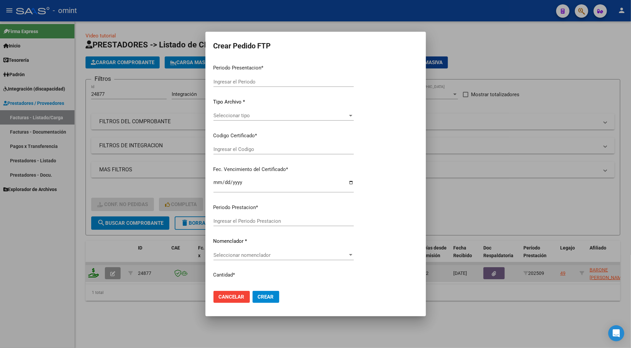
type input "202509"
type input "$ 98.964,88"
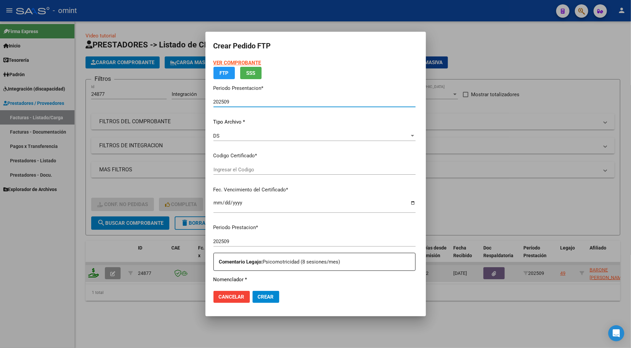
type input "2921007957"
type input "[DATE]"
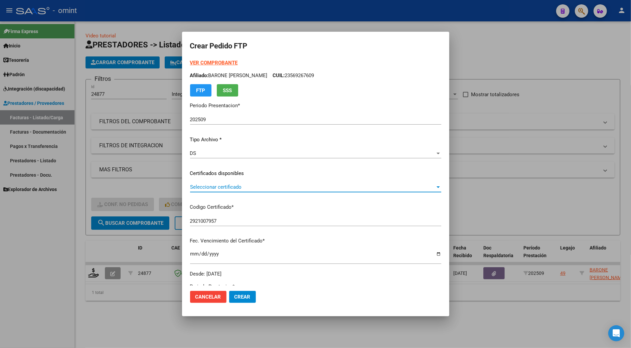
click at [219, 189] on span "Seleccionar certificado" at bounding box center [312, 187] width 245 height 6
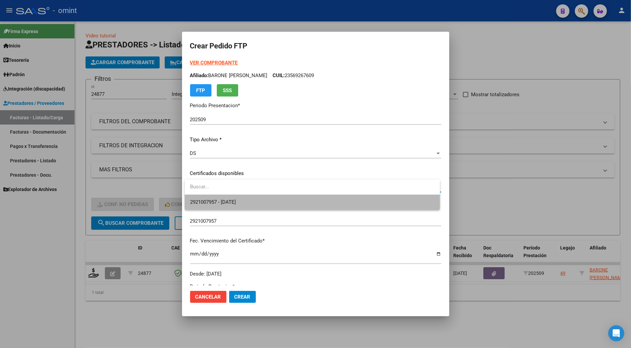
click at [222, 197] on span "2921007957 - [DATE]" at bounding box center [312, 202] width 244 height 15
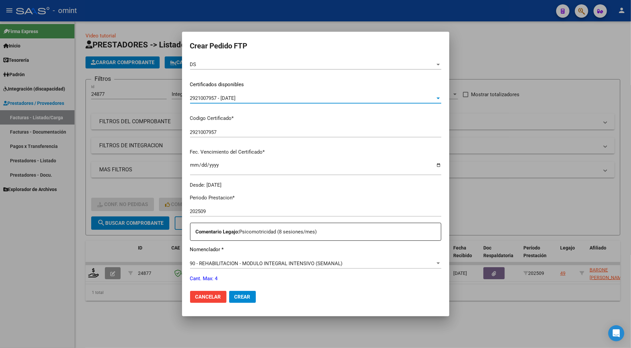
scroll to position [178, 0]
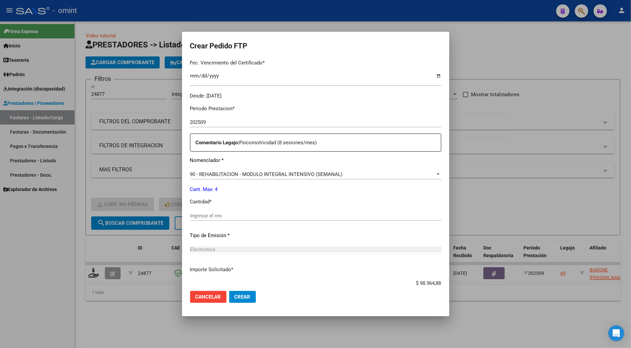
click at [224, 205] on p "Cantidad *" at bounding box center [315, 202] width 251 height 8
click at [224, 214] on input "Ingresar el nro" at bounding box center [315, 216] width 251 height 6
type input "4"
click at [250, 298] on button "Crear" at bounding box center [242, 297] width 27 height 12
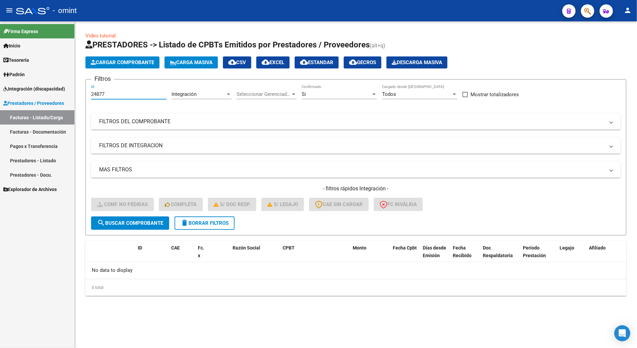
drag, startPoint x: 117, startPoint y: 95, endPoint x: 40, endPoint y: 94, distance: 76.8
click at [40, 94] on mat-sidenav-container "Firma Express Inicio Calendario SSS Instructivos Contacto OS Tesorería Extracto…" at bounding box center [318, 184] width 637 height 326
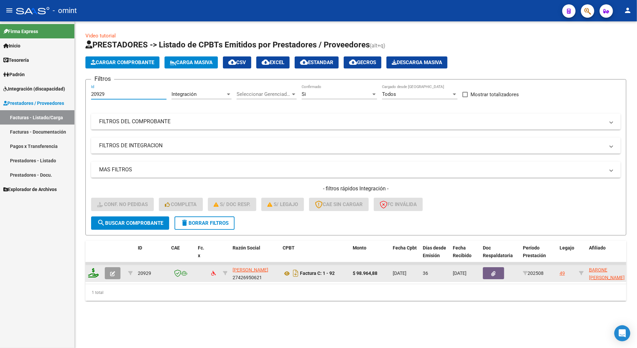
type input "20929"
click at [91, 276] on icon at bounding box center [93, 272] width 11 height 9
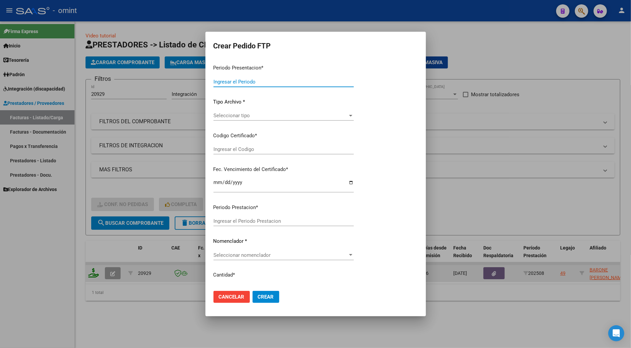
type input "202509"
type input "202508"
type input "$ 98.964,88"
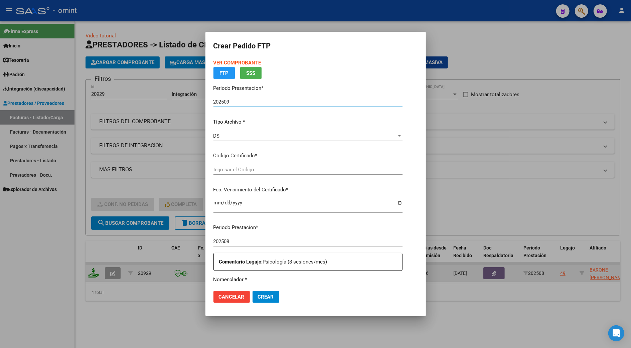
type input "2921007957"
type input "[DATE]"
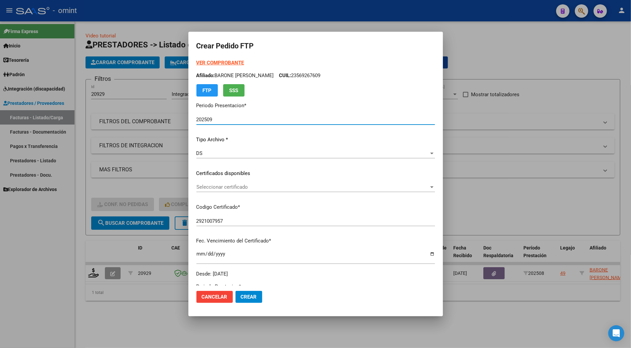
click at [244, 168] on div "VER COMPROBANTE ARCA Padrón Afiliado: BARONE [PERSON_NAME]: 23569267609 FTP SSS…" at bounding box center [315, 168] width 238 height 218
click at [227, 184] on span "Seleccionar certificado" at bounding box center [312, 187] width 232 height 6
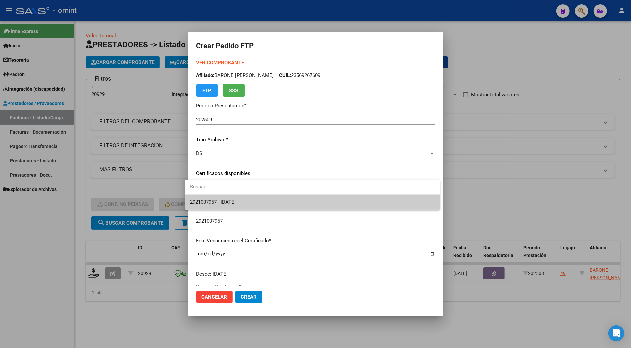
click at [233, 206] on span "2921007957 - [DATE]" at bounding box center [312, 202] width 244 height 15
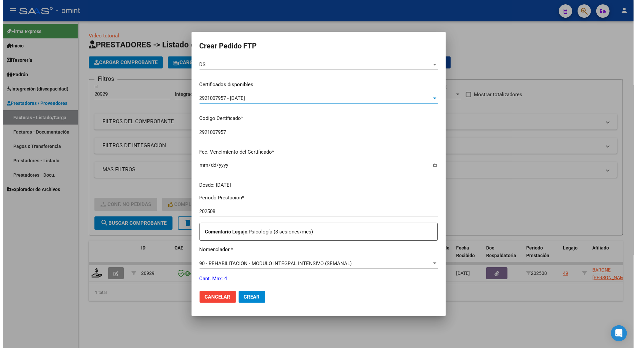
scroll to position [221, 0]
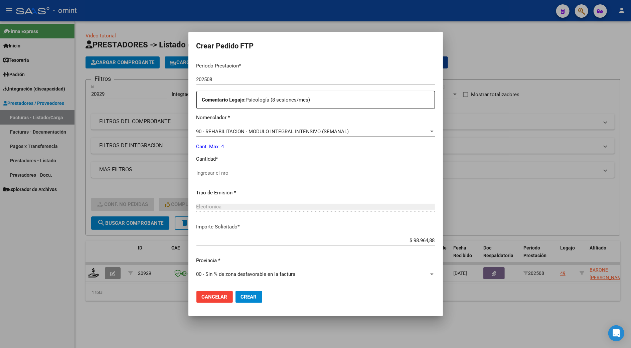
click at [214, 170] on input "Ingresar el nro" at bounding box center [315, 173] width 238 height 6
type input "4"
click at [243, 298] on span "Crear" at bounding box center [249, 297] width 16 height 6
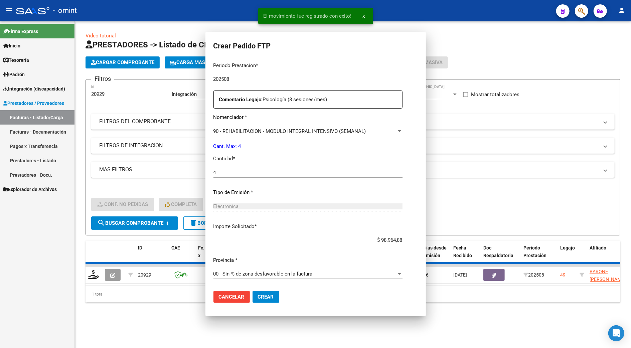
scroll to position [0, 0]
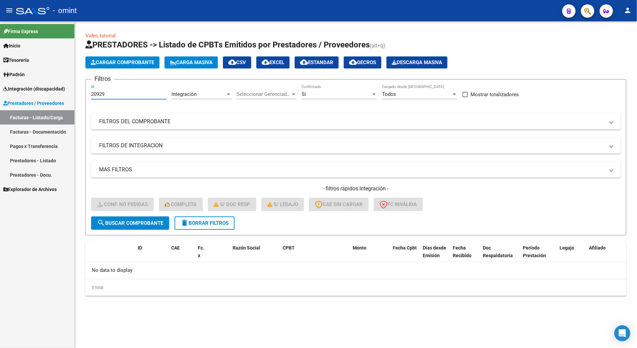
drag, startPoint x: 112, startPoint y: 94, endPoint x: 62, endPoint y: 94, distance: 50.1
click at [62, 94] on mat-sidenav-container "Firma Express Inicio Calendario SSS Instructivos Contacto OS Tesorería Extracto…" at bounding box center [318, 184] width 637 height 326
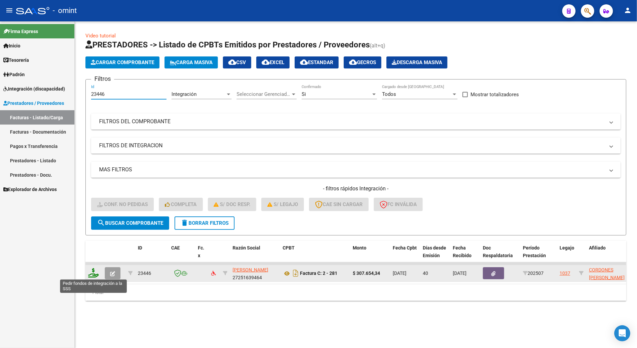
type input "23446"
click at [90, 275] on icon at bounding box center [93, 272] width 11 height 9
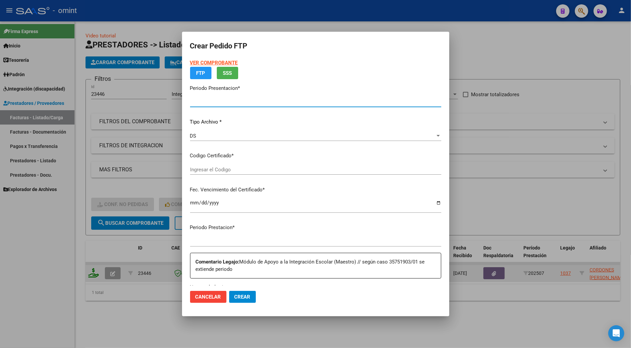
type input "202509"
type input "202507"
type input "$ 307.654,34"
type input "7843223431"
type input "[DATE]"
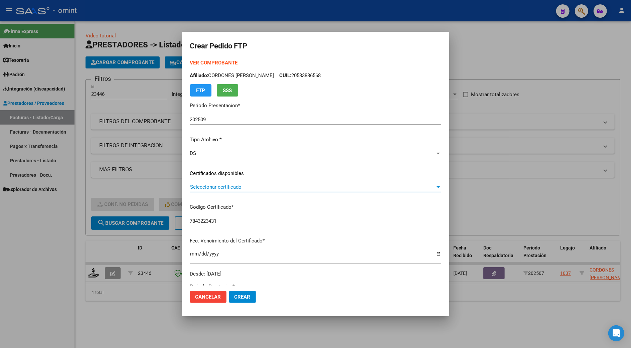
click at [237, 189] on span "Seleccionar certificado" at bounding box center [312, 187] width 245 height 6
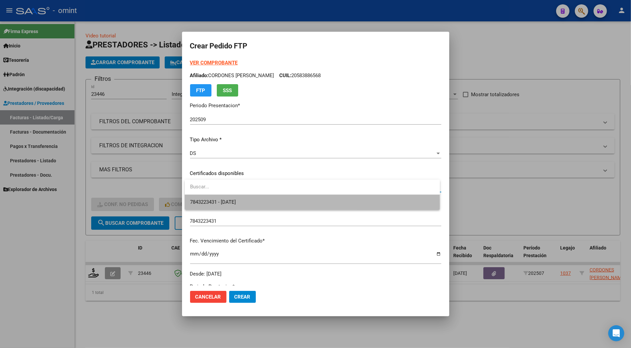
click at [229, 205] on span "7843223431 - [DATE]" at bounding box center [312, 202] width 244 height 15
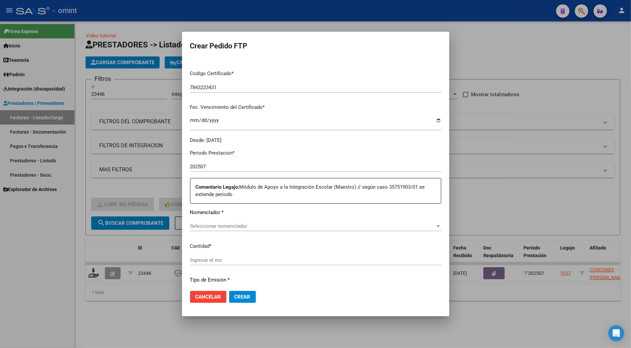
scroll to position [178, 0]
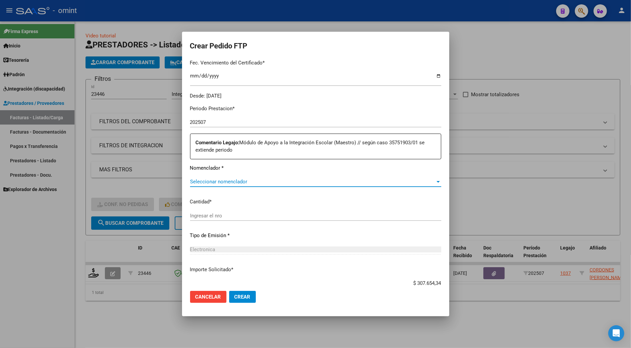
click at [222, 183] on span "Seleccionar nomenclador" at bounding box center [312, 182] width 245 height 6
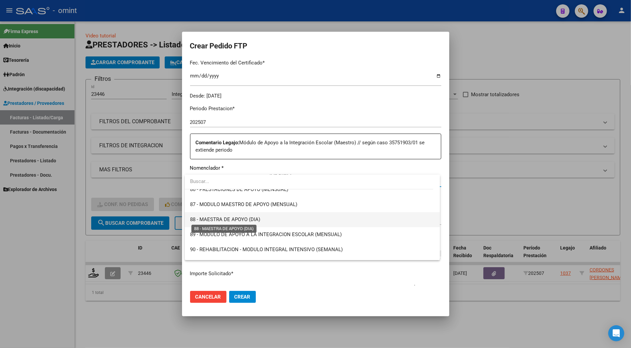
scroll to position [1240, 0]
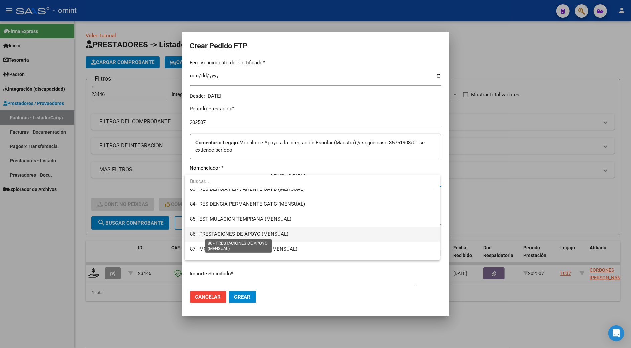
click at [247, 234] on span "86 - PRESTACIONES DE APOYO (MENSUAL)" at bounding box center [239, 234] width 98 height 6
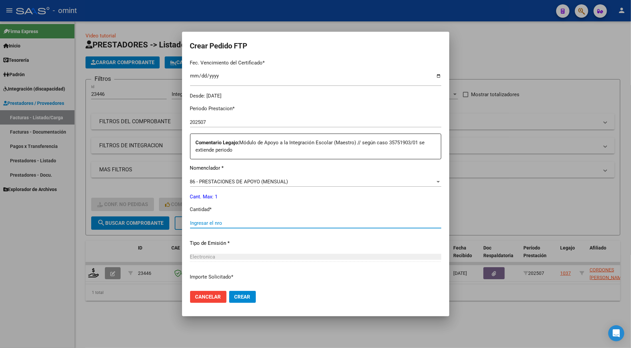
click at [216, 221] on input "Ingresar el nro" at bounding box center [315, 223] width 251 height 6
type input "1"
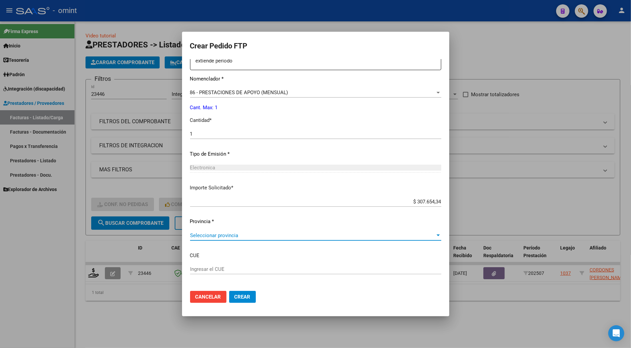
click at [246, 236] on span "Seleccionar provincia" at bounding box center [312, 235] width 245 height 6
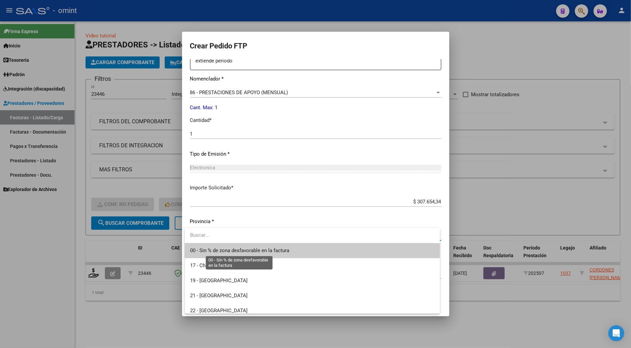
click at [244, 248] on span "00 - Sin % de zona desfavorable en la factura" at bounding box center [239, 250] width 99 height 6
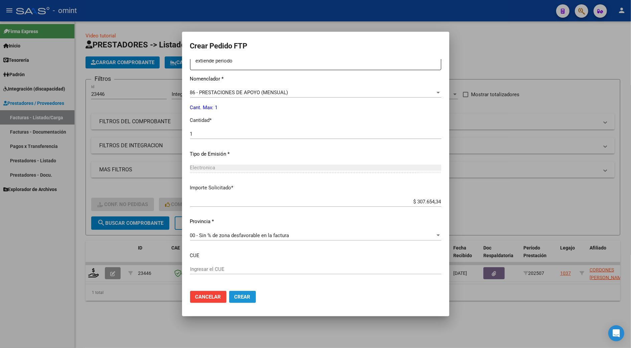
click at [239, 293] on button "Crear" at bounding box center [242, 297] width 27 height 12
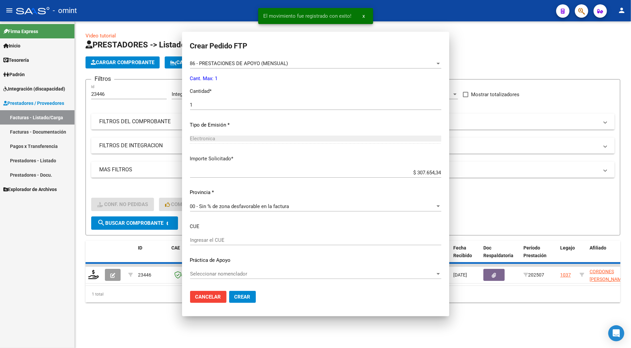
scroll to position [229, 0]
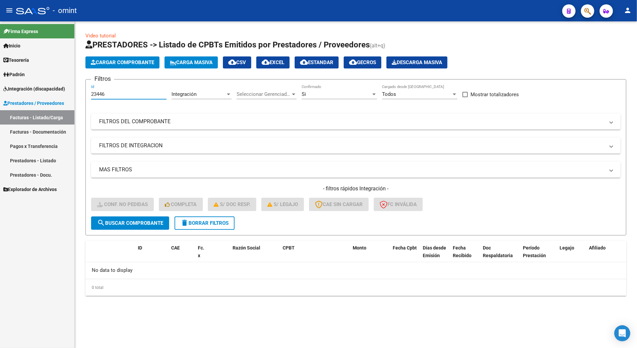
drag, startPoint x: 110, startPoint y: 93, endPoint x: 102, endPoint y: 93, distance: 7.7
click at [102, 93] on input "23446" at bounding box center [128, 94] width 75 height 6
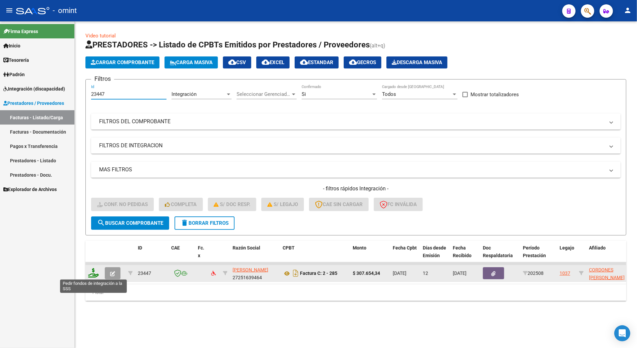
type input "23447"
click at [92, 274] on icon at bounding box center [93, 272] width 11 height 9
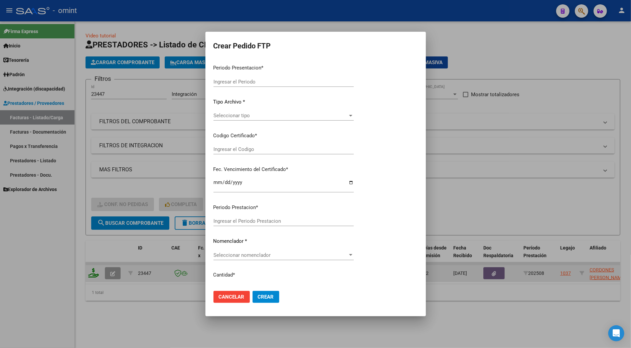
type input "202509"
type input "202508"
type input "$ 307.654,34"
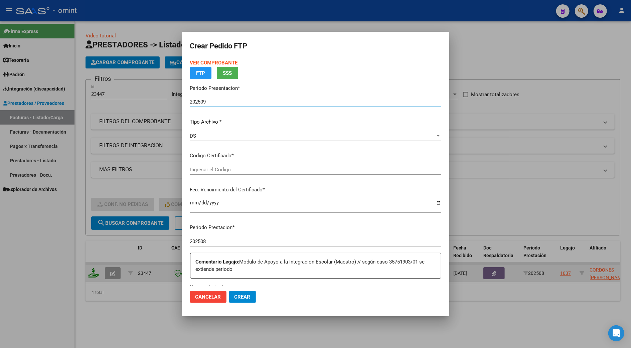
type input "7843223431"
type input "[DATE]"
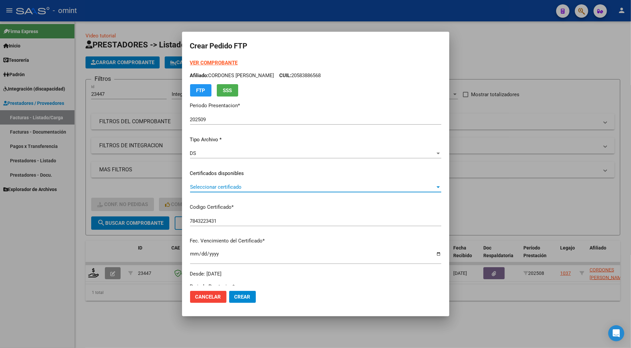
click at [234, 188] on span "Seleccionar certificado" at bounding box center [312, 187] width 245 height 6
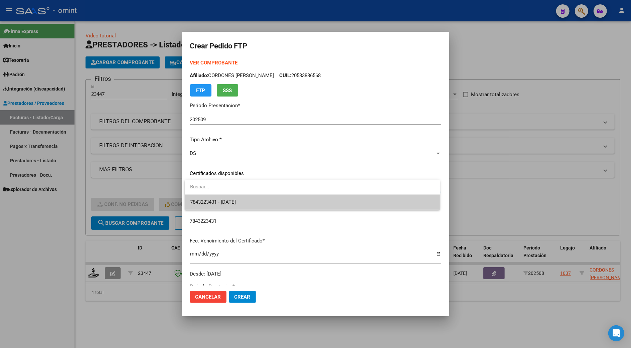
click at [236, 201] on span "7843223431 - [DATE]" at bounding box center [213, 202] width 46 height 6
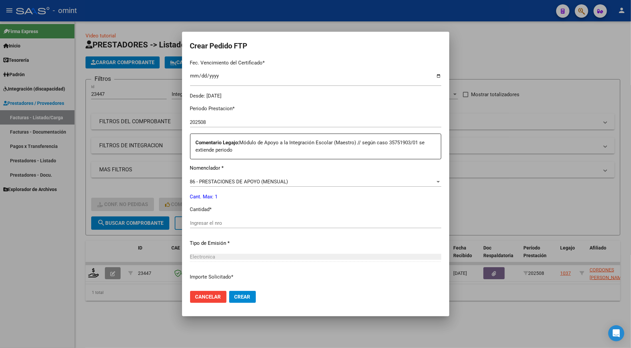
scroll to position [222, 0]
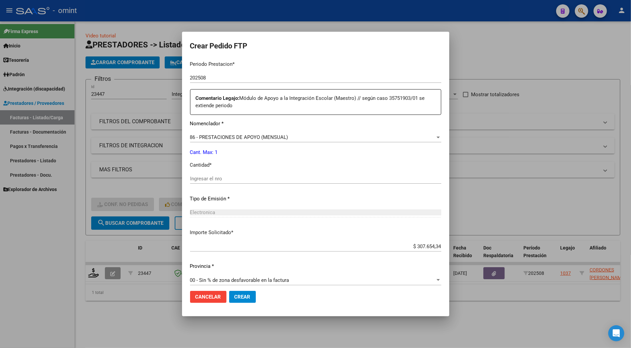
click at [213, 176] on input "Ingresar el nro" at bounding box center [315, 179] width 251 height 6
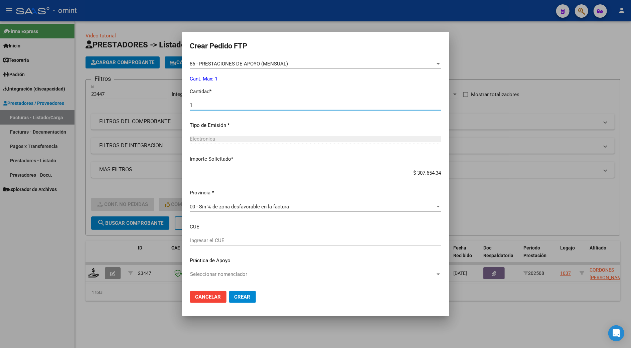
type input "1"
click at [246, 297] on span "Crear" at bounding box center [242, 297] width 16 height 6
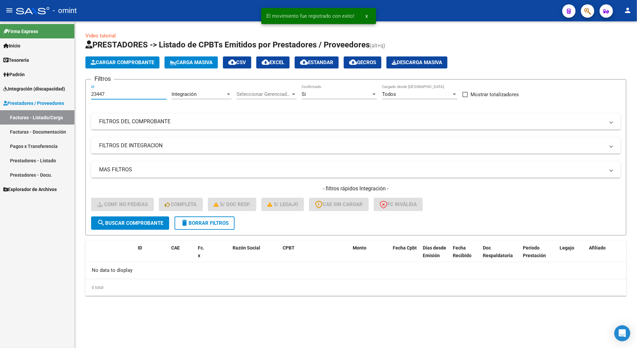
drag, startPoint x: 108, startPoint y: 94, endPoint x: 87, endPoint y: 93, distance: 21.0
click at [87, 93] on form "Filtros 23447 Id Integración Area Seleccionar Gerenciador Seleccionar Gerenciad…" at bounding box center [355, 157] width 541 height 156
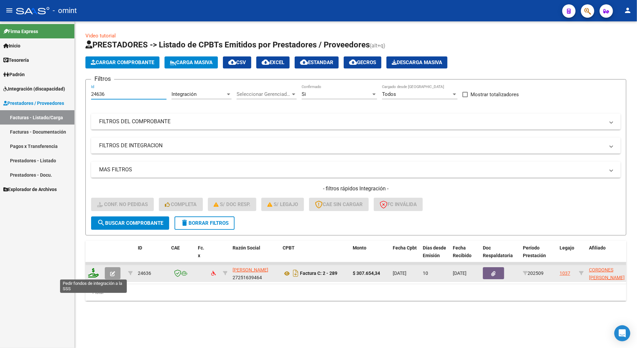
type input "24636"
click at [92, 274] on icon at bounding box center [93, 272] width 11 height 9
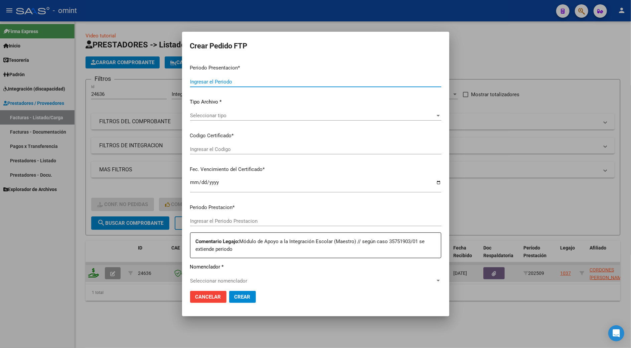
type input "202509"
type input "$ 307.654,34"
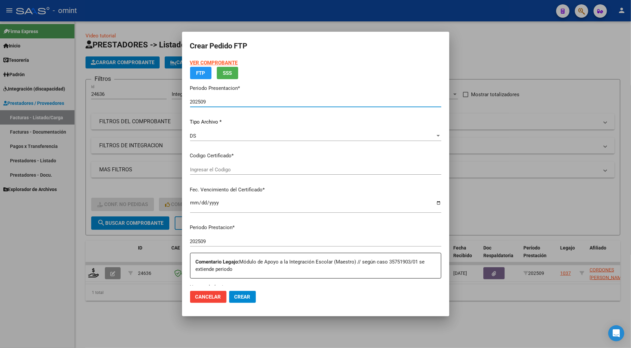
type input "7843223431"
type input "[DATE]"
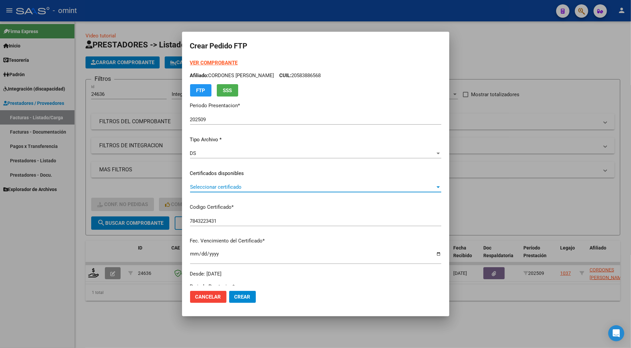
click at [256, 187] on span "Seleccionar certificado" at bounding box center [312, 187] width 245 height 6
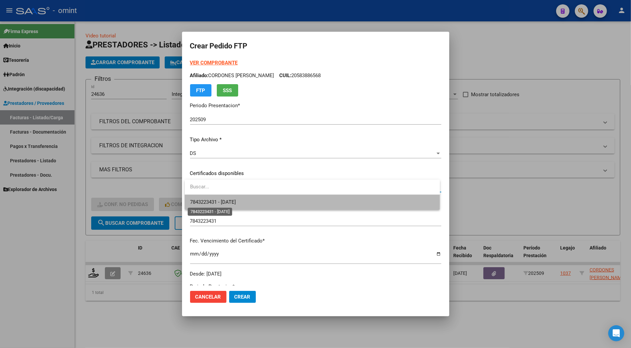
click at [236, 202] on span "7843223431 - [DATE]" at bounding box center [213, 202] width 46 height 6
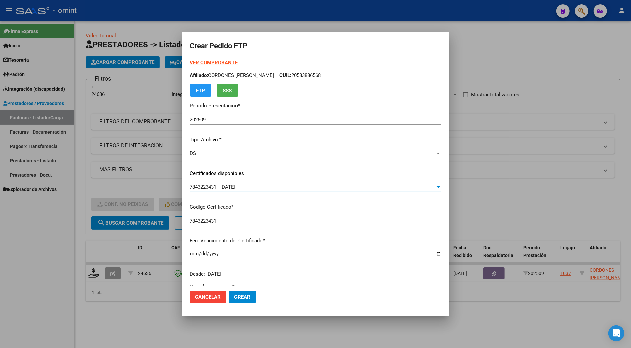
scroll to position [178, 0]
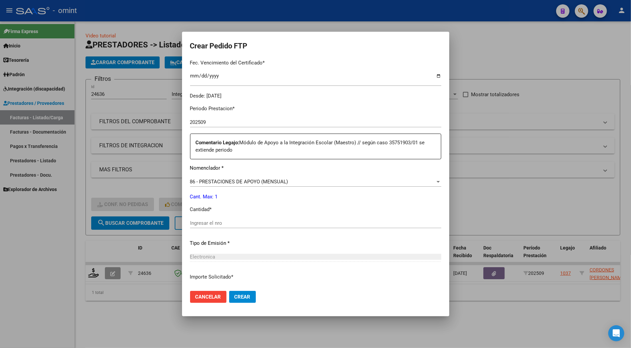
click at [220, 224] on input "Ingresar el nro" at bounding box center [315, 223] width 251 height 6
type input "1"
click at [243, 299] on span "Crear" at bounding box center [242, 297] width 16 height 6
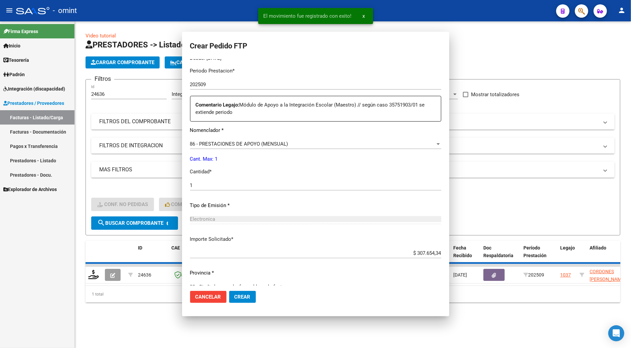
scroll to position [140, 0]
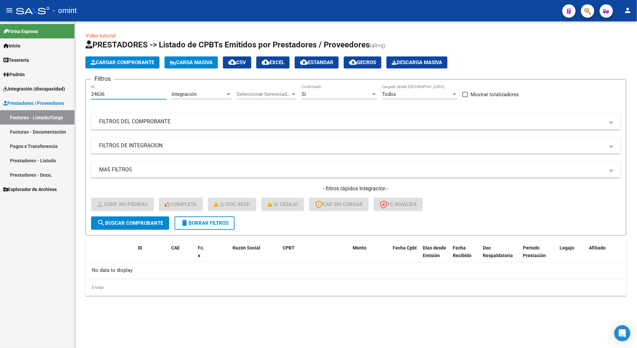
drag, startPoint x: 111, startPoint y: 95, endPoint x: 67, endPoint y: 90, distance: 44.7
click at [67, 90] on mat-sidenav-container "Firma Express Inicio Calendario SSS Instructivos Contacto OS Tesorería Extracto…" at bounding box center [318, 184] width 637 height 326
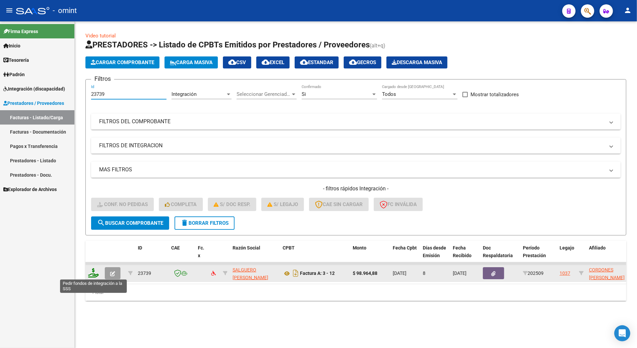
type input "23739"
click at [92, 270] on icon at bounding box center [93, 272] width 11 height 9
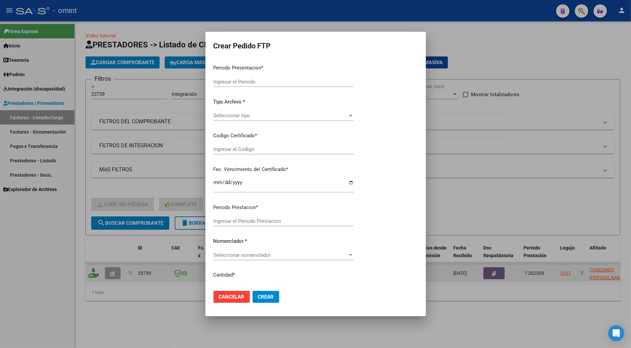
type input "202509"
type input "$ 98.964,88"
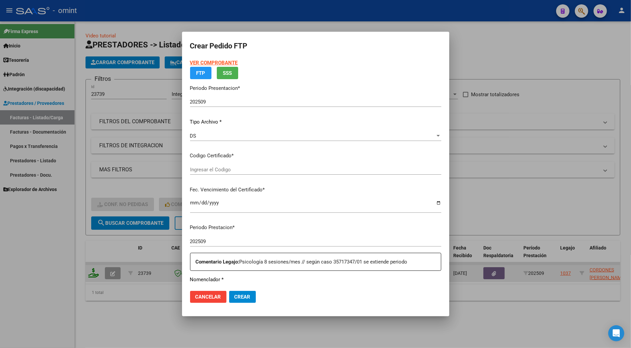
type input "7843223431"
type input "[DATE]"
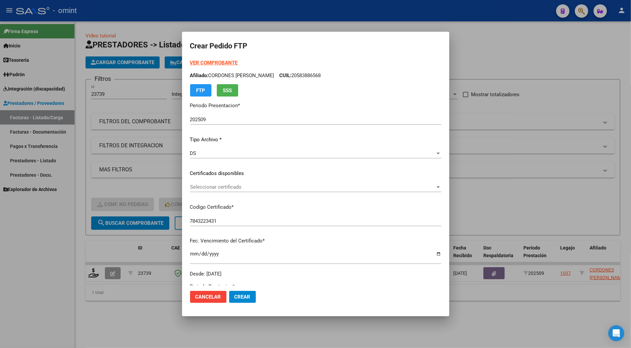
click at [214, 182] on div "Seleccionar certificado Seleccionar certificado" at bounding box center [315, 187] width 251 height 10
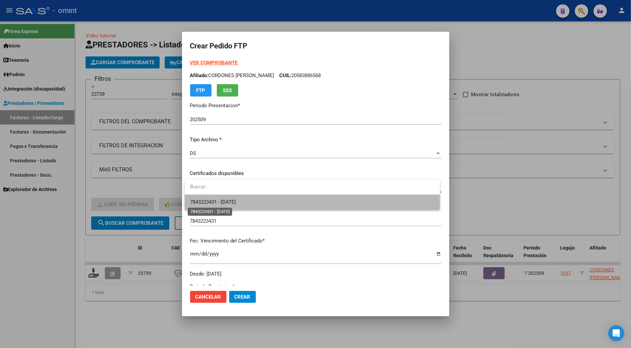
click at [220, 200] on span "7843223431 - [DATE]" at bounding box center [213, 202] width 46 height 6
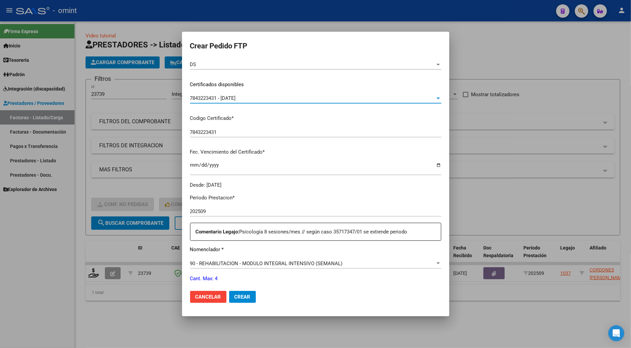
scroll to position [134, 0]
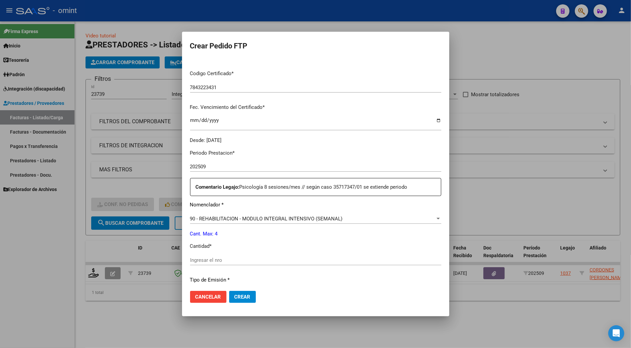
click at [226, 256] on div "Ingresar el nro" at bounding box center [315, 260] width 251 height 10
type input "4"
click at [244, 296] on span "Crear" at bounding box center [242, 297] width 16 height 6
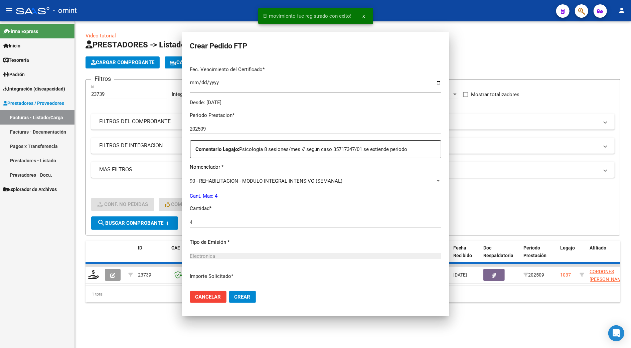
scroll to position [95, 0]
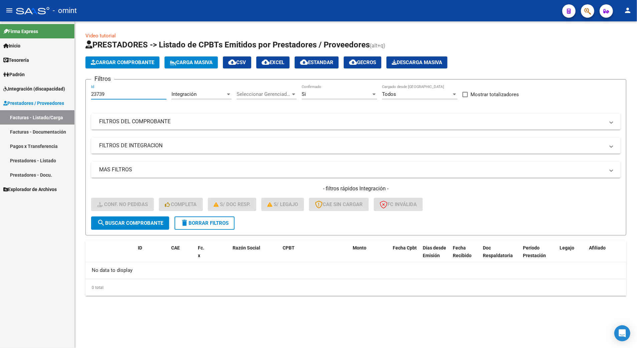
drag, startPoint x: 114, startPoint y: 95, endPoint x: 37, endPoint y: 89, distance: 76.7
click at [37, 89] on mat-sidenav-container "Firma Express Inicio Calendario SSS Instructivos Contacto OS Tesorería Extracto…" at bounding box center [318, 184] width 637 height 326
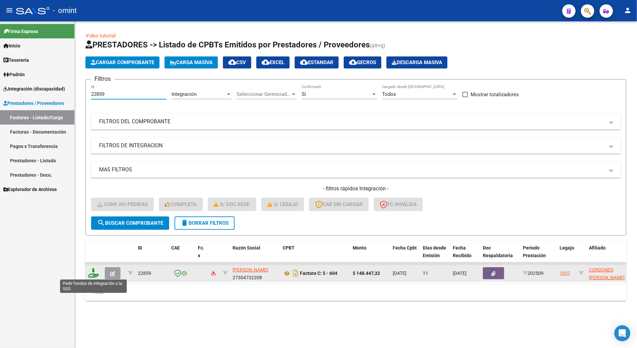
type input "22859"
click at [92, 274] on icon at bounding box center [93, 272] width 11 height 9
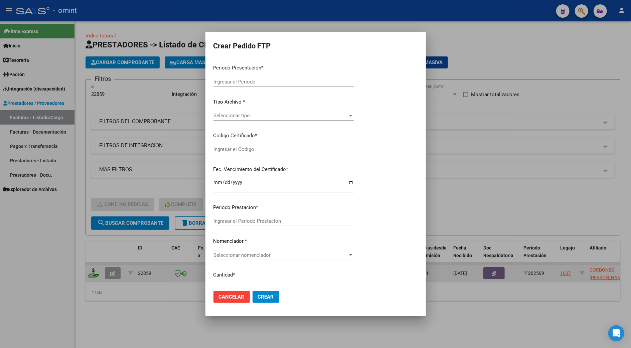
type input "202509"
type input "$ 148.447,32"
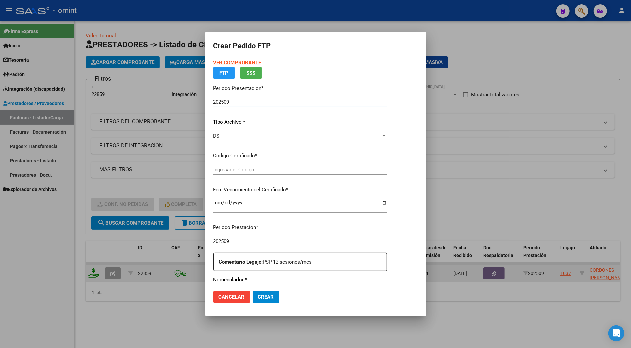
type input "7843223431"
type input "[DATE]"
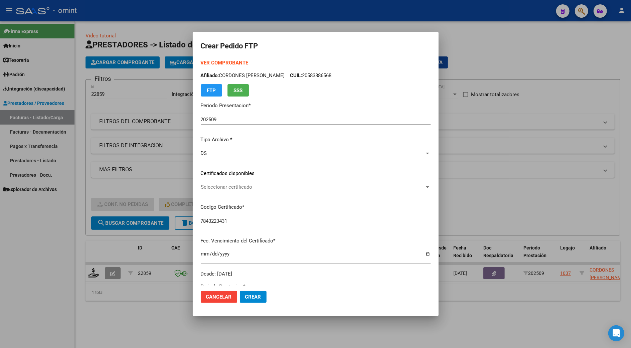
click at [240, 182] on div "Seleccionar certificado Seleccionar certificado" at bounding box center [316, 187] width 230 height 10
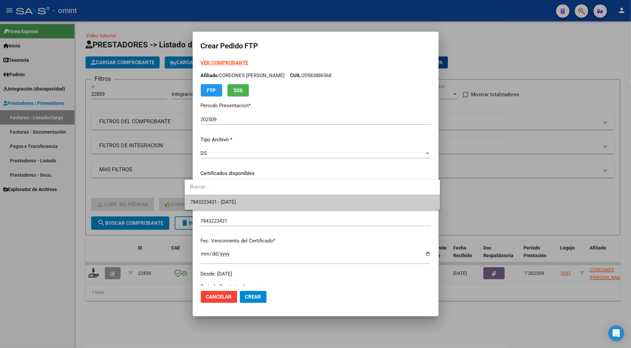
click at [241, 196] on span "7843223431 - [DATE]" at bounding box center [312, 202] width 244 height 15
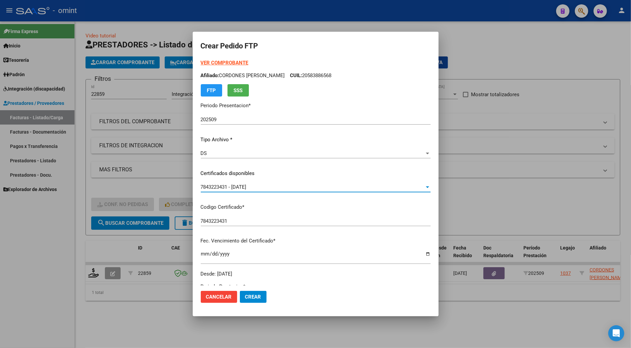
scroll to position [134, 0]
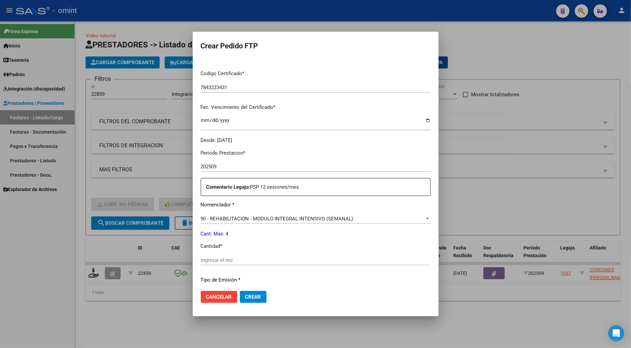
click at [222, 259] on input "Ingresar el nro" at bounding box center [316, 260] width 230 height 6
type input "4"
click at [240, 300] on button "Crear" at bounding box center [253, 297] width 27 height 12
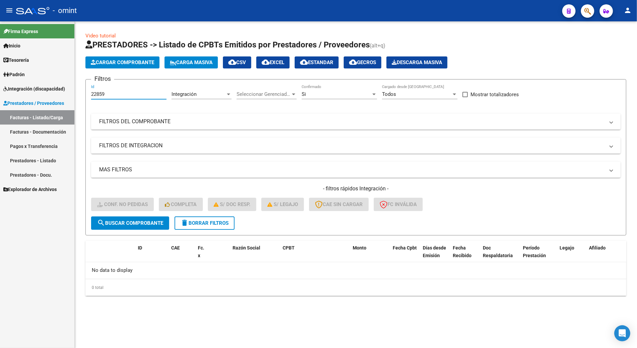
drag, startPoint x: 112, startPoint y: 95, endPoint x: 67, endPoint y: 91, distance: 45.5
click at [67, 91] on mat-sidenav-container "Firma Express Inicio Calendario SSS Instructivos Contacto OS Tesorería Extracto…" at bounding box center [318, 184] width 637 height 326
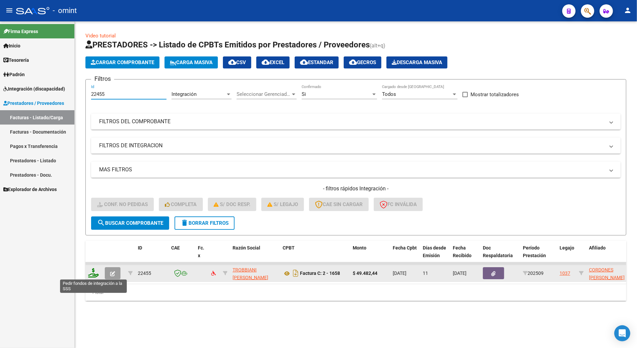
type input "22455"
click at [91, 270] on icon at bounding box center [93, 272] width 11 height 9
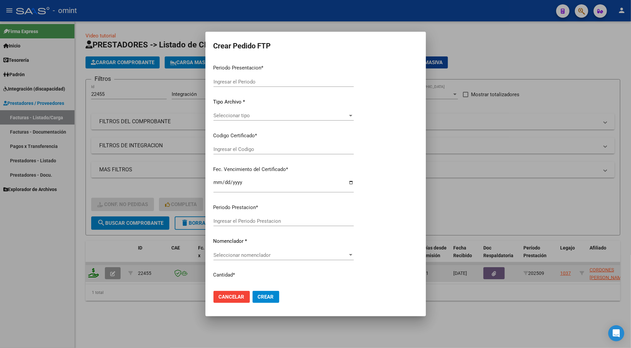
type input "202509"
type input "$ 49.482,44"
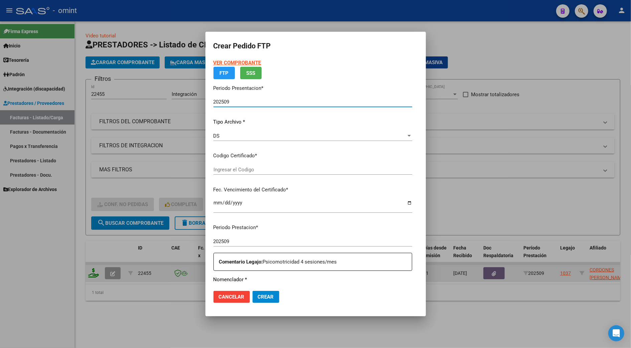
type input "7843223431"
type input "[DATE]"
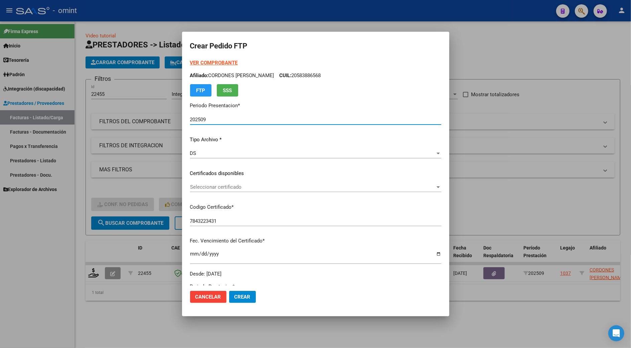
click at [225, 190] on span "Seleccionar certificado" at bounding box center [312, 187] width 245 height 6
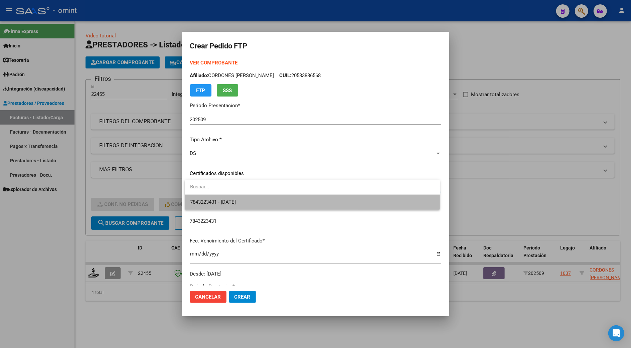
click at [229, 207] on span "7843223431 - [DATE]" at bounding box center [312, 202] width 244 height 15
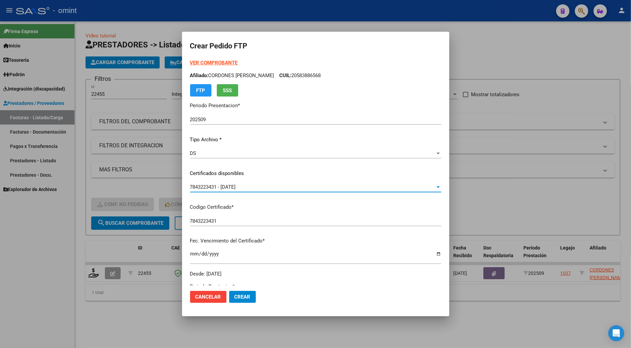
scroll to position [134, 0]
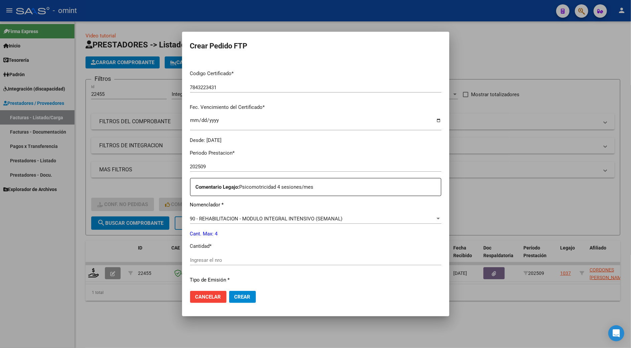
click at [208, 259] on input "Ingresar el nro" at bounding box center [315, 260] width 251 height 6
type input "4"
click at [244, 294] on span "Crear" at bounding box center [242, 297] width 16 height 6
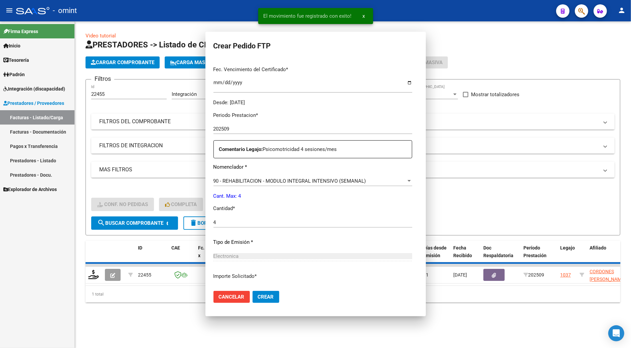
scroll to position [95, 0]
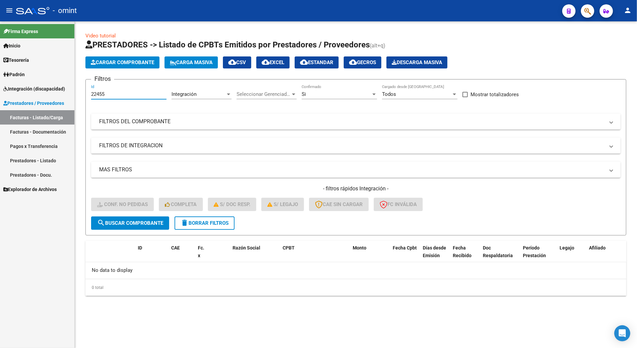
drag, startPoint x: 110, startPoint y: 93, endPoint x: 75, endPoint y: 94, distance: 34.7
click at [75, 94] on div "Video tutorial PRESTADORES -> Listado de CPBTs Emitidos por Prestadores / Prove…" at bounding box center [356, 169] width 562 height 296
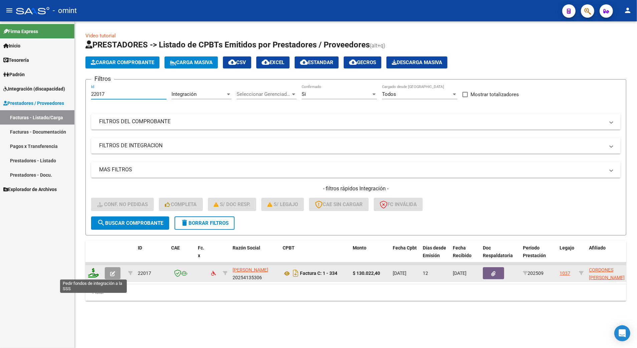
type input "22017"
click at [93, 271] on icon at bounding box center [93, 272] width 11 height 9
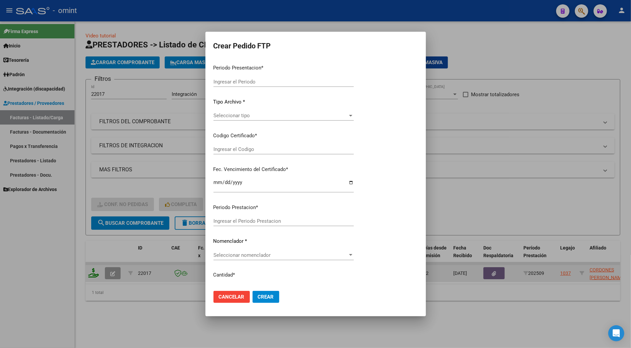
type input "202509"
type input "$ 130.022,40"
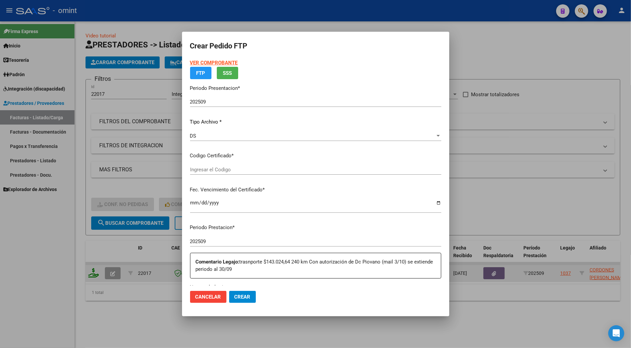
type input "7843223431"
type input "[DATE]"
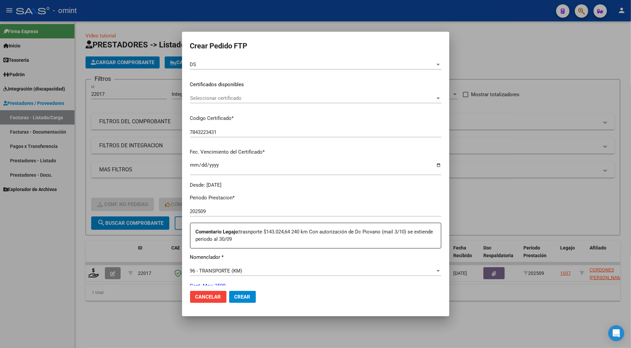
scroll to position [0, 0]
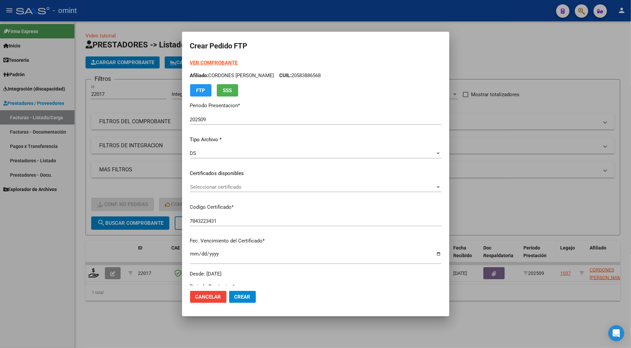
click at [226, 188] on span "Seleccionar certificado" at bounding box center [312, 187] width 245 height 6
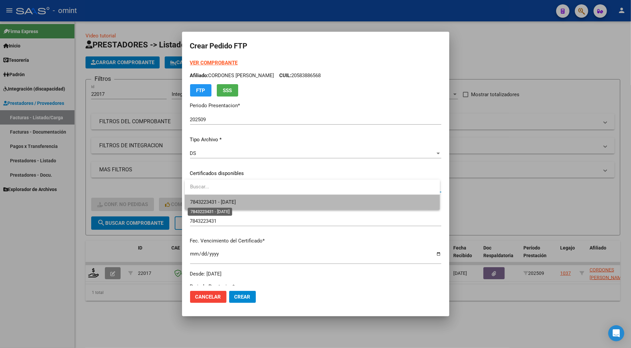
click at [222, 203] on span "7843223431 - [DATE]" at bounding box center [213, 202] width 46 height 6
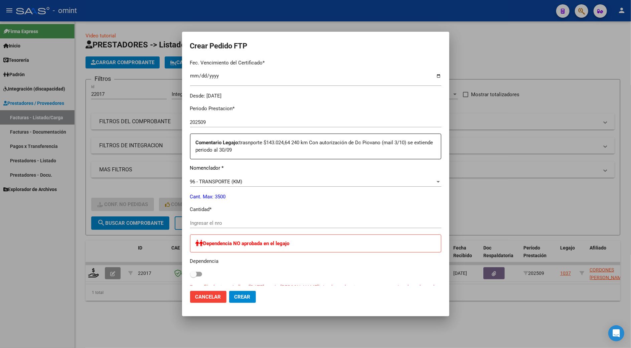
scroll to position [267, 0]
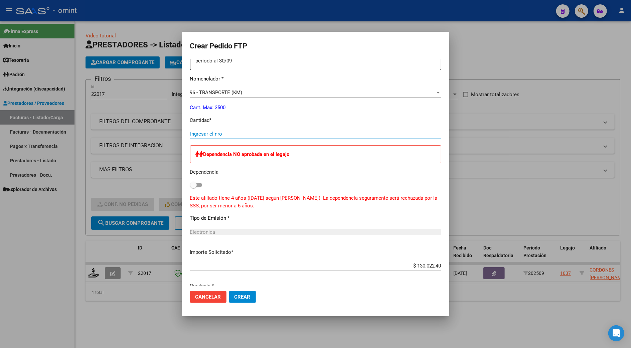
click at [218, 134] on input "Ingresar el nro" at bounding box center [315, 134] width 251 height 6
type input "240"
click at [238, 295] on span "Crear" at bounding box center [242, 297] width 16 height 6
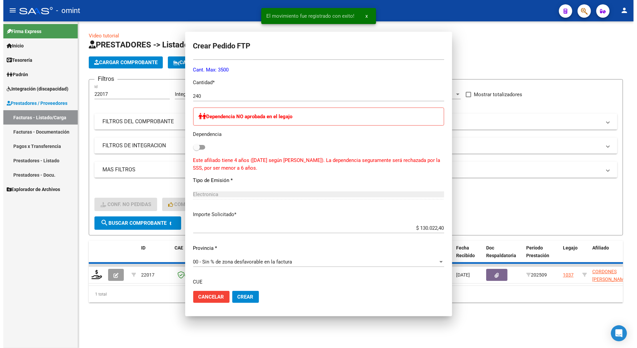
scroll to position [0, 0]
